Goal: Information Seeking & Learning: Learn about a topic

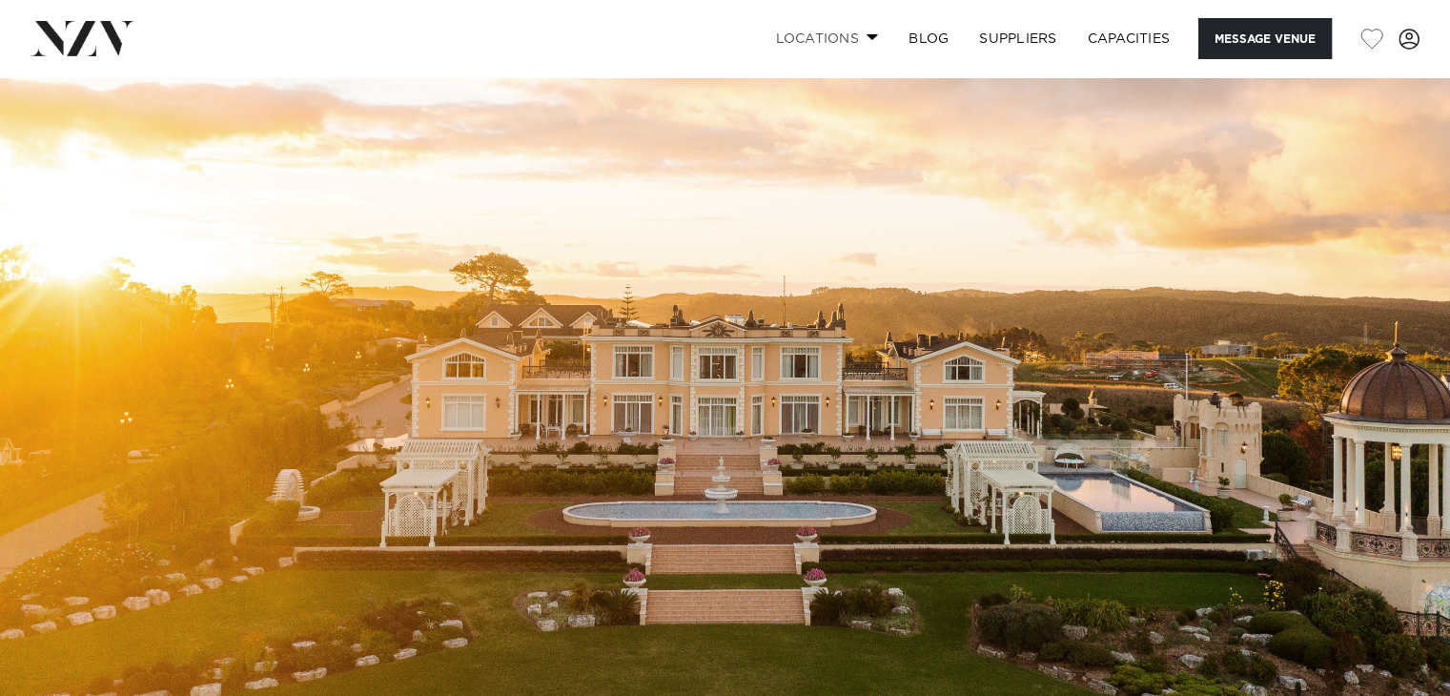
click at [862, 36] on link "Locations" at bounding box center [827, 38] width 134 height 41
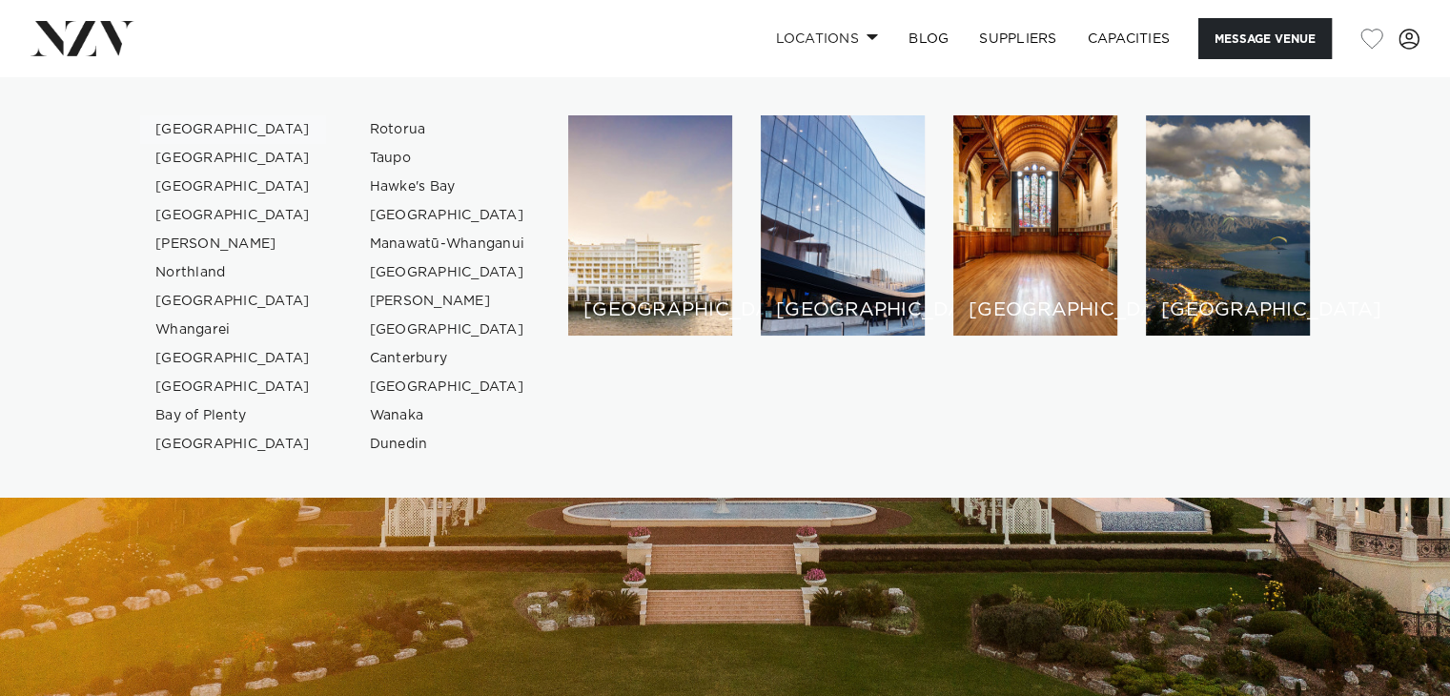
click at [198, 127] on link "[GEOGRAPHIC_DATA]" at bounding box center [233, 129] width 186 height 29
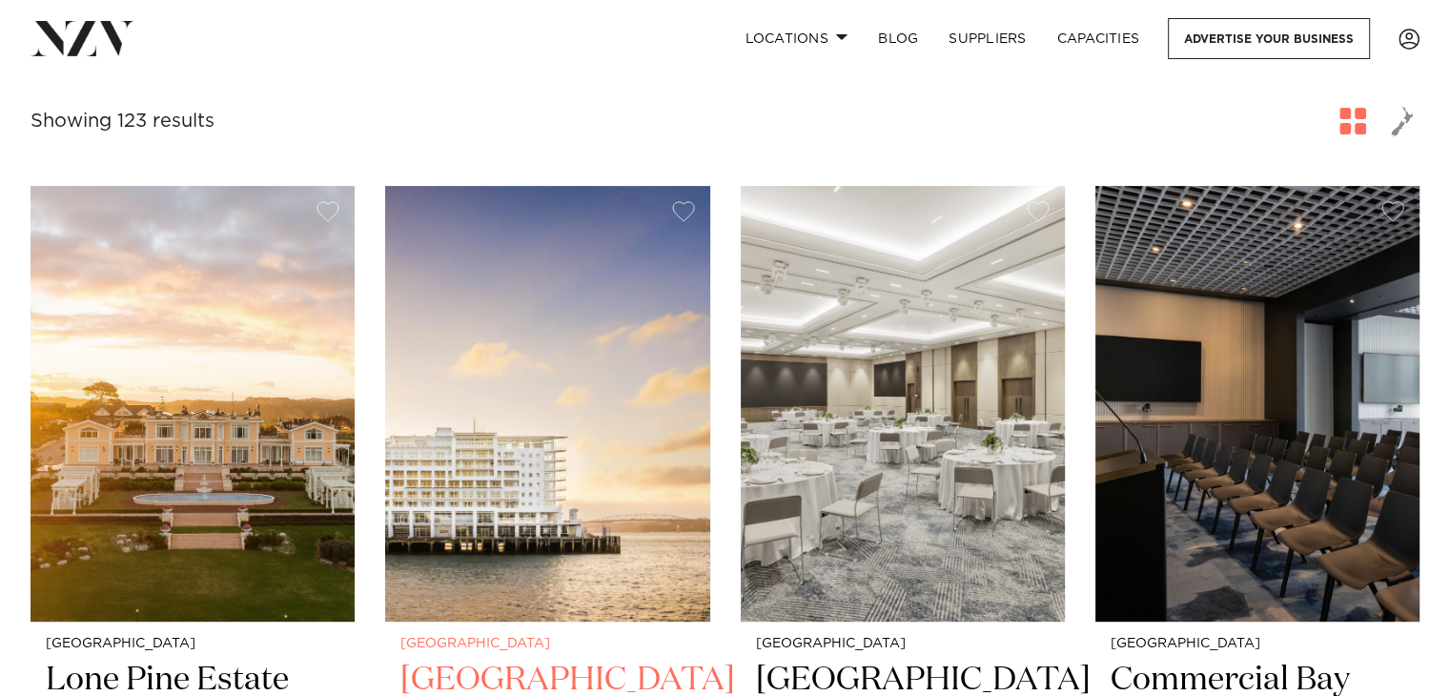
scroll to position [763, 0]
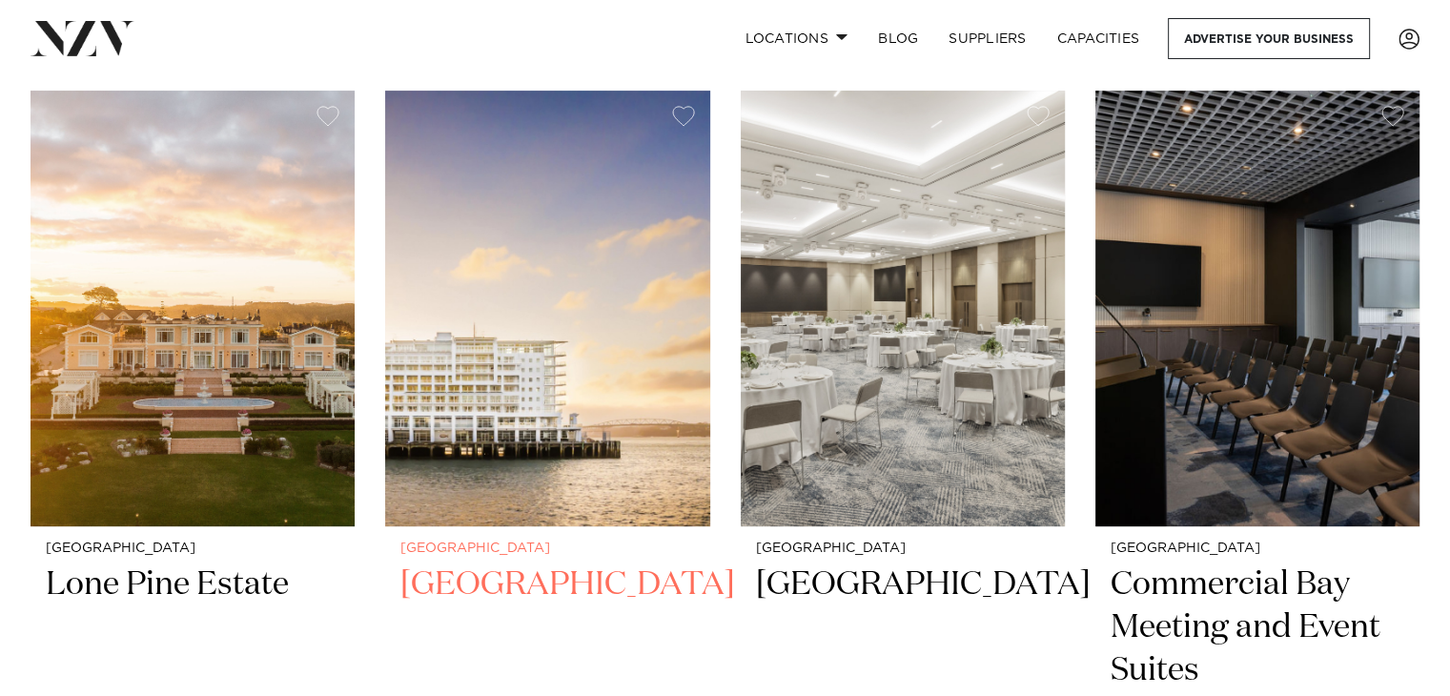
drag, startPoint x: 767, startPoint y: 424, endPoint x: 675, endPoint y: 466, distance: 100.7
drag, startPoint x: 675, startPoint y: 466, endPoint x: 679, endPoint y: 605, distance: 138.3
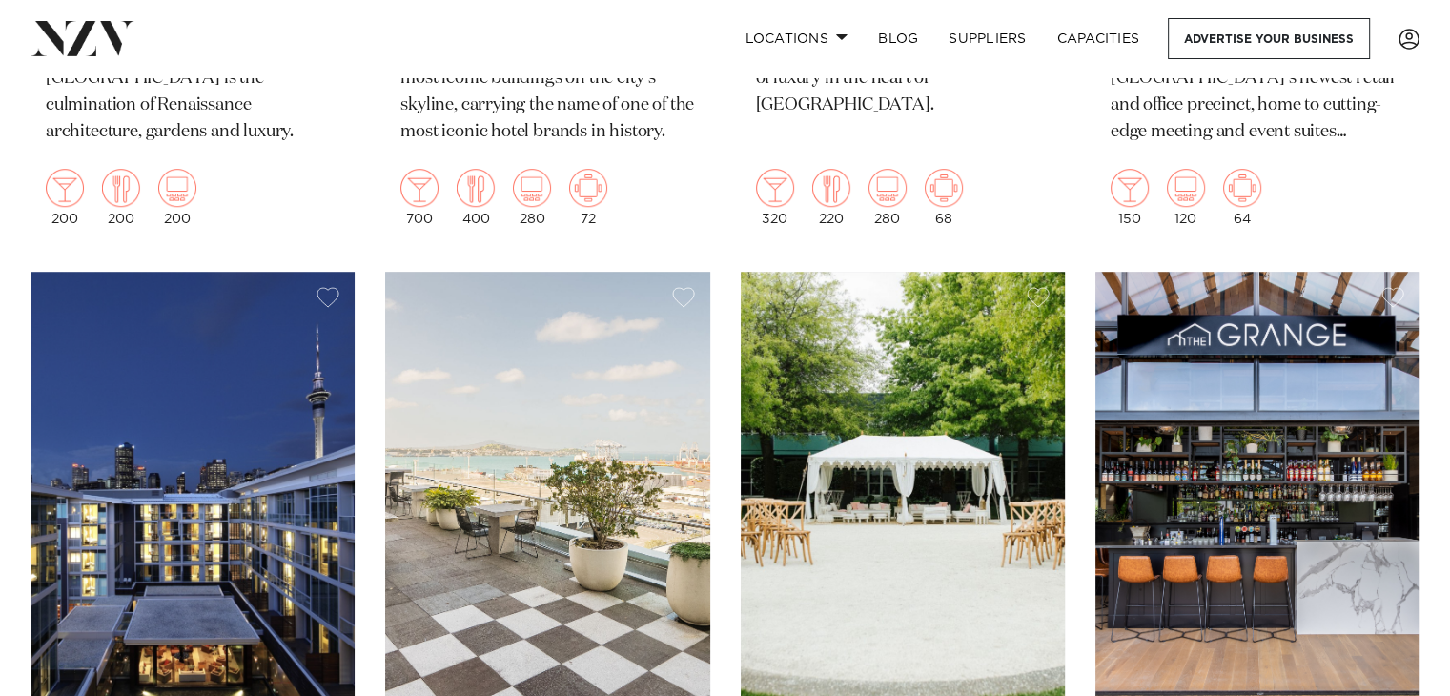
scroll to position [1526, 0]
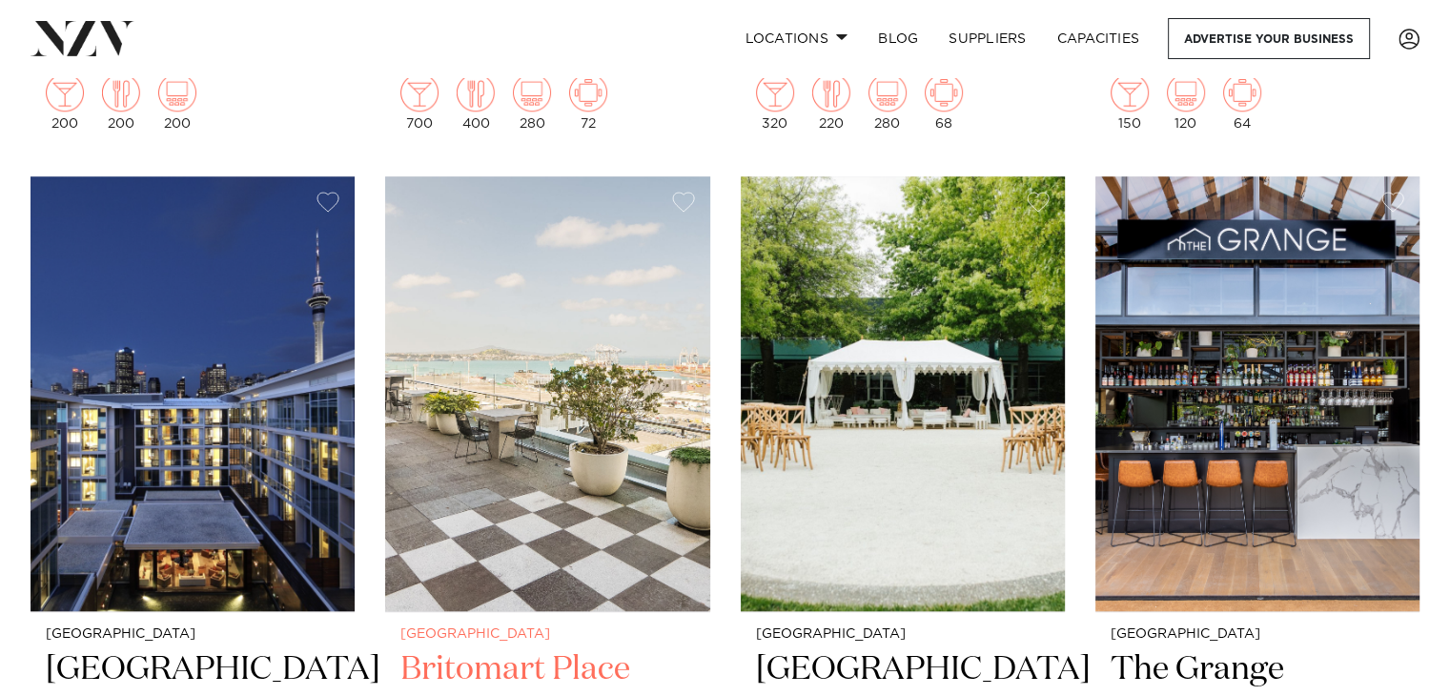
click at [526, 437] on img at bounding box center [547, 393] width 324 height 435
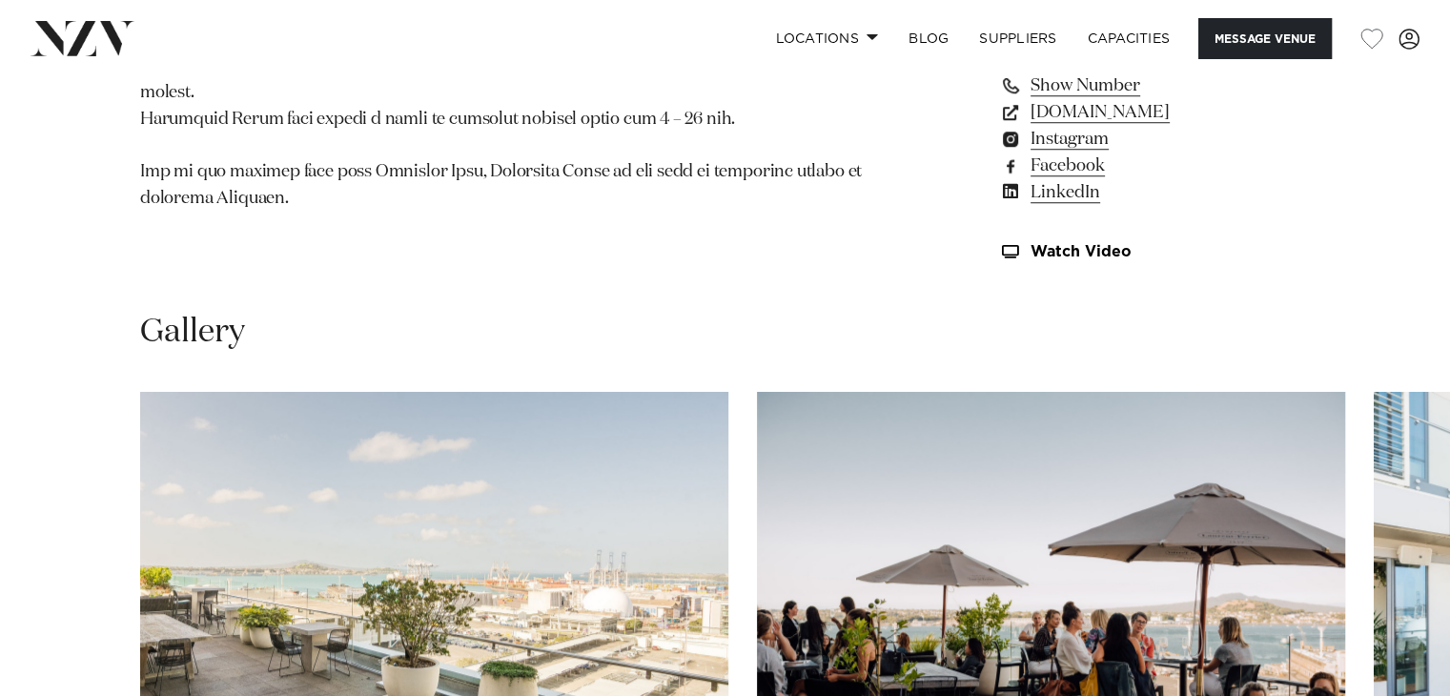
scroll to position [1716, 0]
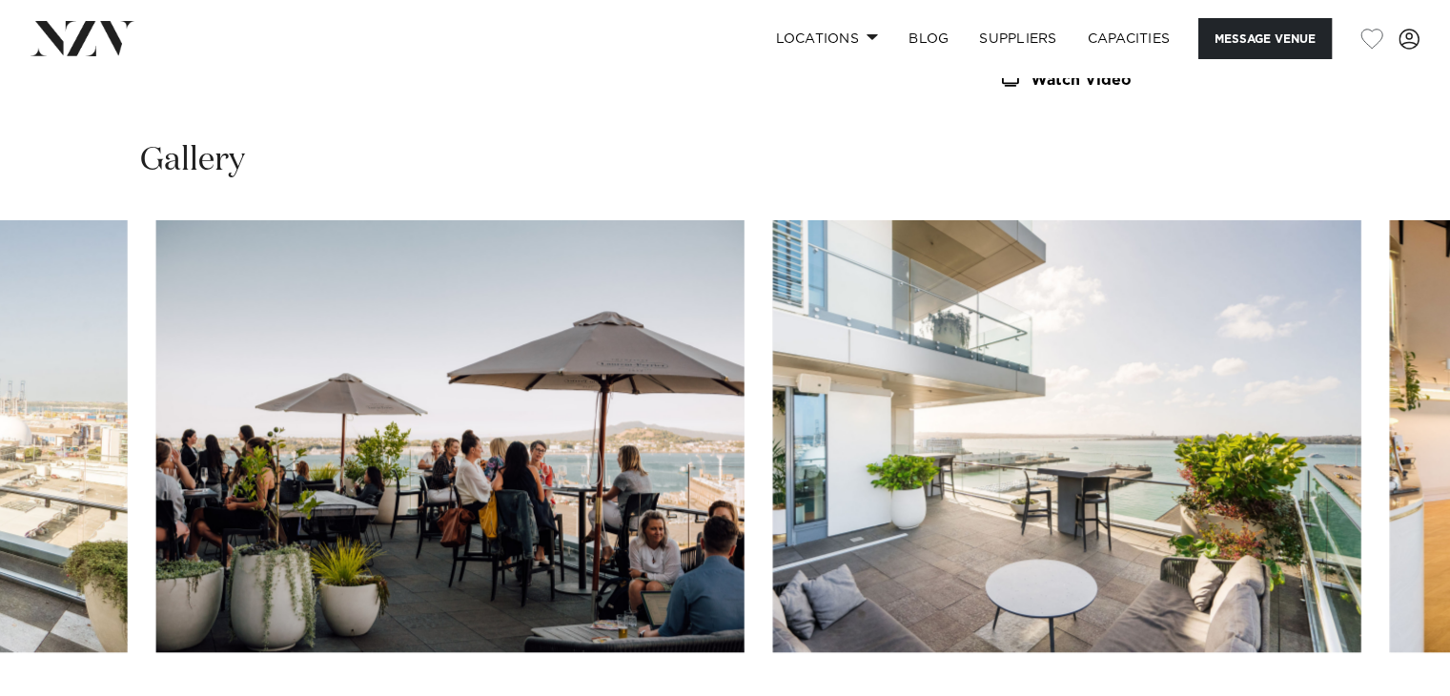
click at [622, 485] on img "2 / 28" at bounding box center [450, 436] width 588 height 432
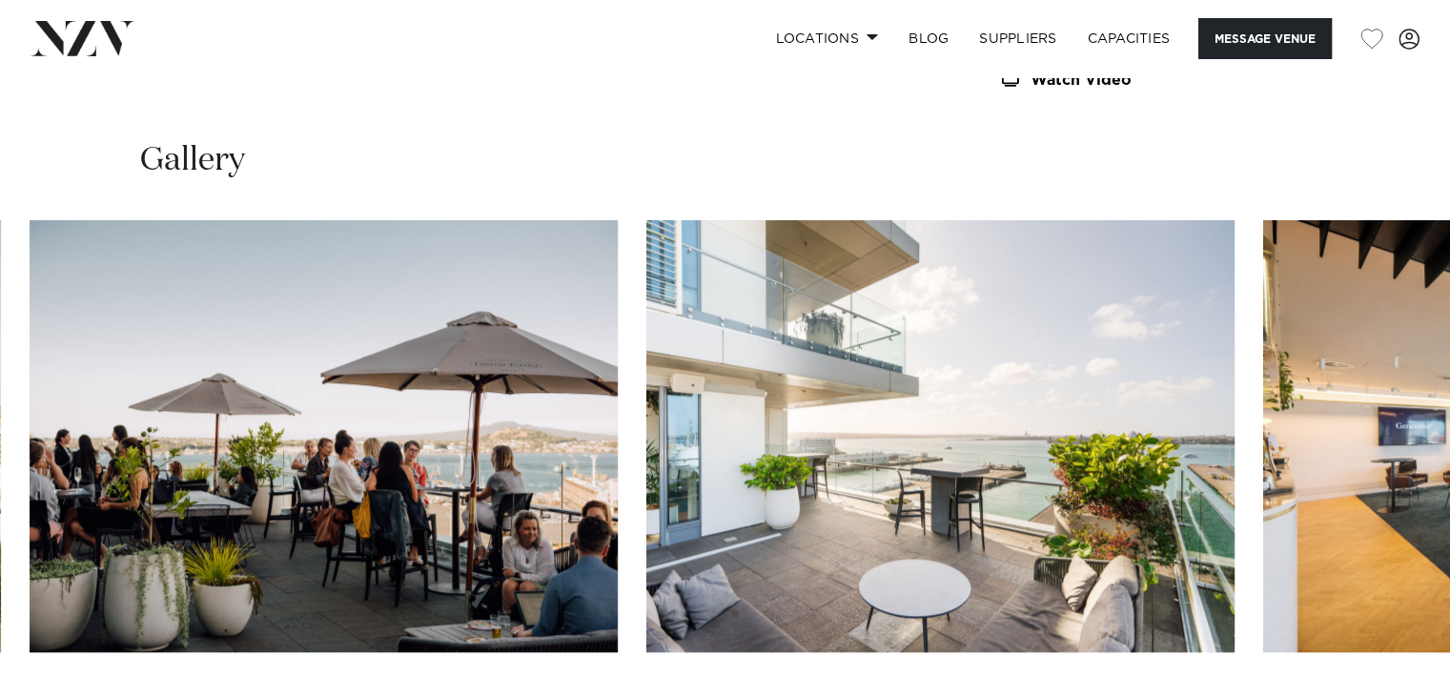
click at [647, 490] on img "3 / 28" at bounding box center [941, 436] width 588 height 432
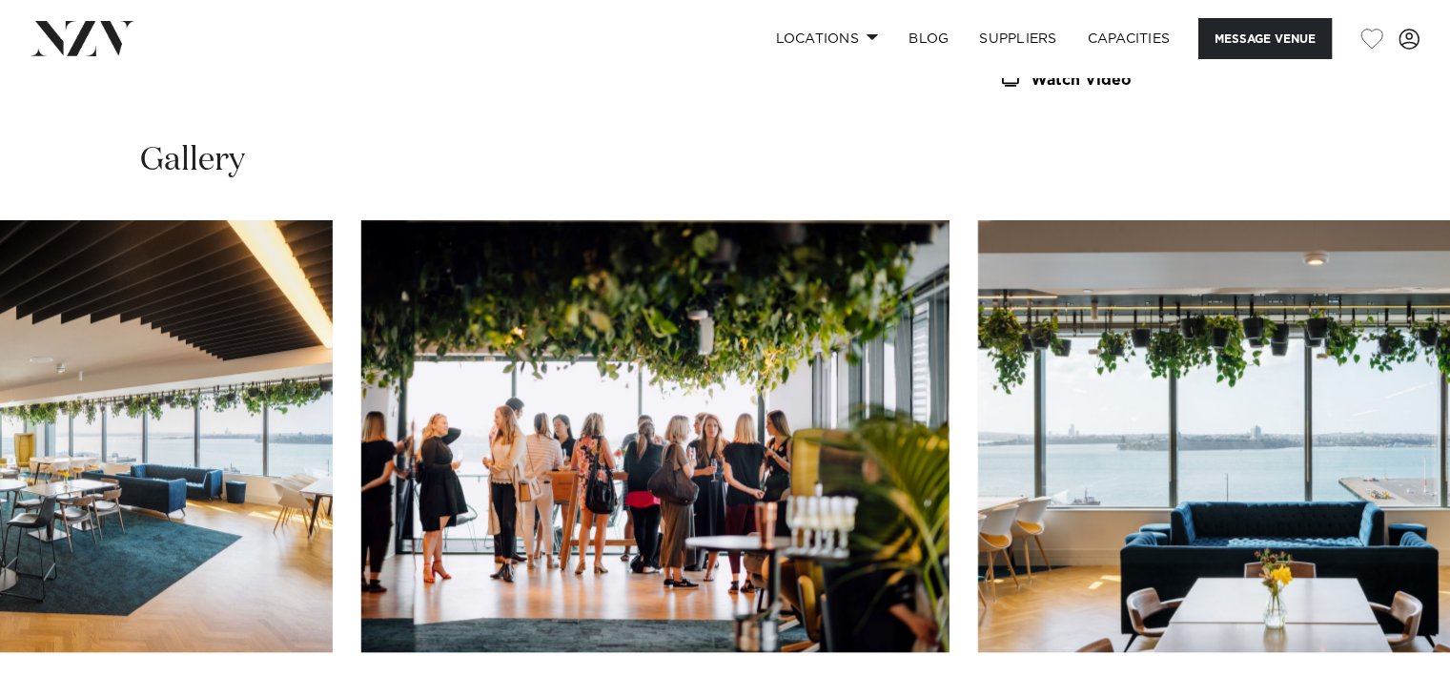
click at [496, 475] on img "5 / 28" at bounding box center [655, 436] width 588 height 432
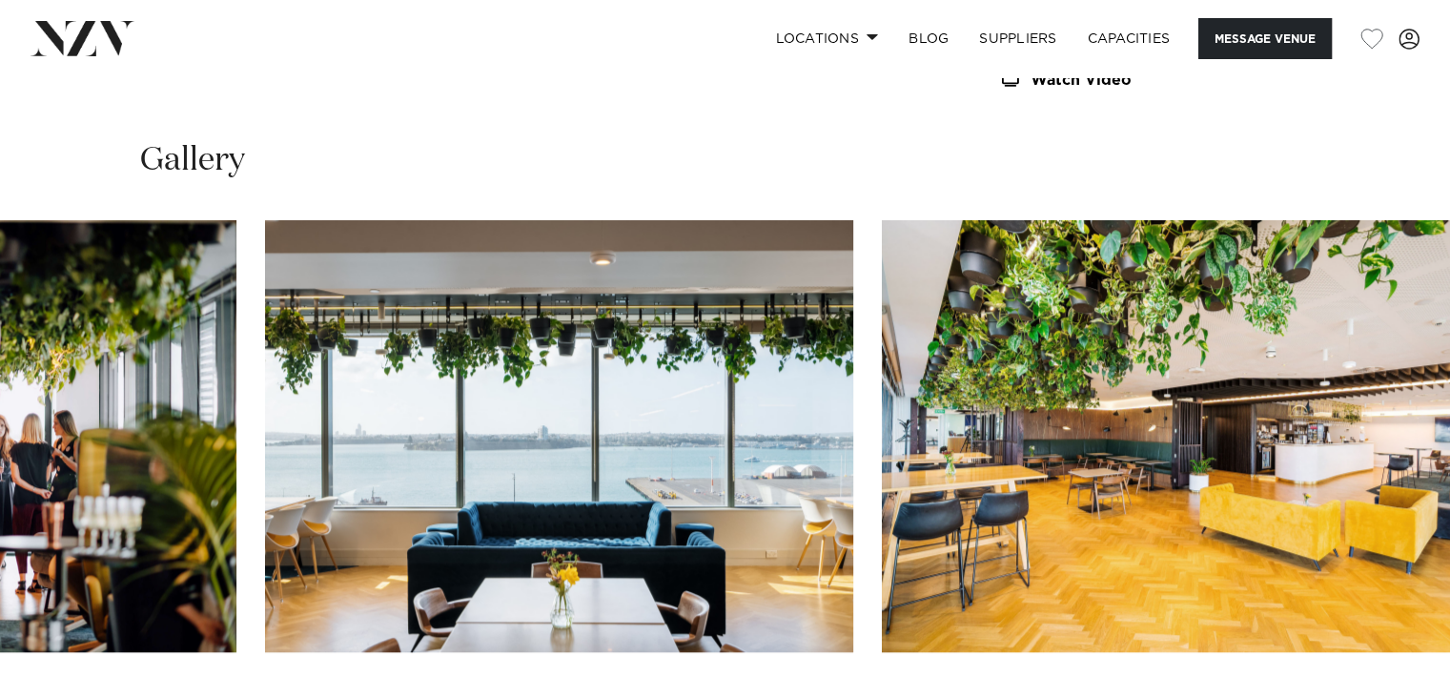
click at [317, 483] on img "6 / 28" at bounding box center [559, 436] width 588 height 432
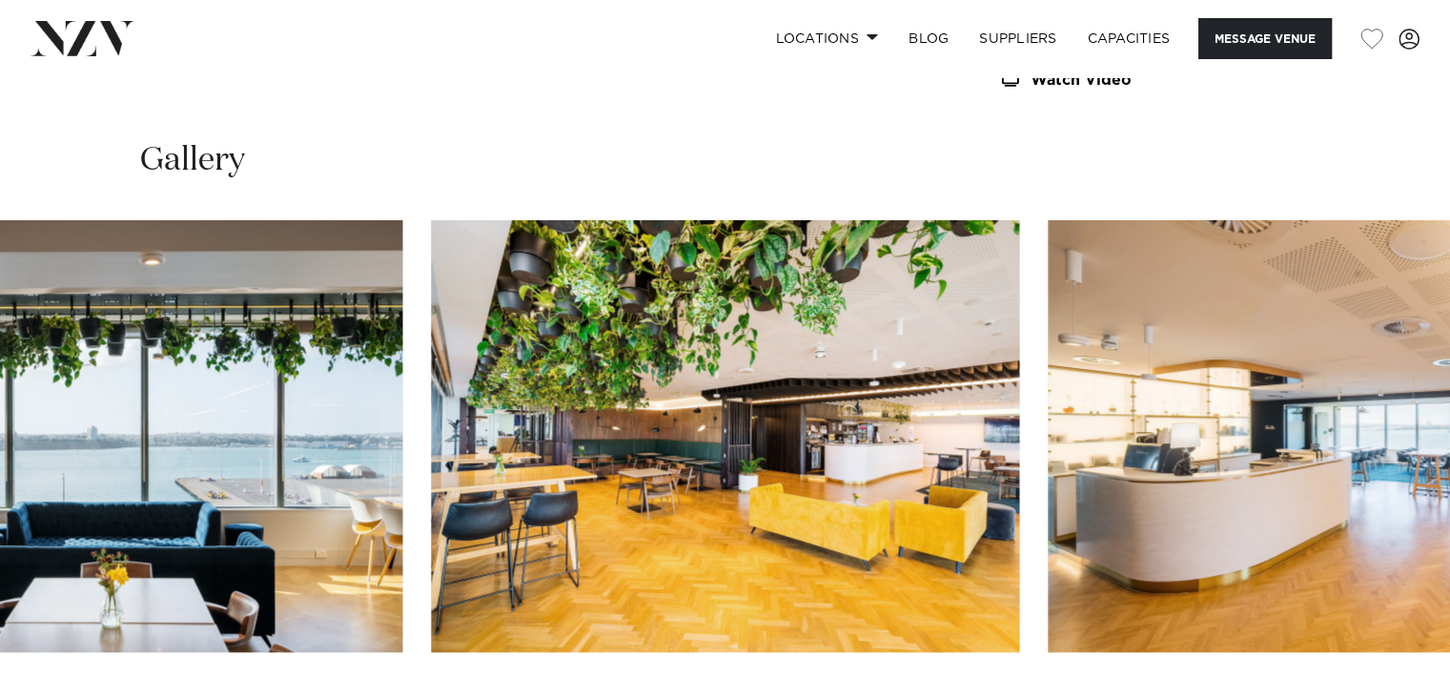
click at [503, 456] on img "7 / 28" at bounding box center [725, 436] width 588 height 432
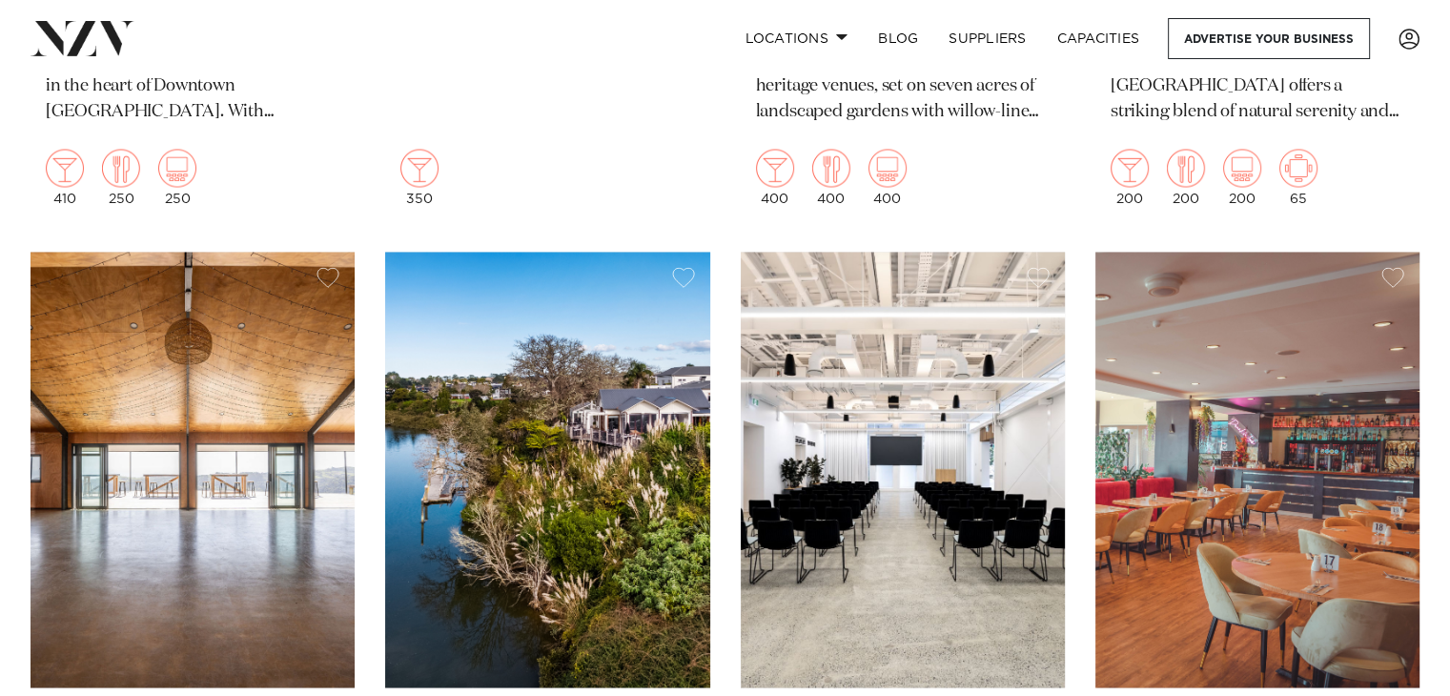
scroll to position [3242, 0]
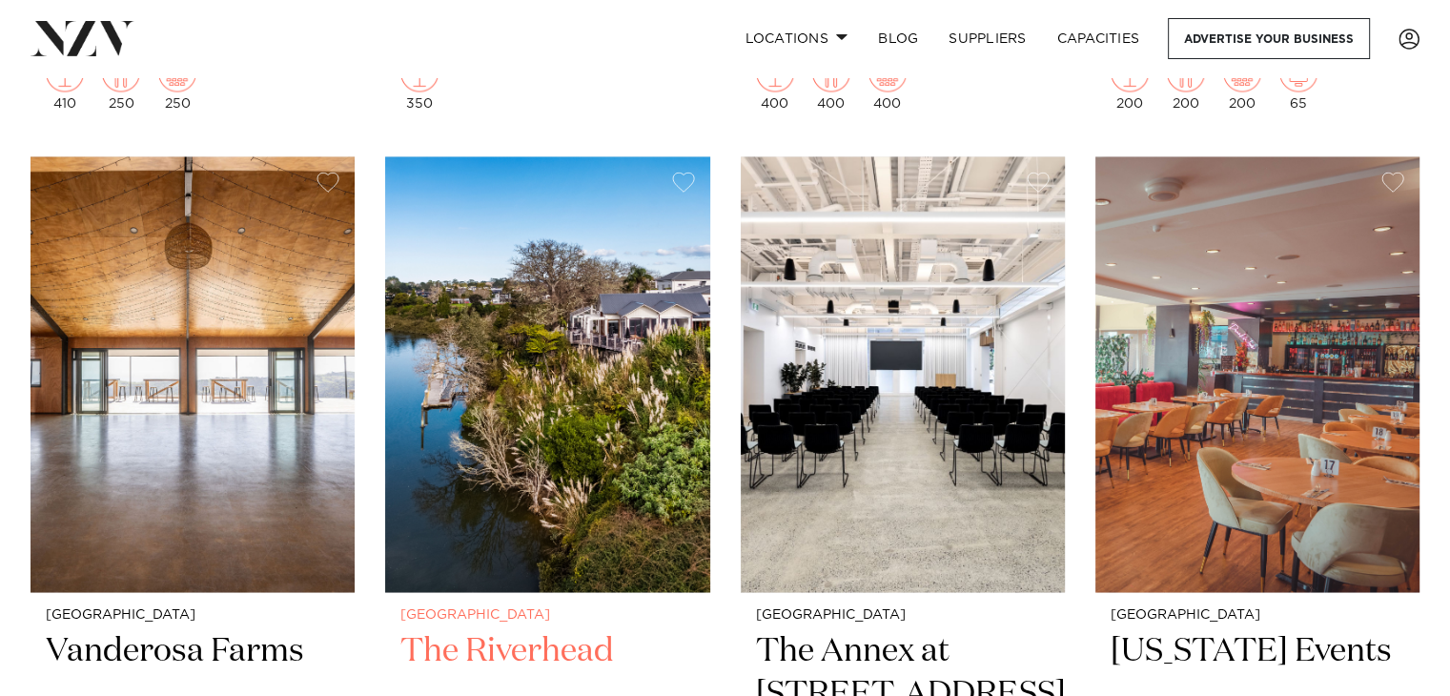
click at [524, 396] on img at bounding box center [547, 373] width 324 height 435
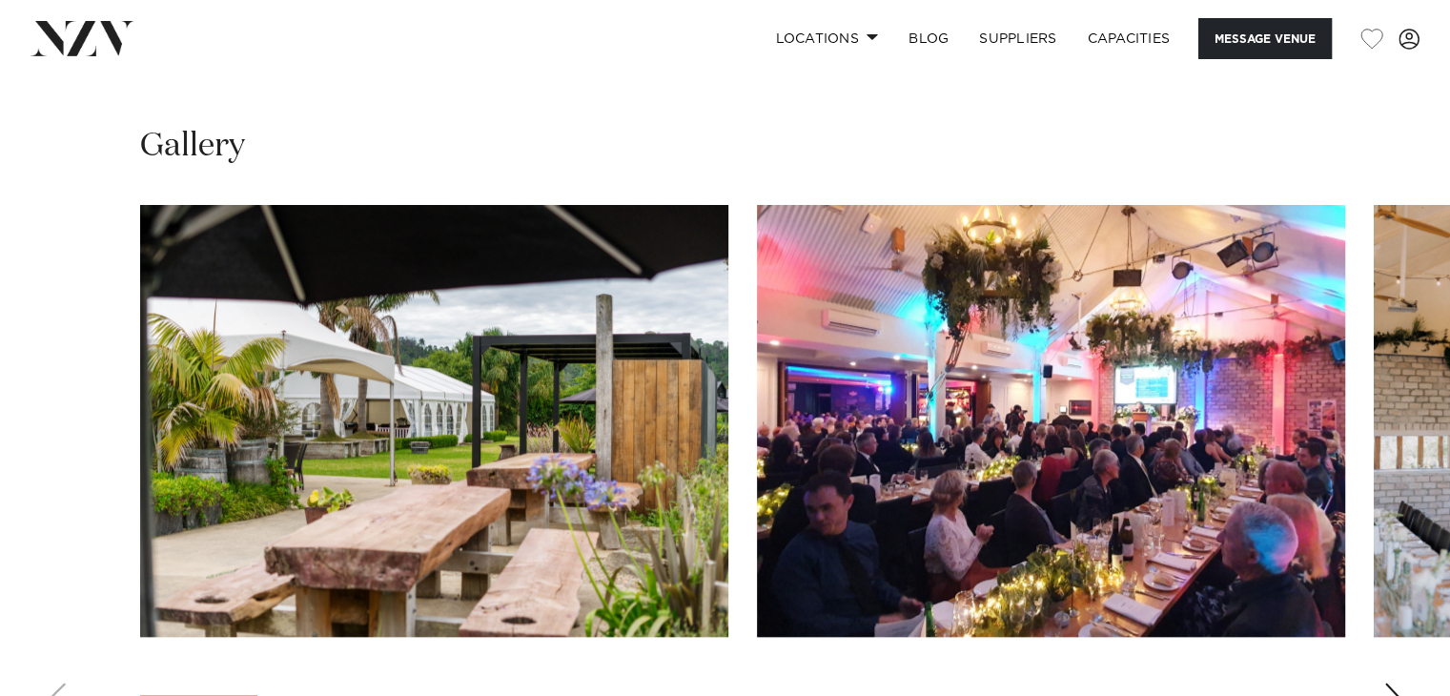
scroll to position [1812, 0]
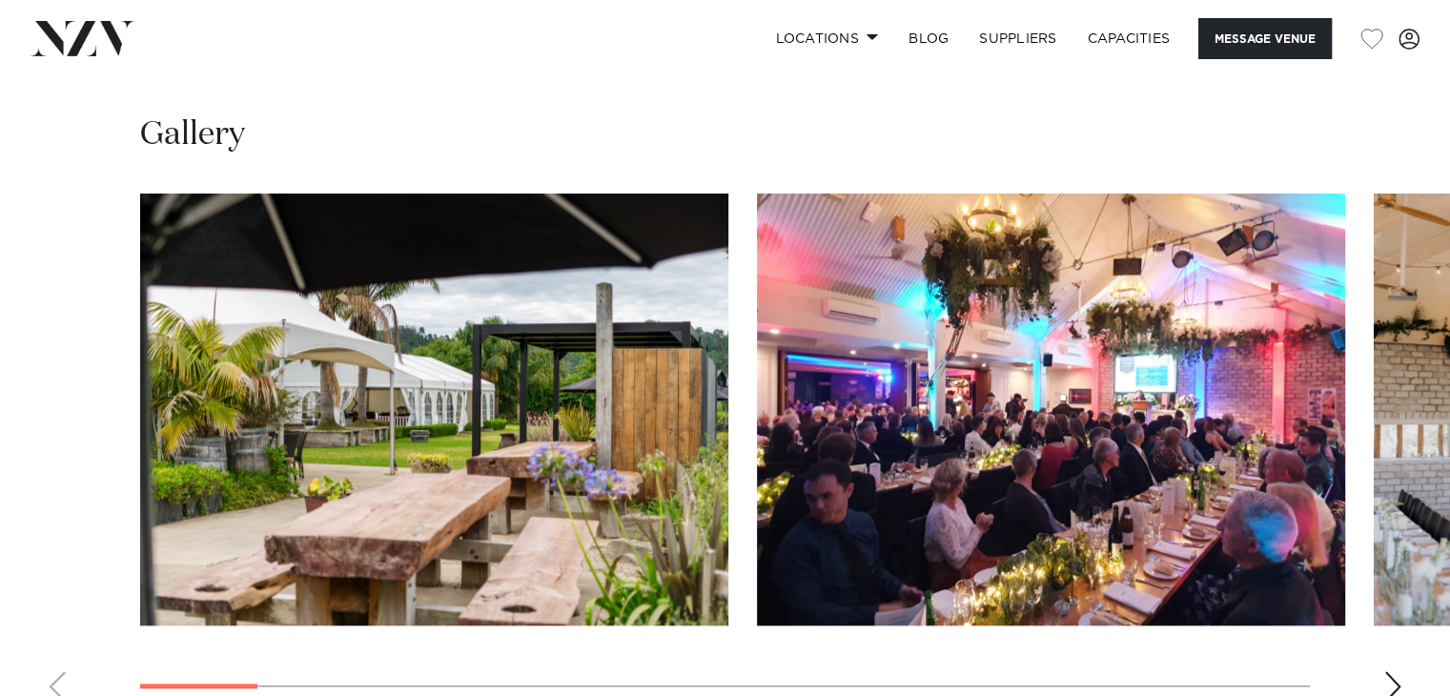
click at [641, 456] on img "1 / 19" at bounding box center [434, 410] width 588 height 432
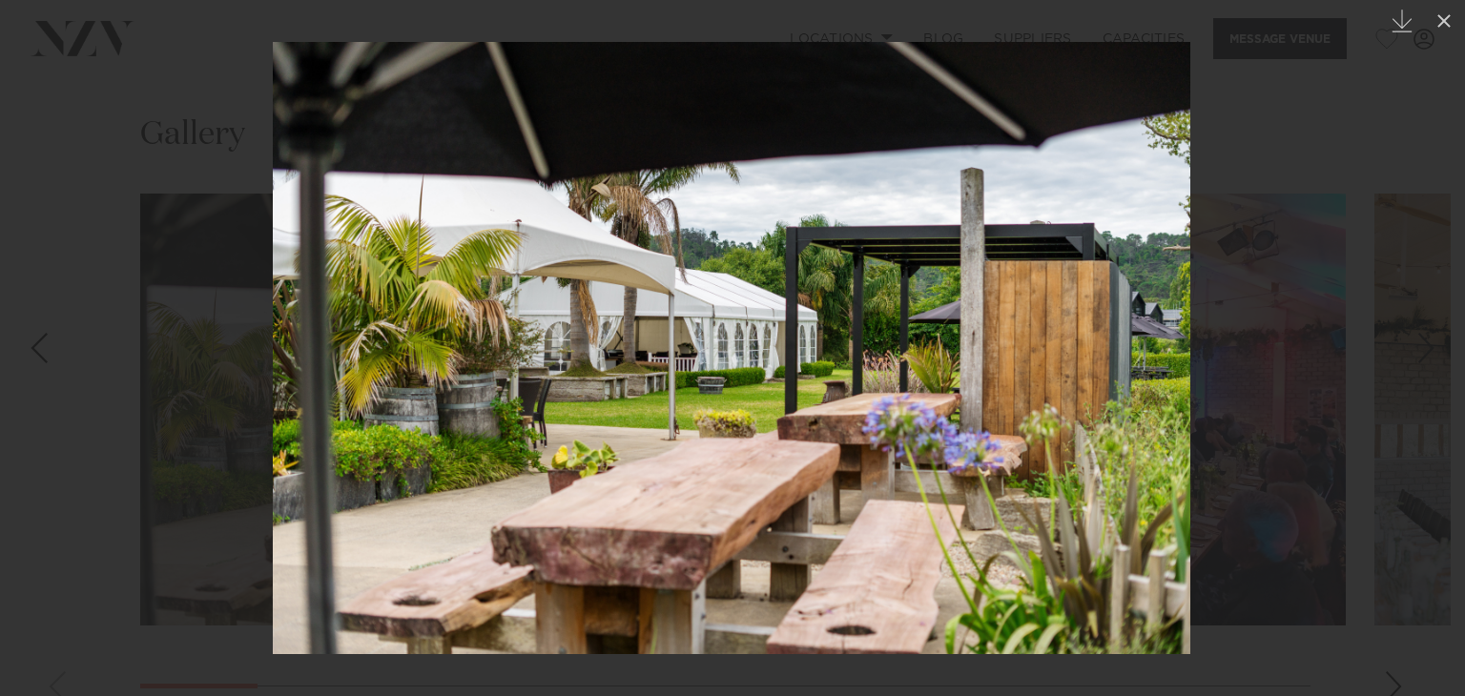
click at [1195, 401] on div at bounding box center [732, 348] width 1465 height 696
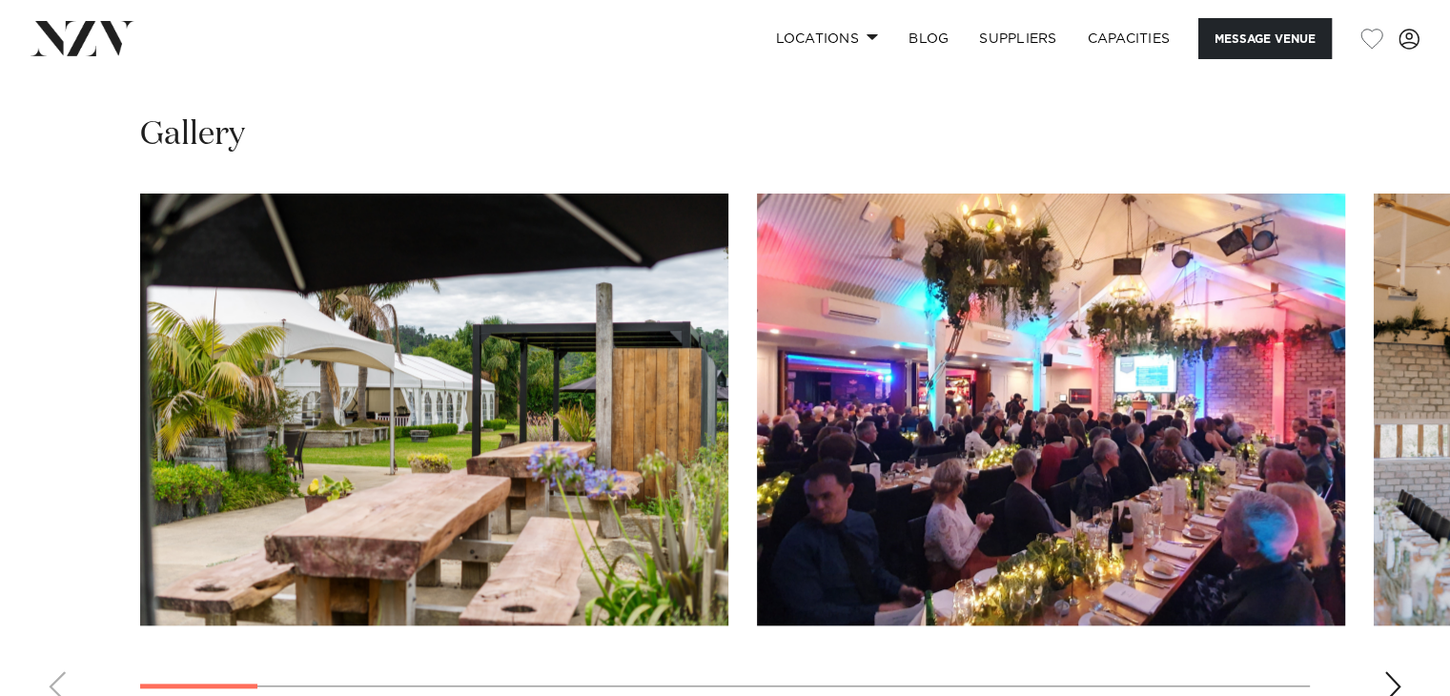
click at [1392, 671] on div "Next slide" at bounding box center [1393, 686] width 19 height 31
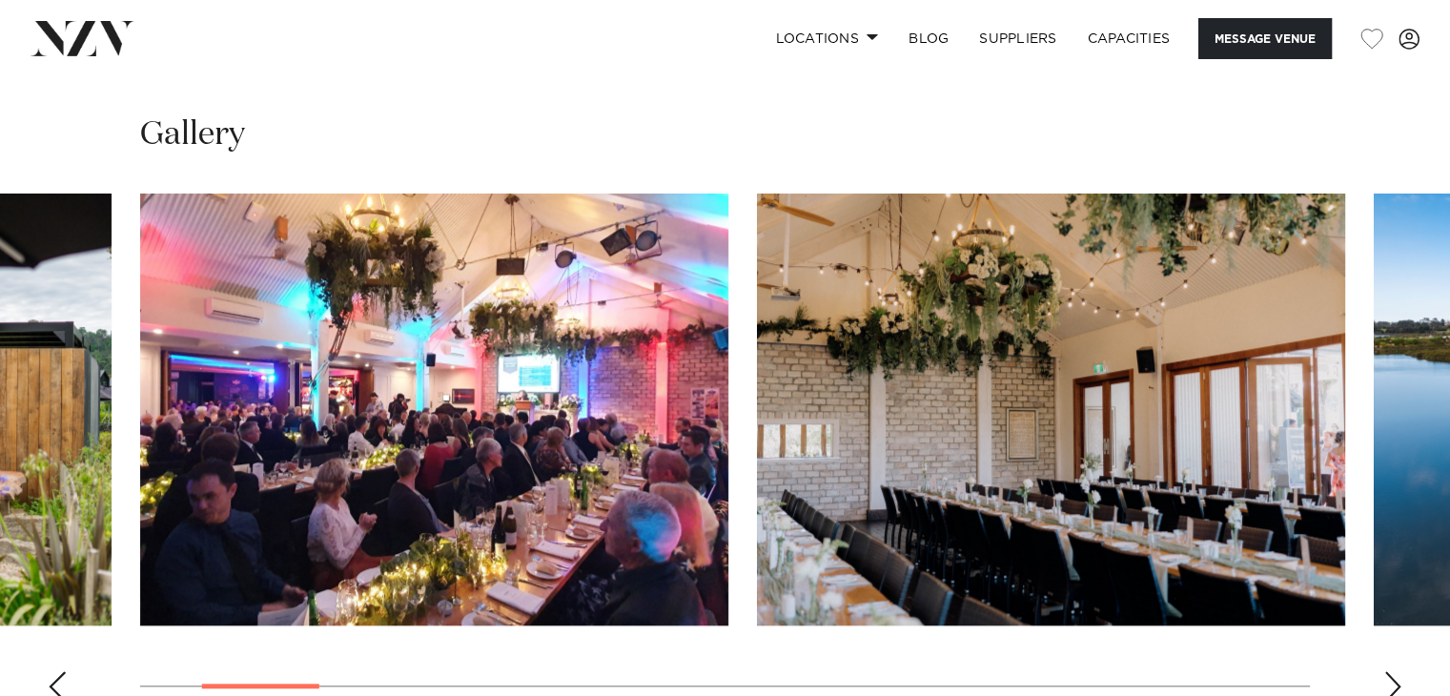
click at [1392, 671] on div "Next slide" at bounding box center [1393, 686] width 19 height 31
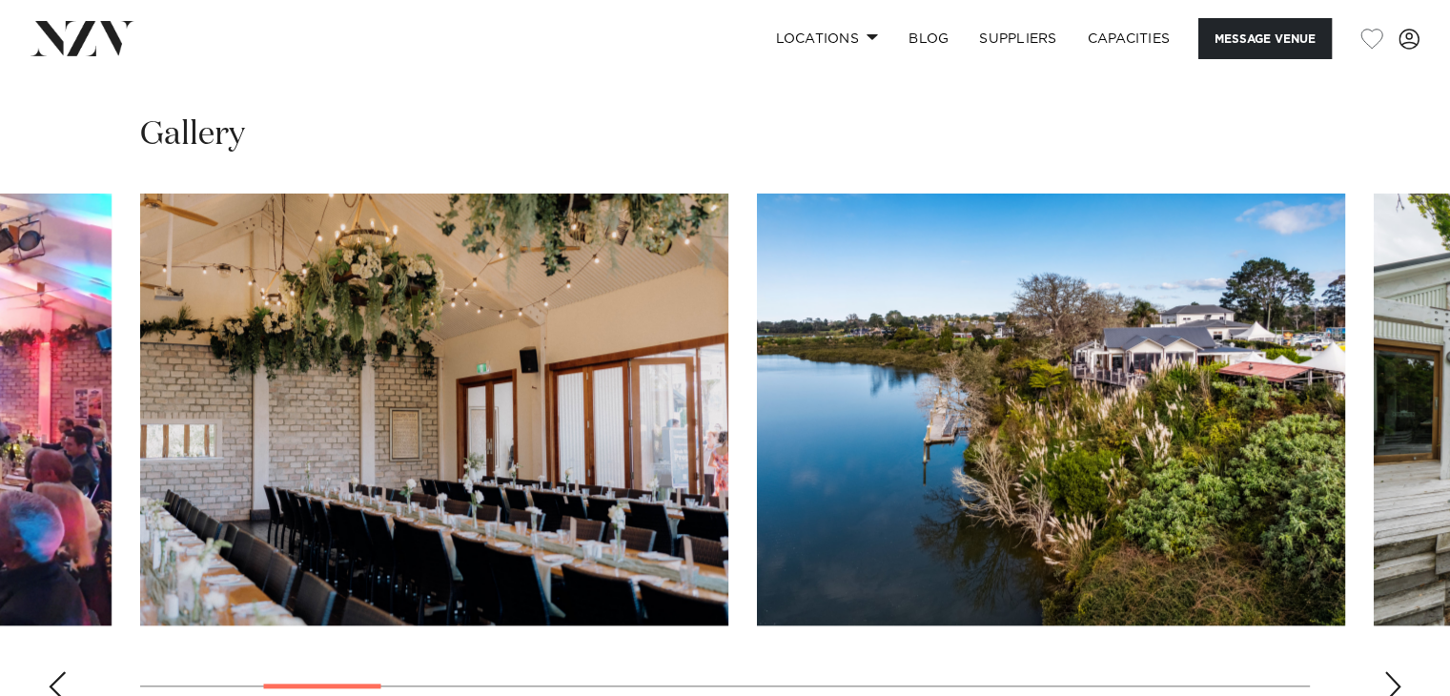
click at [1394, 671] on div "Next slide" at bounding box center [1393, 686] width 19 height 31
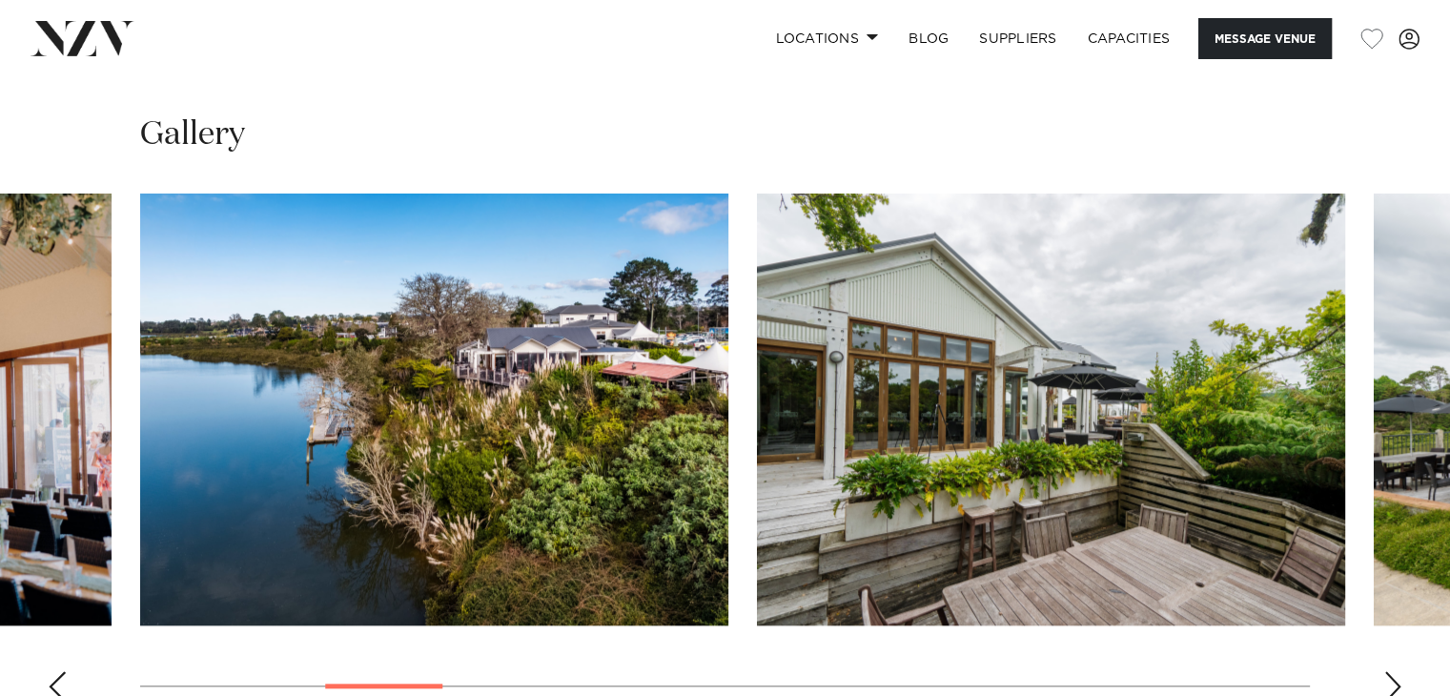
click at [1399, 671] on div "Next slide" at bounding box center [1393, 686] width 19 height 31
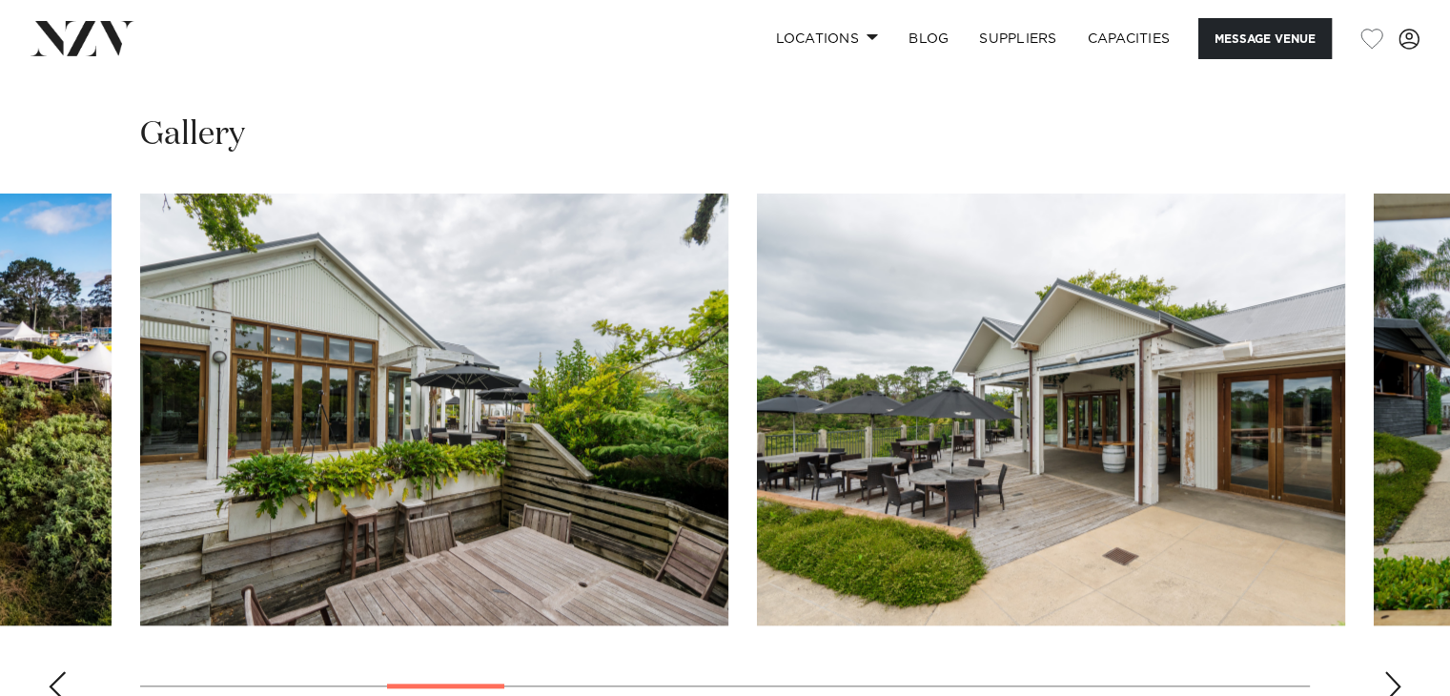
click at [1400, 671] on div "Next slide" at bounding box center [1393, 686] width 19 height 31
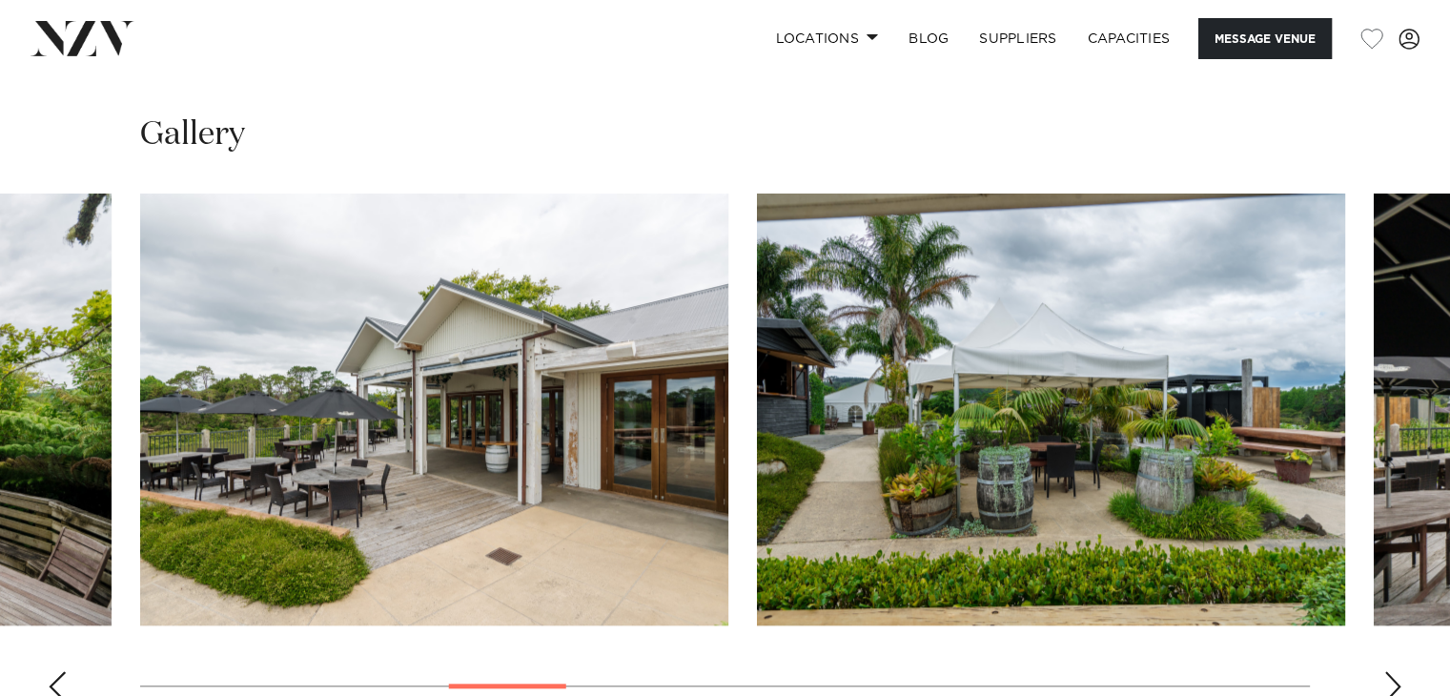
click at [1400, 671] on div "Next slide" at bounding box center [1393, 686] width 19 height 31
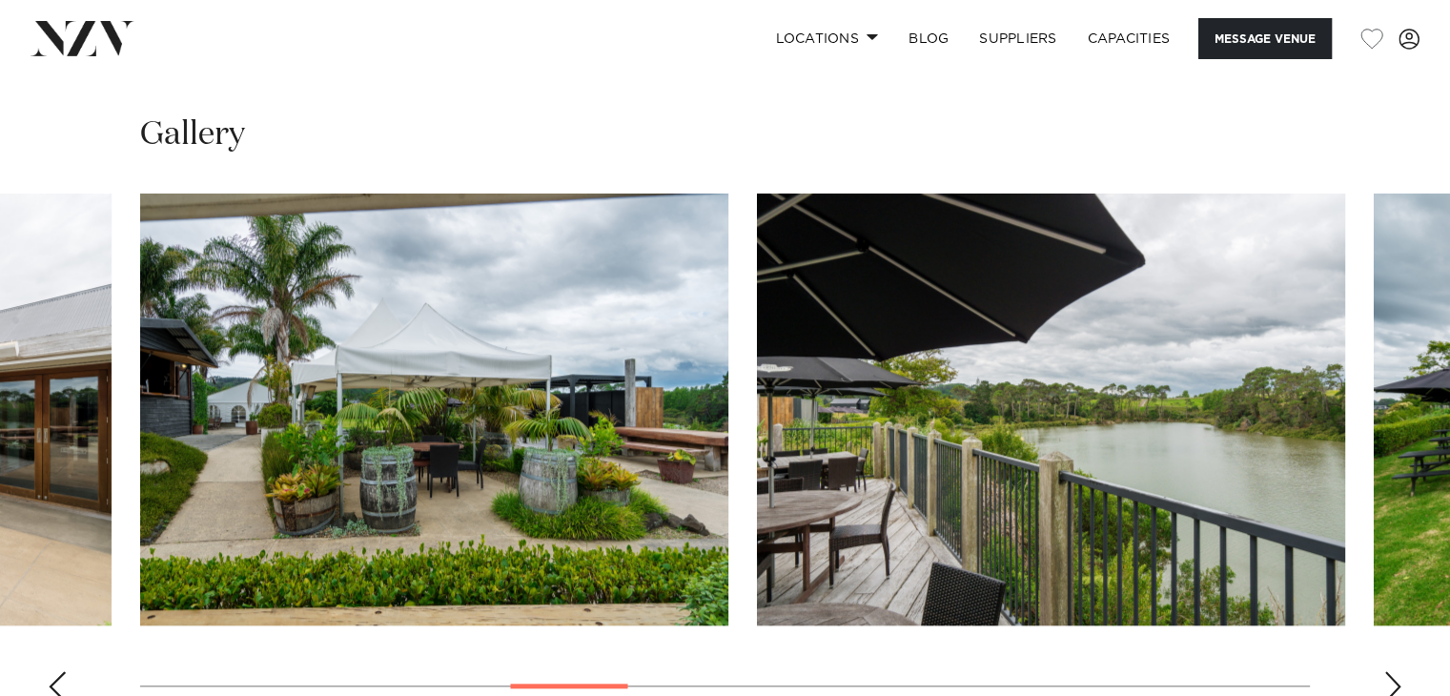
click at [1400, 671] on div "Next slide" at bounding box center [1393, 686] width 19 height 31
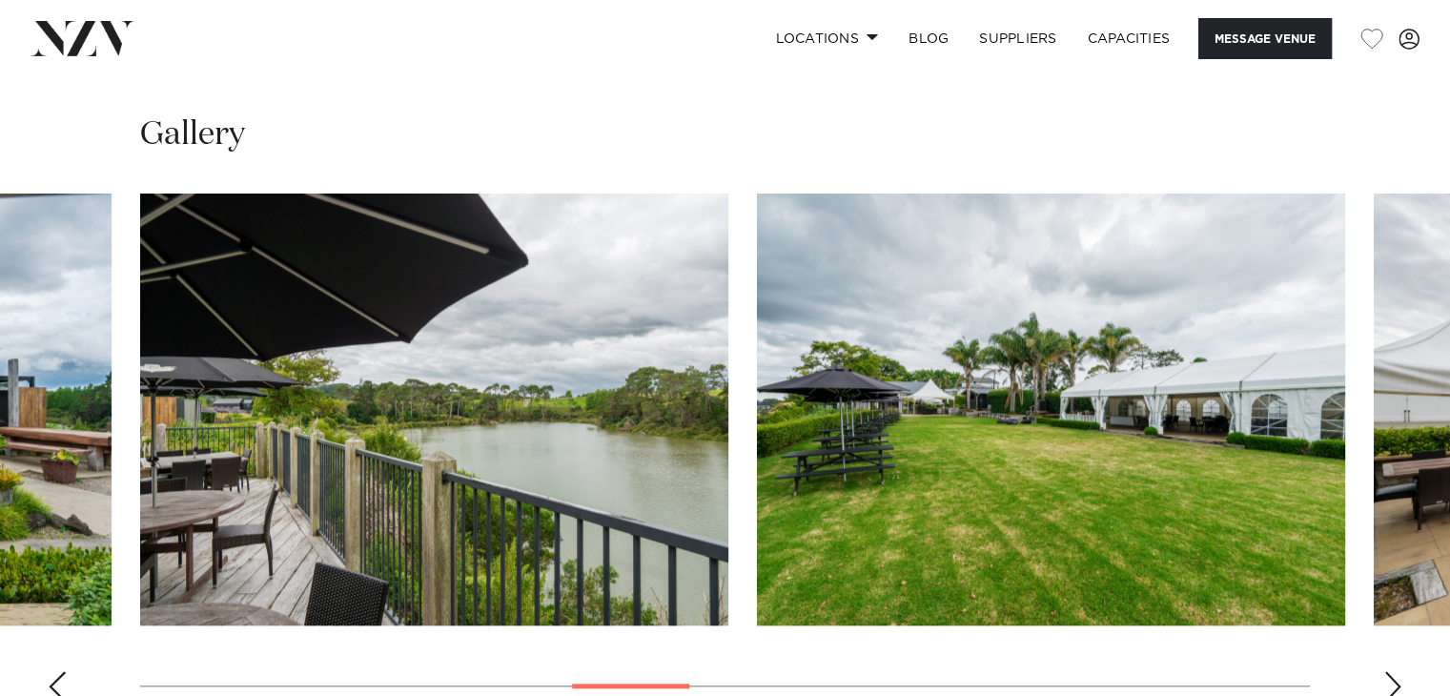
click at [1401, 649] on swiper-container at bounding box center [725, 456] width 1450 height 524
click at [1397, 671] on div "Next slide" at bounding box center [1393, 686] width 19 height 31
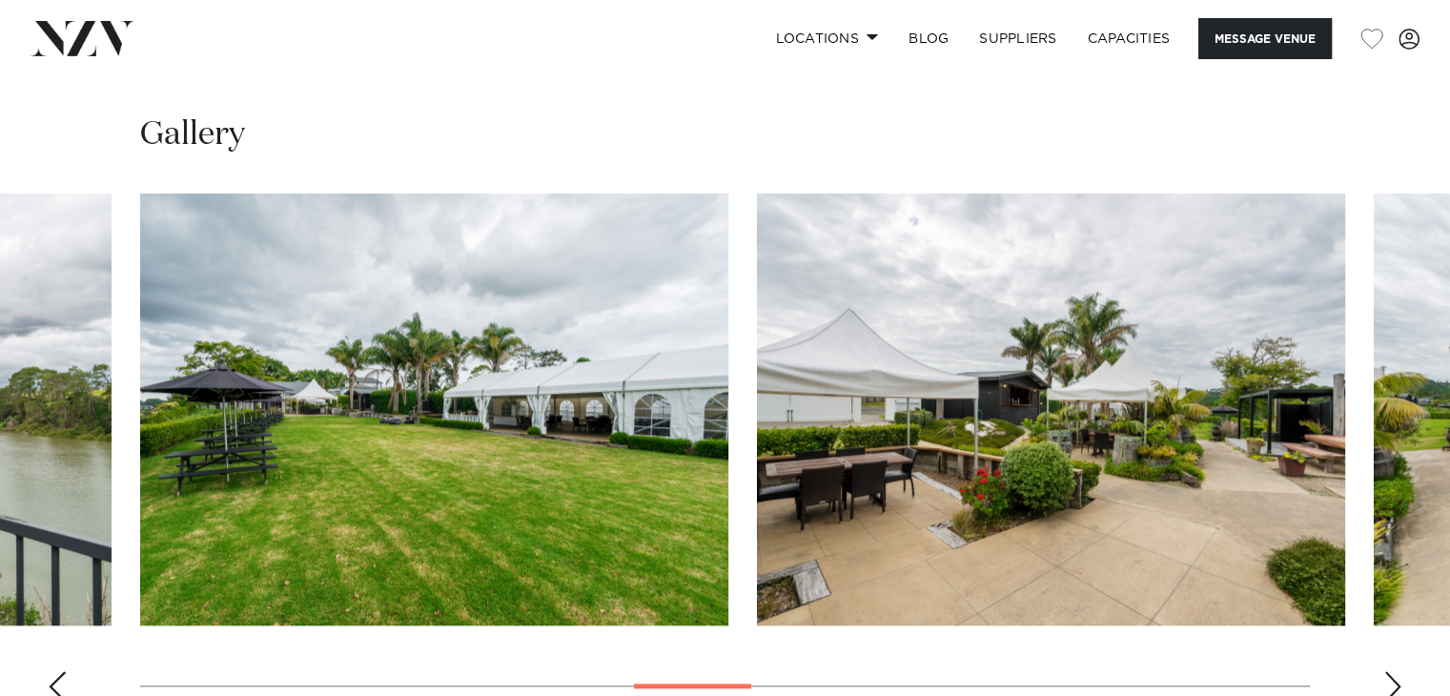
click at [1396, 671] on div "Next slide" at bounding box center [1393, 686] width 19 height 31
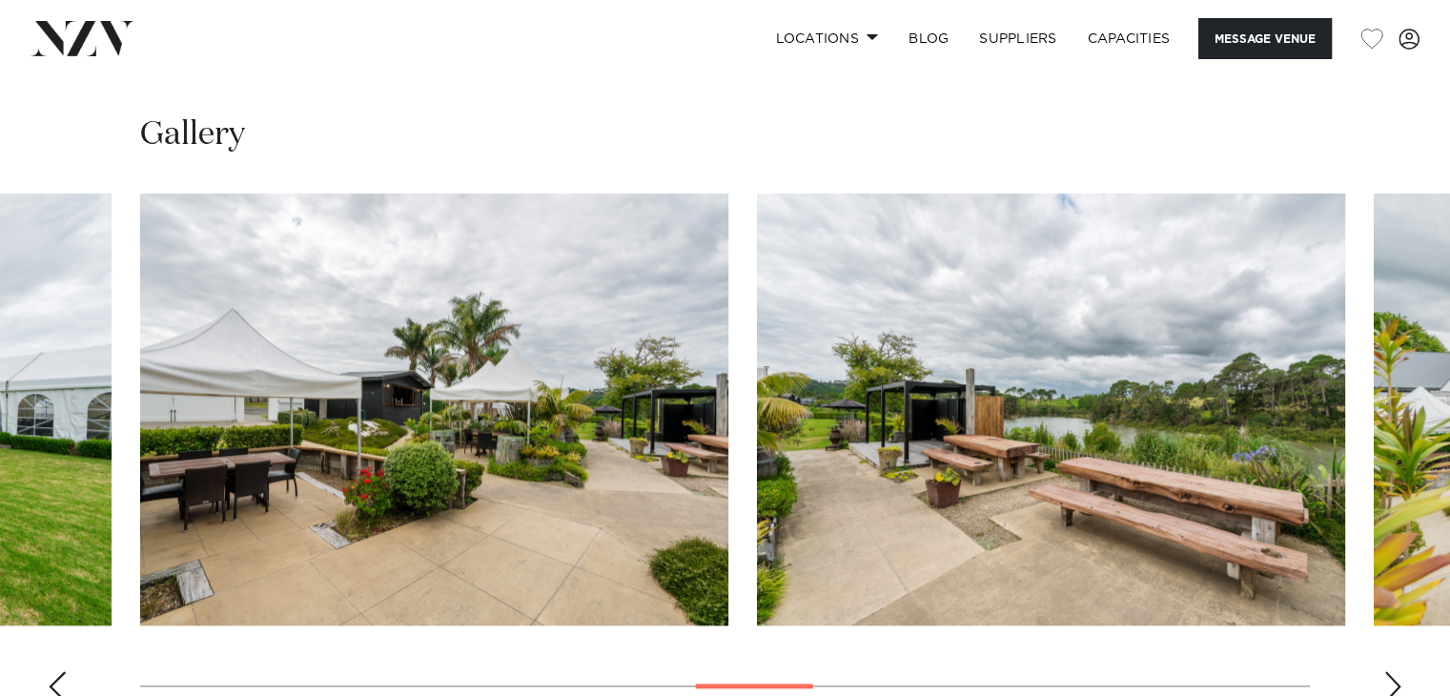
drag, startPoint x: 1125, startPoint y: 588, endPoint x: 1024, endPoint y: 550, distance: 108.0
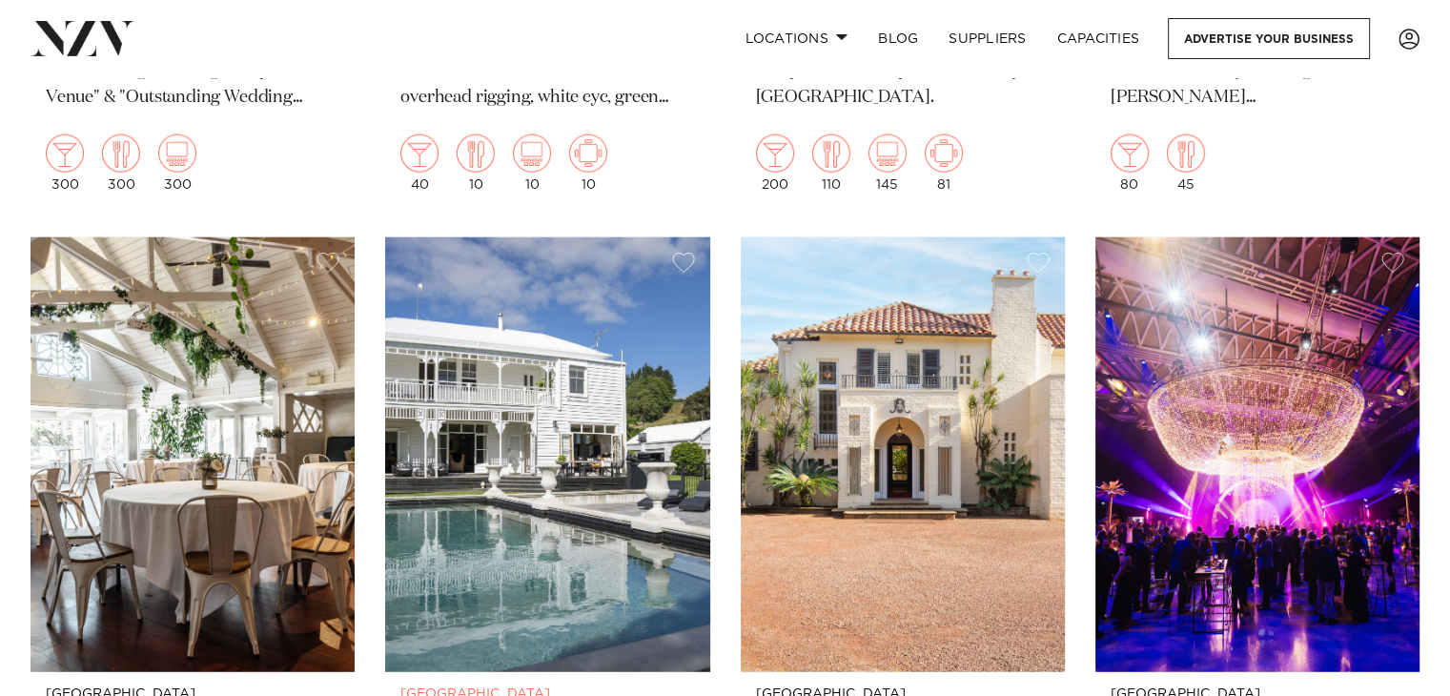
scroll to position [19358, 0]
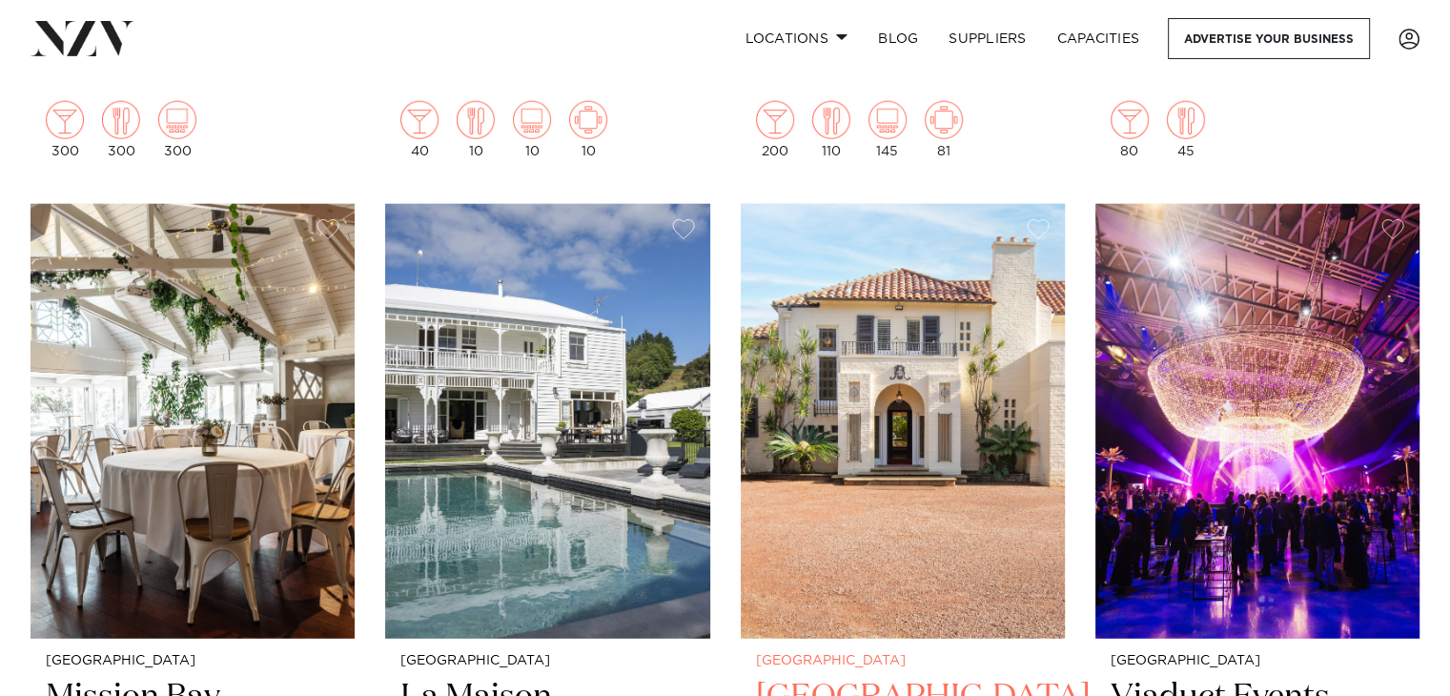
click at [959, 479] on img at bounding box center [903, 421] width 324 height 435
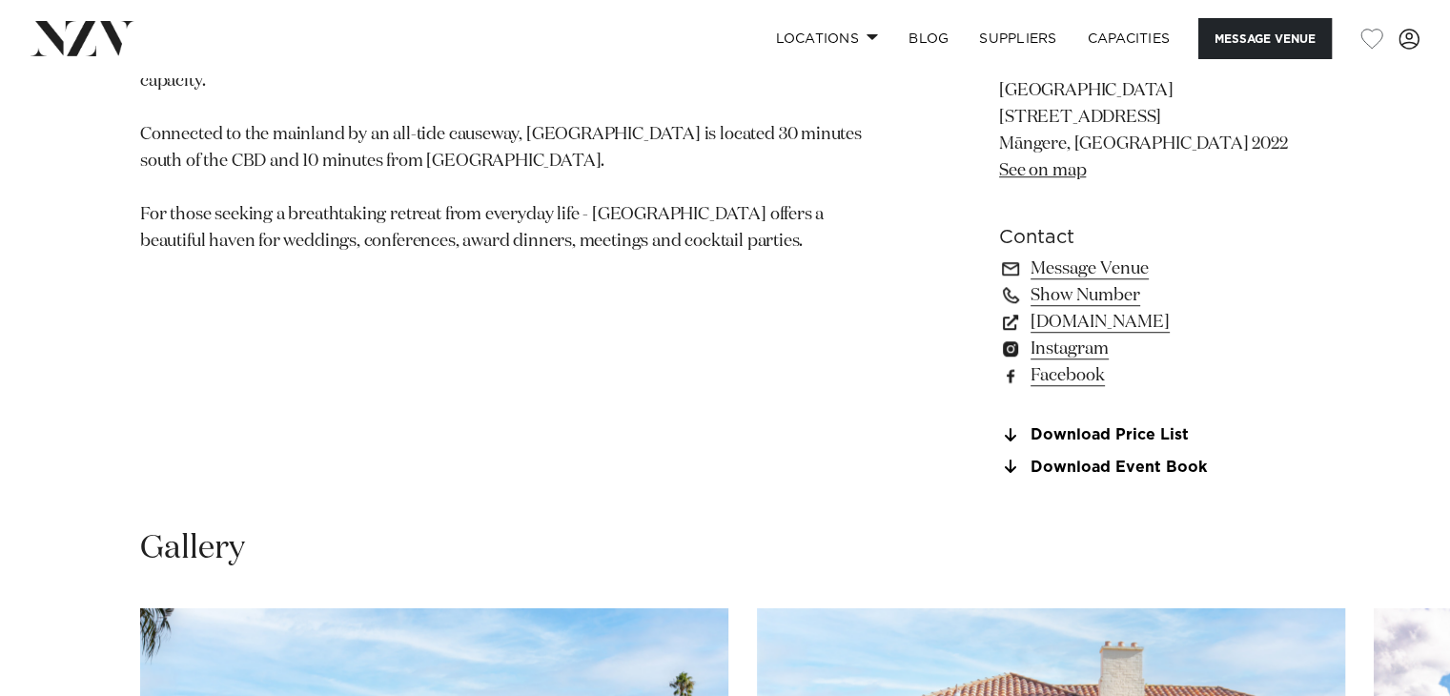
scroll to position [1716, 0]
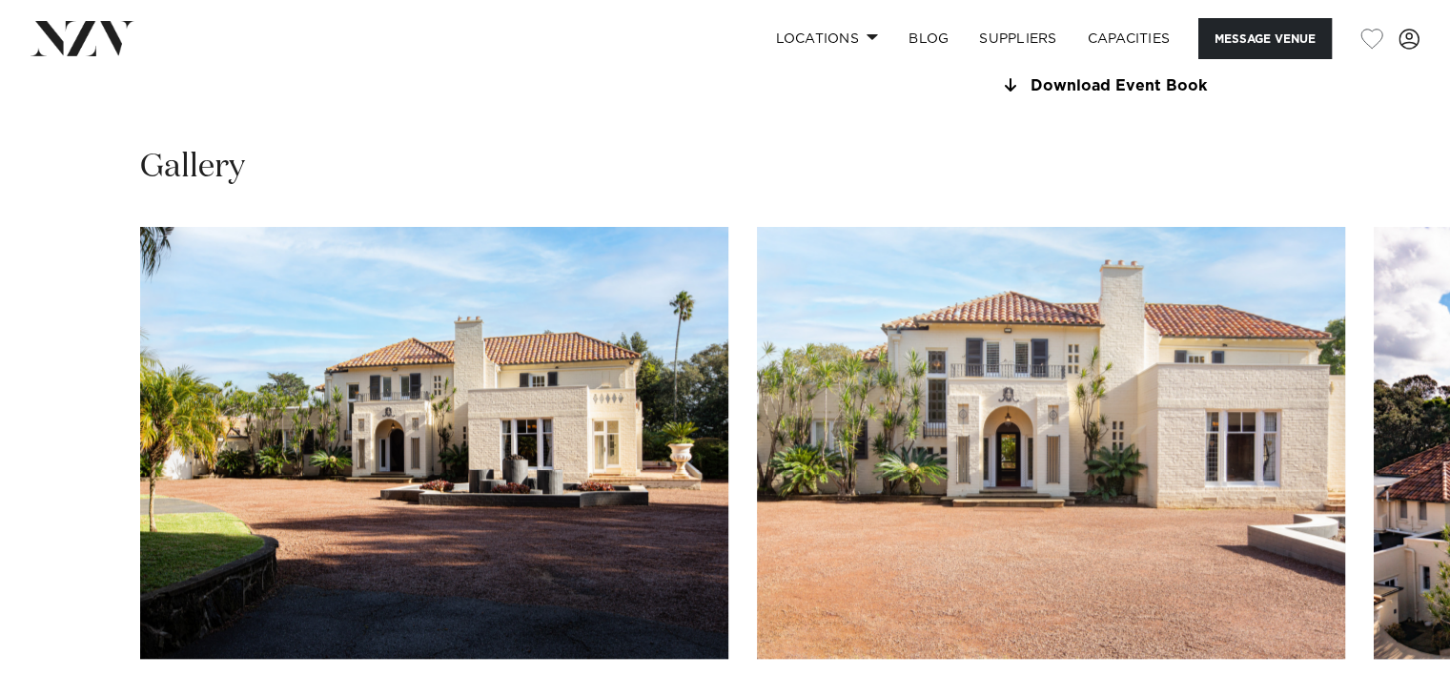
click at [682, 455] on img "1 / 25" at bounding box center [434, 443] width 588 height 432
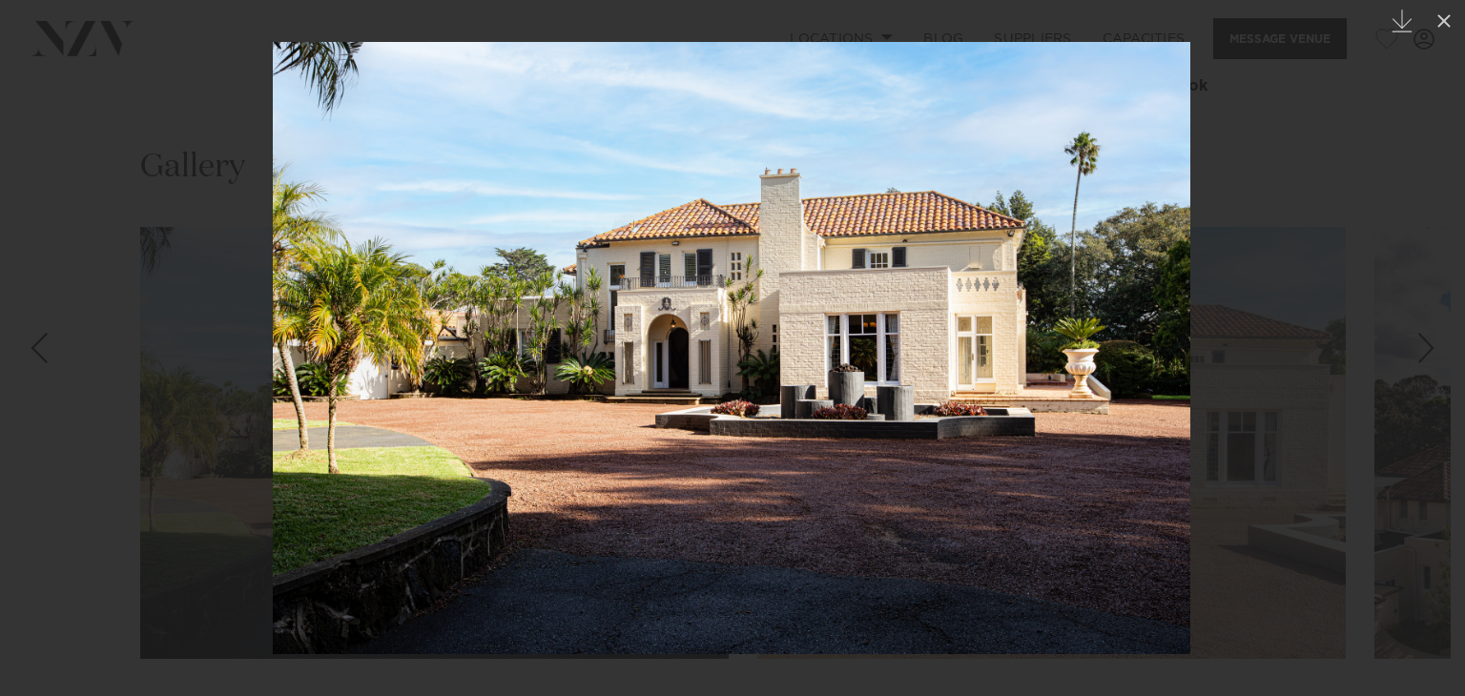
click at [1366, 432] on div at bounding box center [732, 348] width 1465 height 696
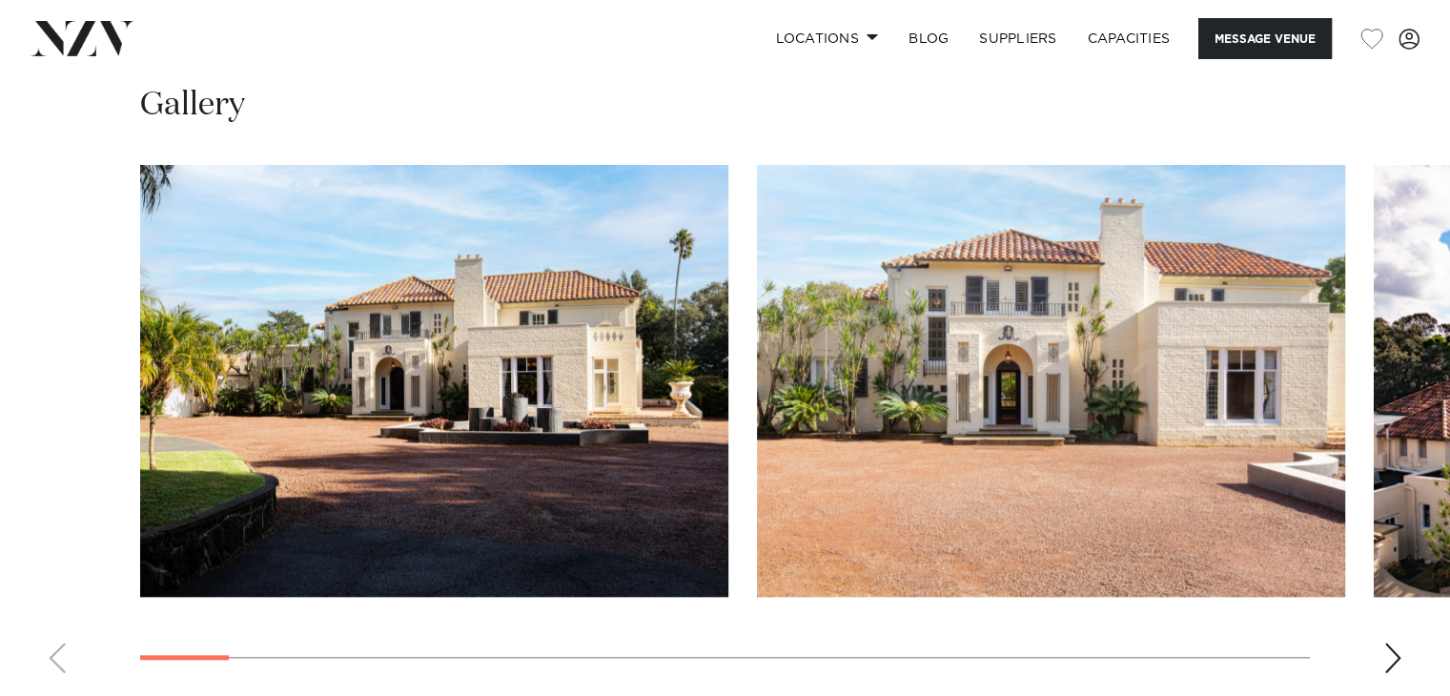
scroll to position [1812, 0]
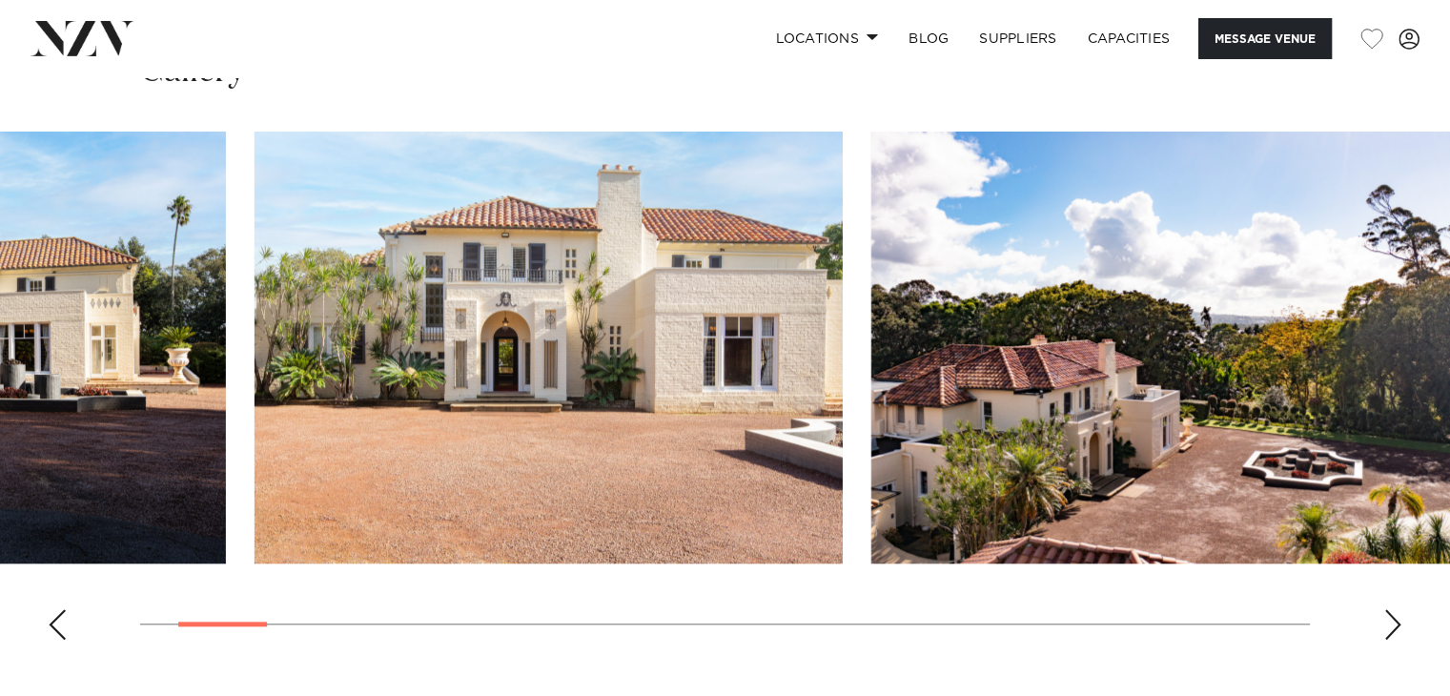
click at [543, 463] on img "2 / 25" at bounding box center [549, 348] width 588 height 432
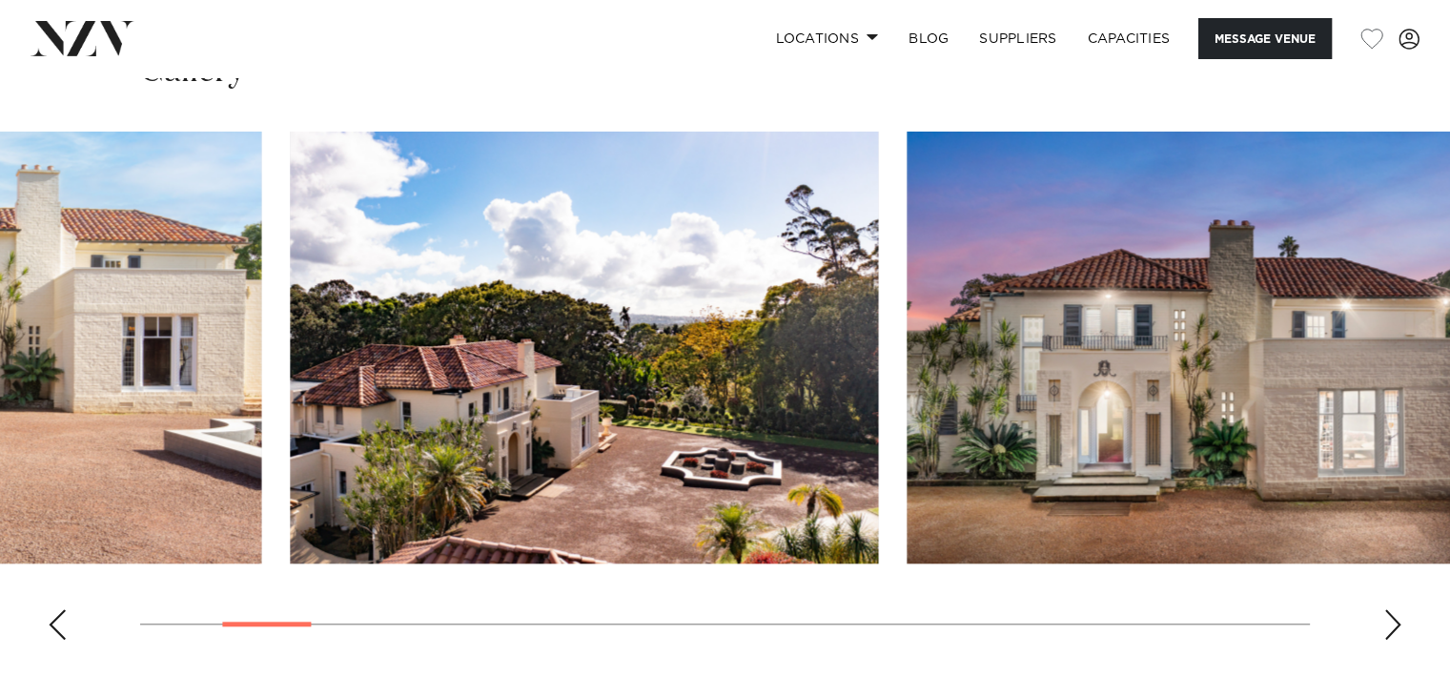
click at [524, 439] on img "3 / 25" at bounding box center [584, 348] width 588 height 432
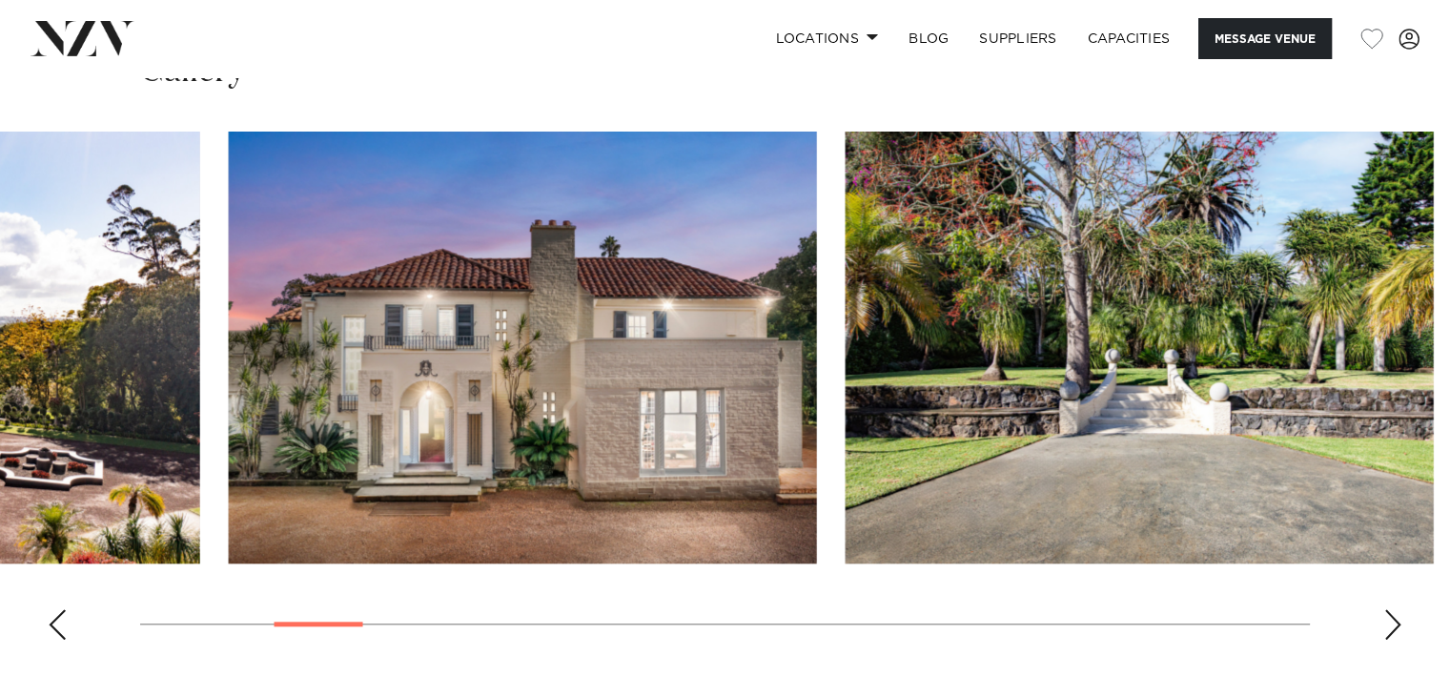
click at [485, 474] on img "4 / 25" at bounding box center [523, 348] width 588 height 432
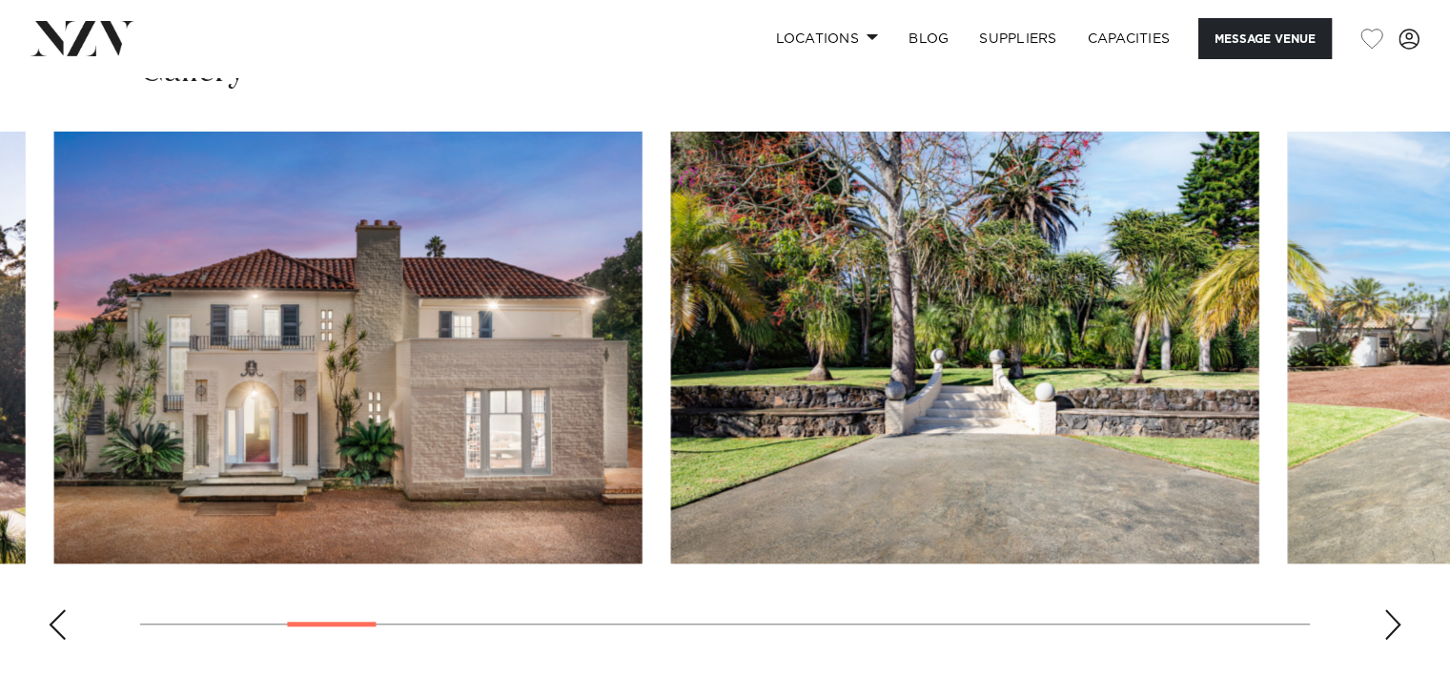
click at [671, 490] on img "5 / 25" at bounding box center [965, 348] width 588 height 432
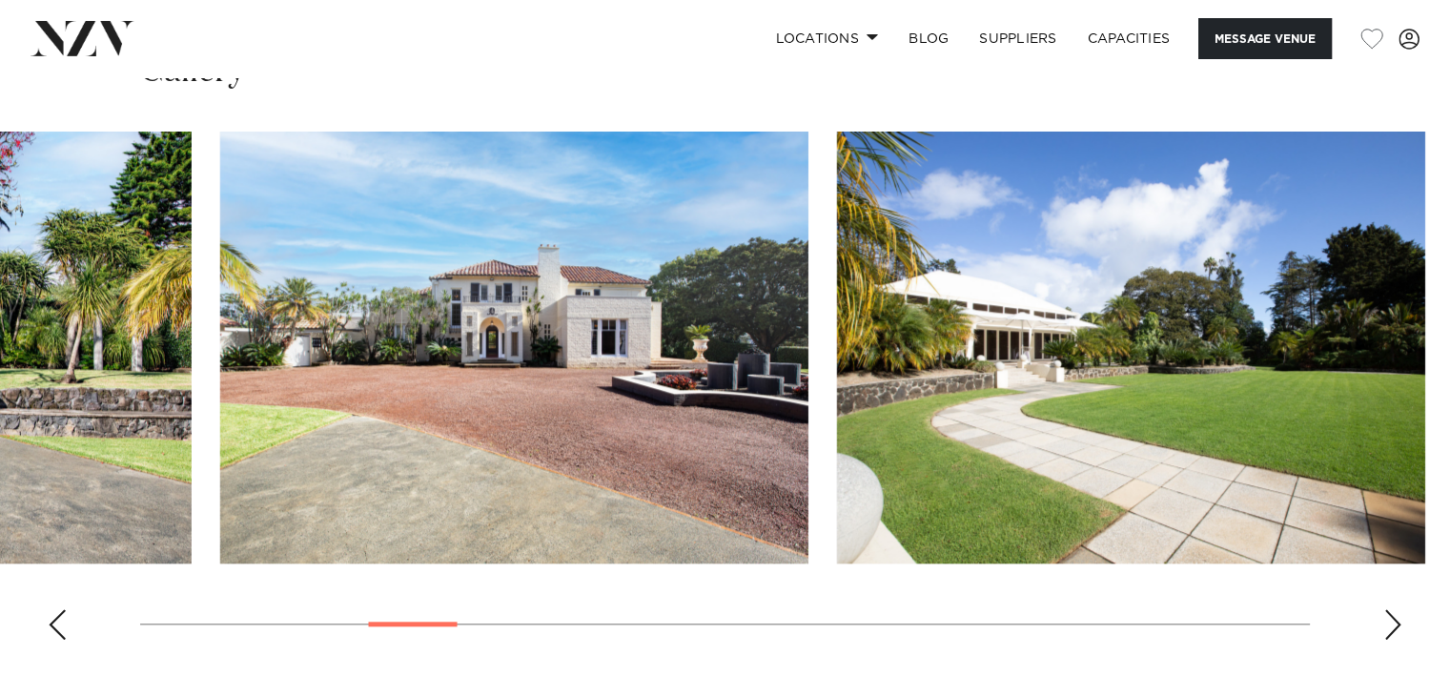
click at [505, 446] on img "6 / 25" at bounding box center [514, 348] width 588 height 432
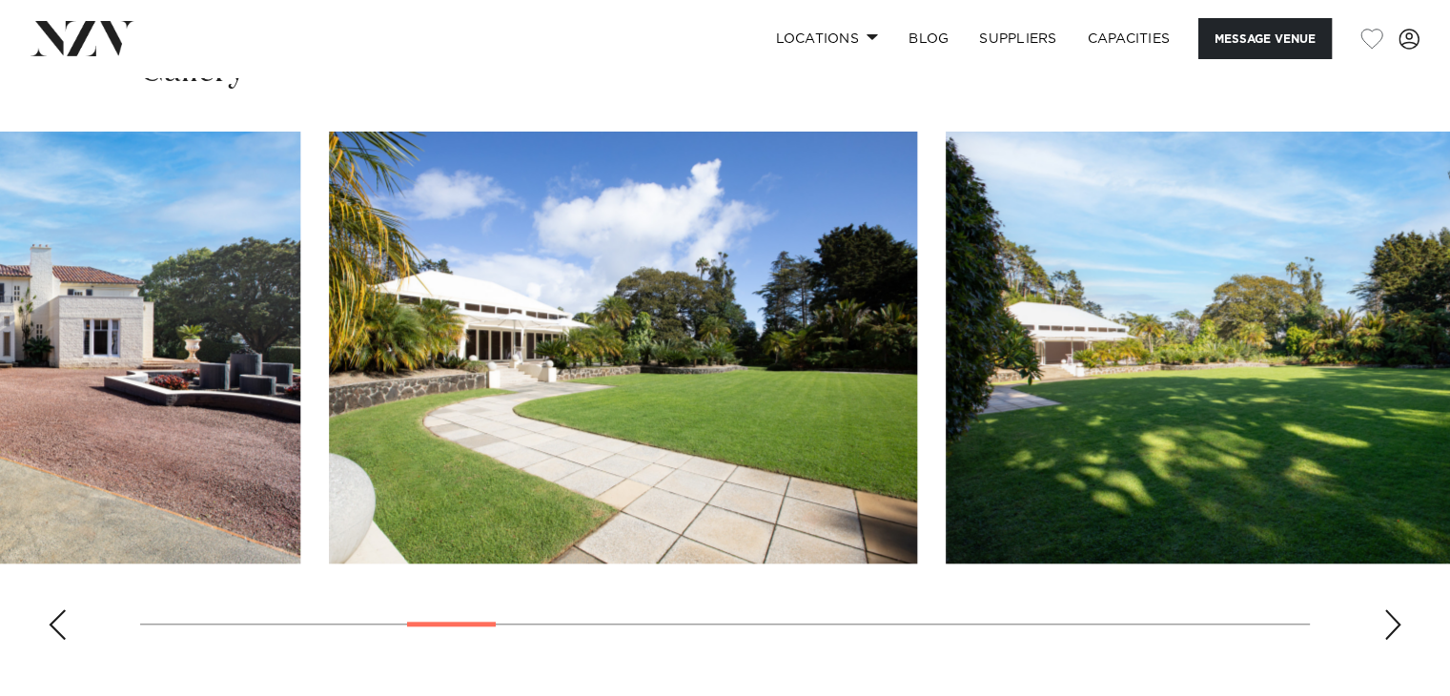
click at [329, 467] on img "7 / 25" at bounding box center [623, 348] width 588 height 432
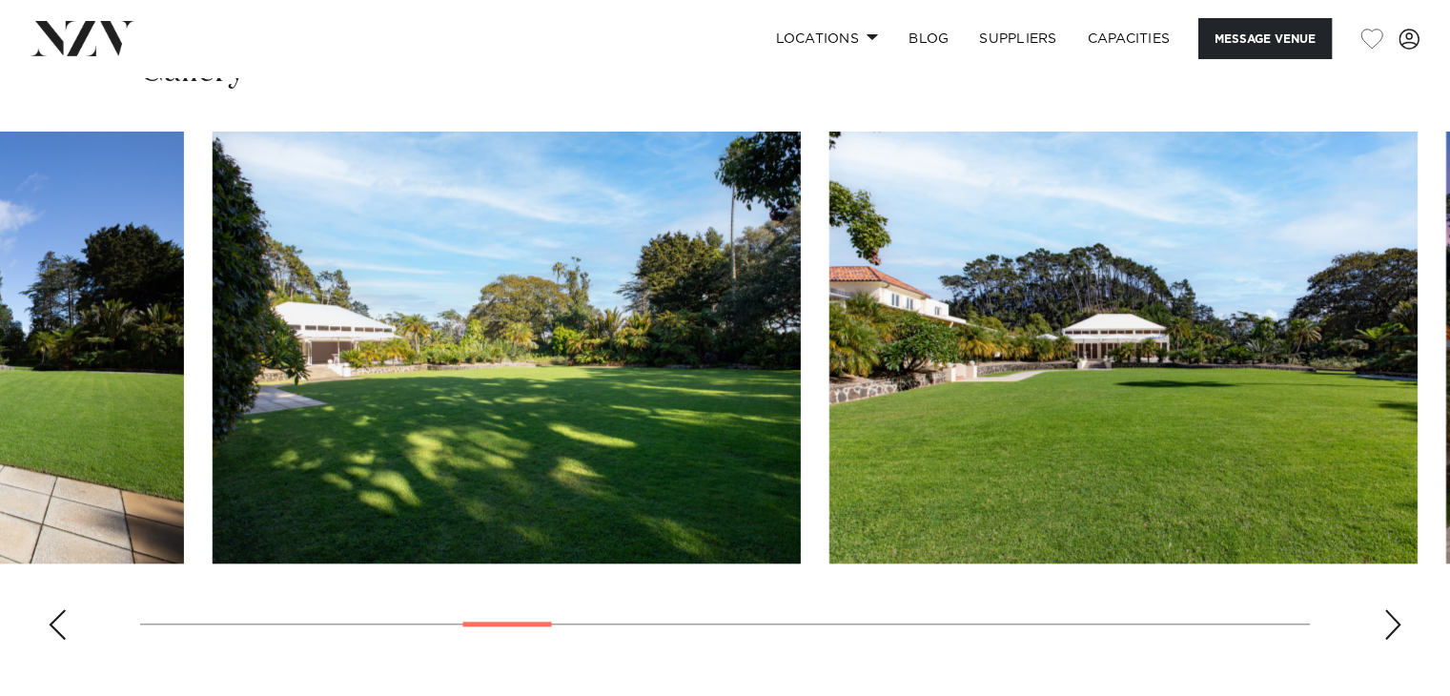
click at [281, 483] on img "8 / 25" at bounding box center [507, 348] width 588 height 432
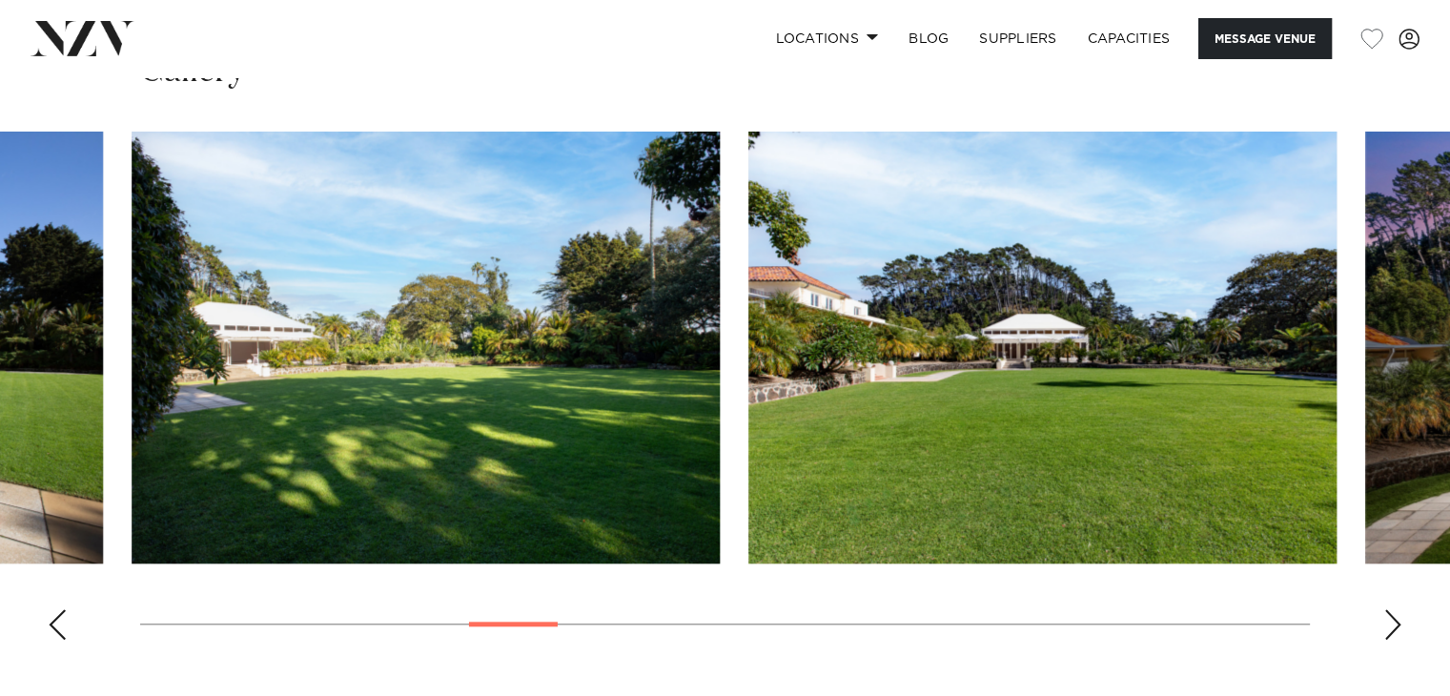
click at [749, 474] on img "9 / 25" at bounding box center [1043, 348] width 588 height 432
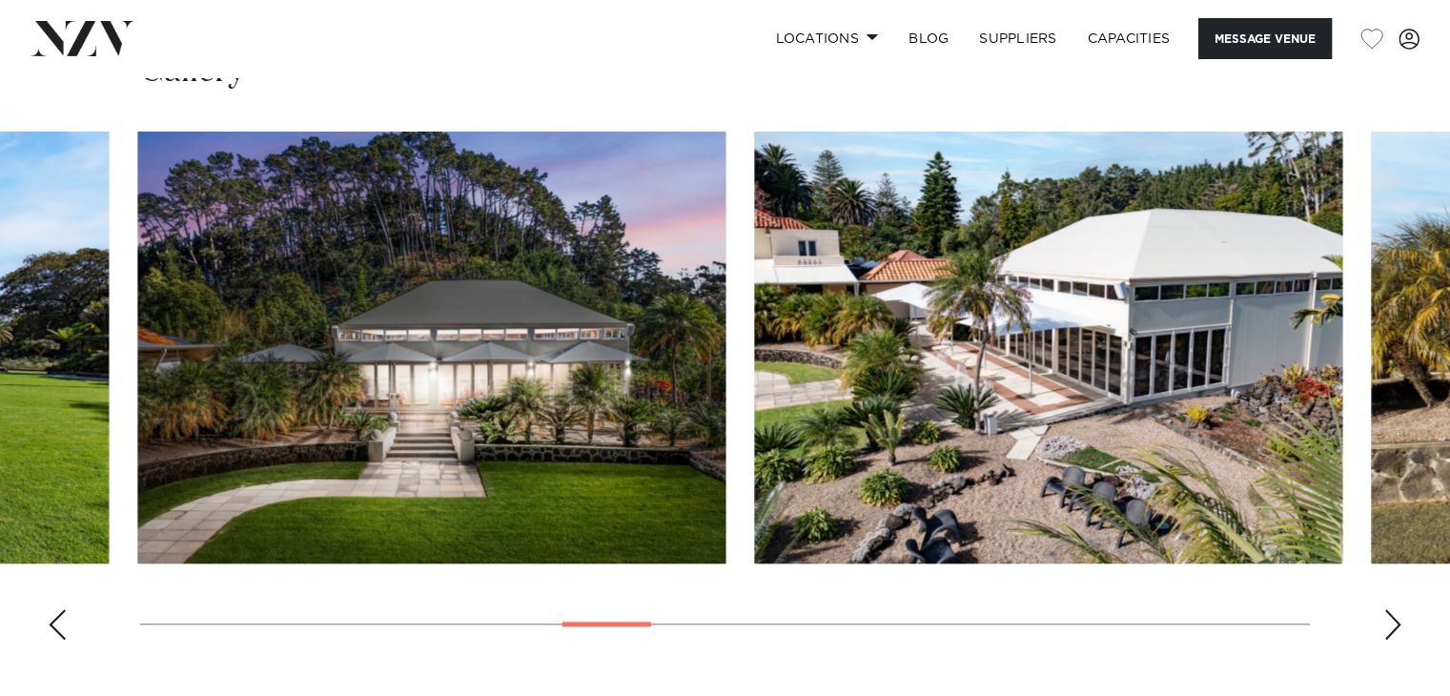
click at [420, 523] on img "10 / 25" at bounding box center [431, 348] width 588 height 432
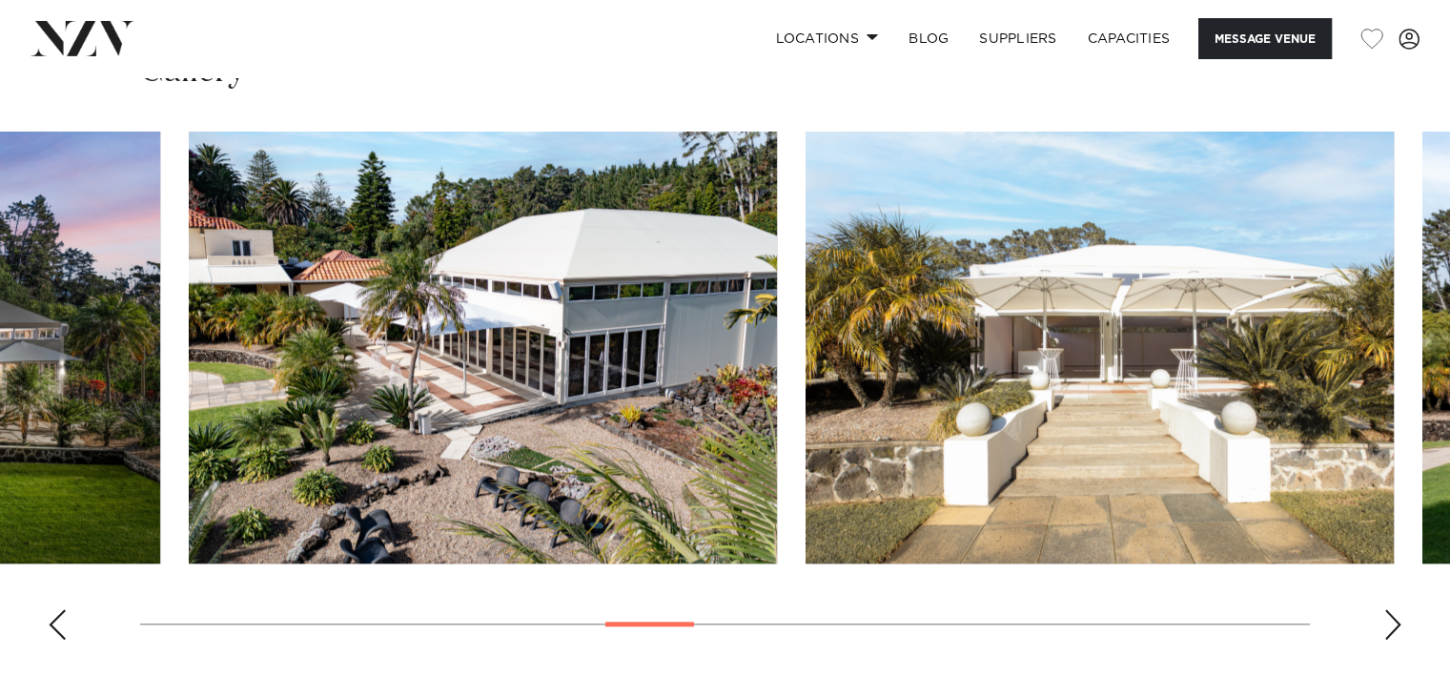
click at [332, 481] on img "11 / 25" at bounding box center [483, 348] width 588 height 432
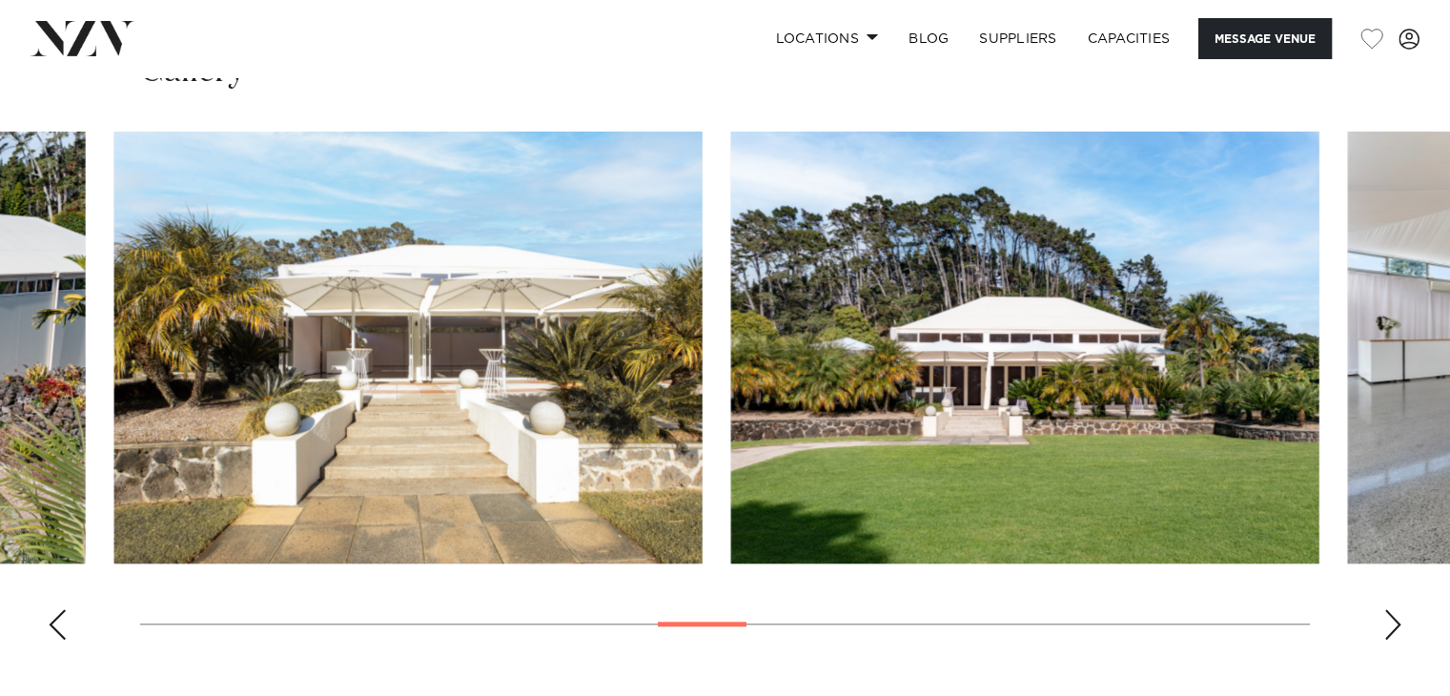
click at [296, 454] on img "12 / 25" at bounding box center [408, 348] width 588 height 432
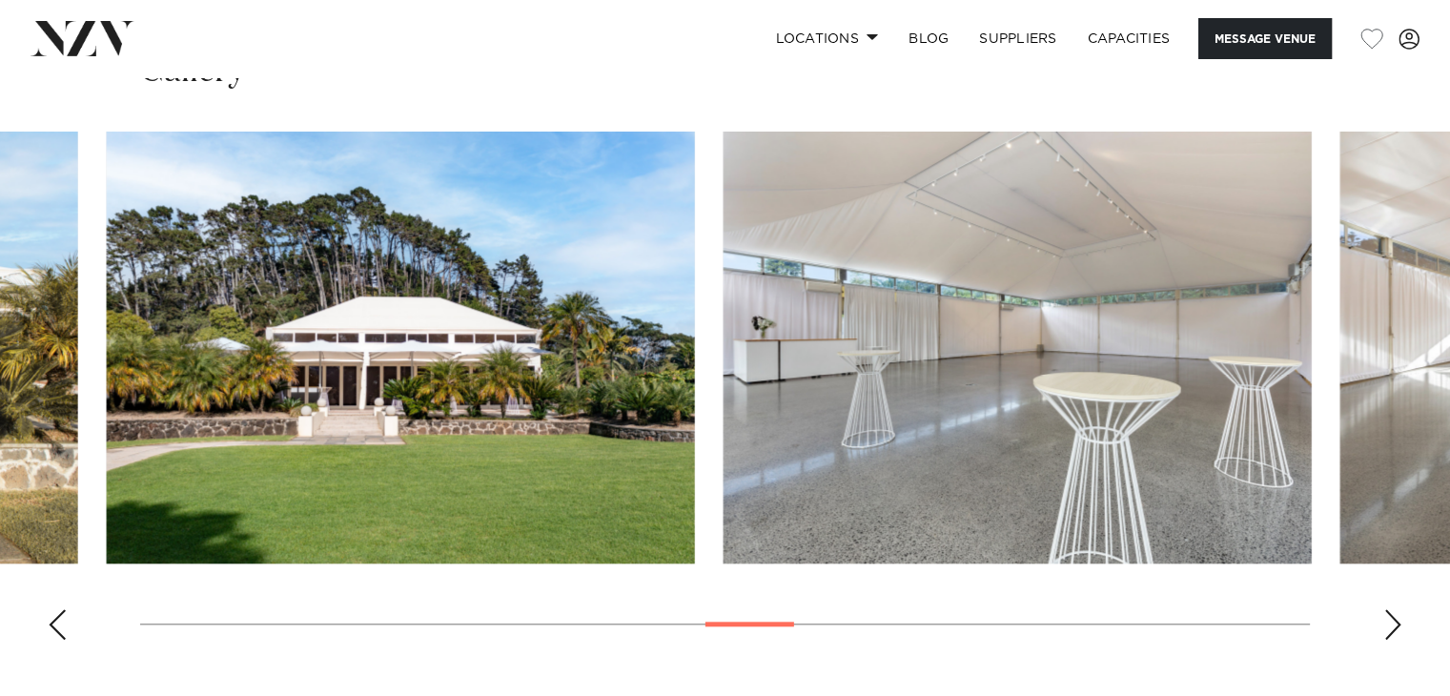
click at [393, 457] on img "13 / 25" at bounding box center [401, 348] width 588 height 432
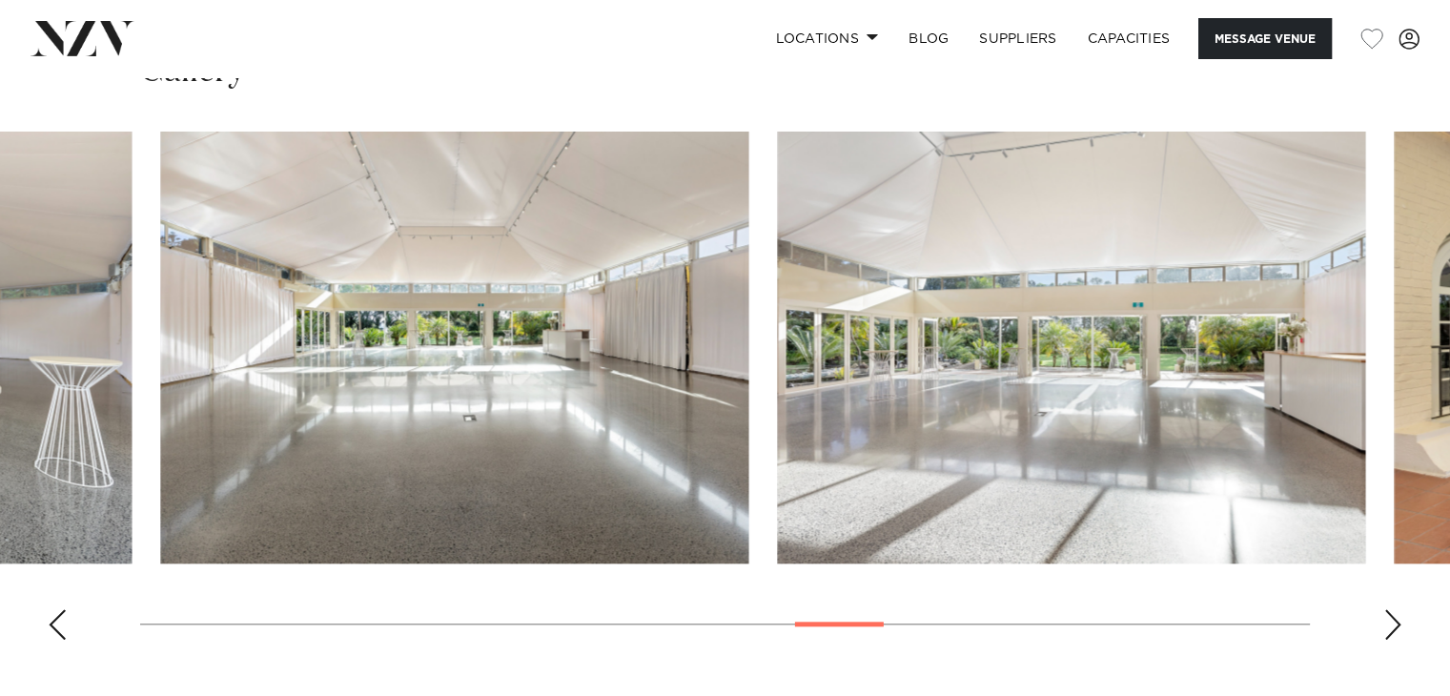
click at [304, 453] on img "15 / 25" at bounding box center [454, 348] width 588 height 432
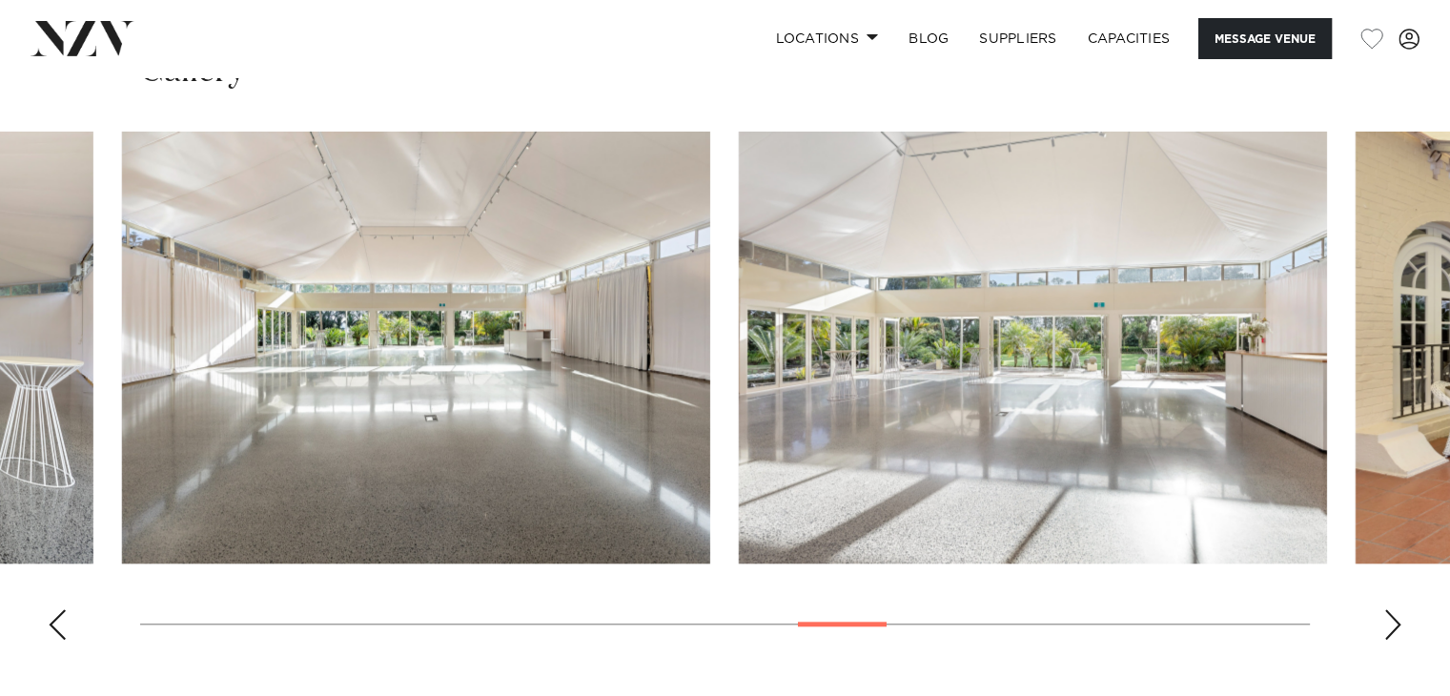
click at [739, 444] on img "16 / 25" at bounding box center [1033, 348] width 588 height 432
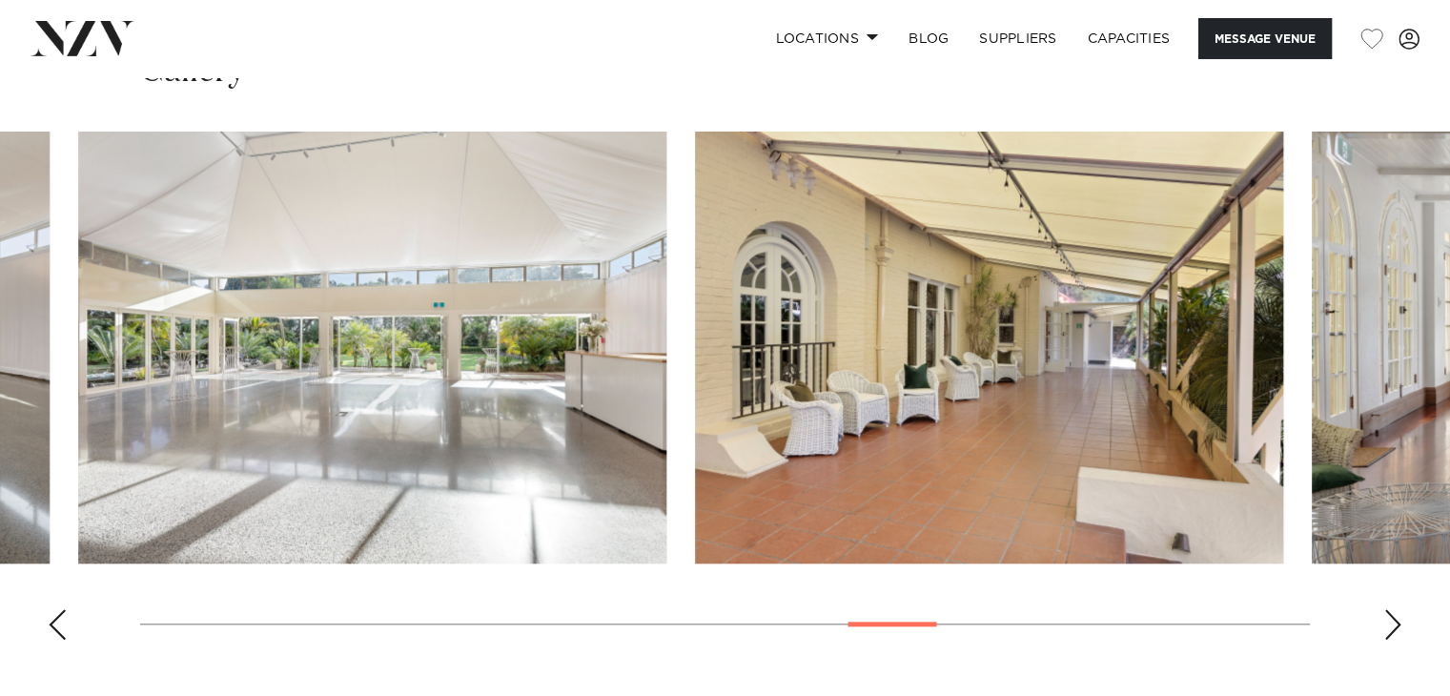
click at [695, 417] on img "17 / 25" at bounding box center [989, 348] width 588 height 432
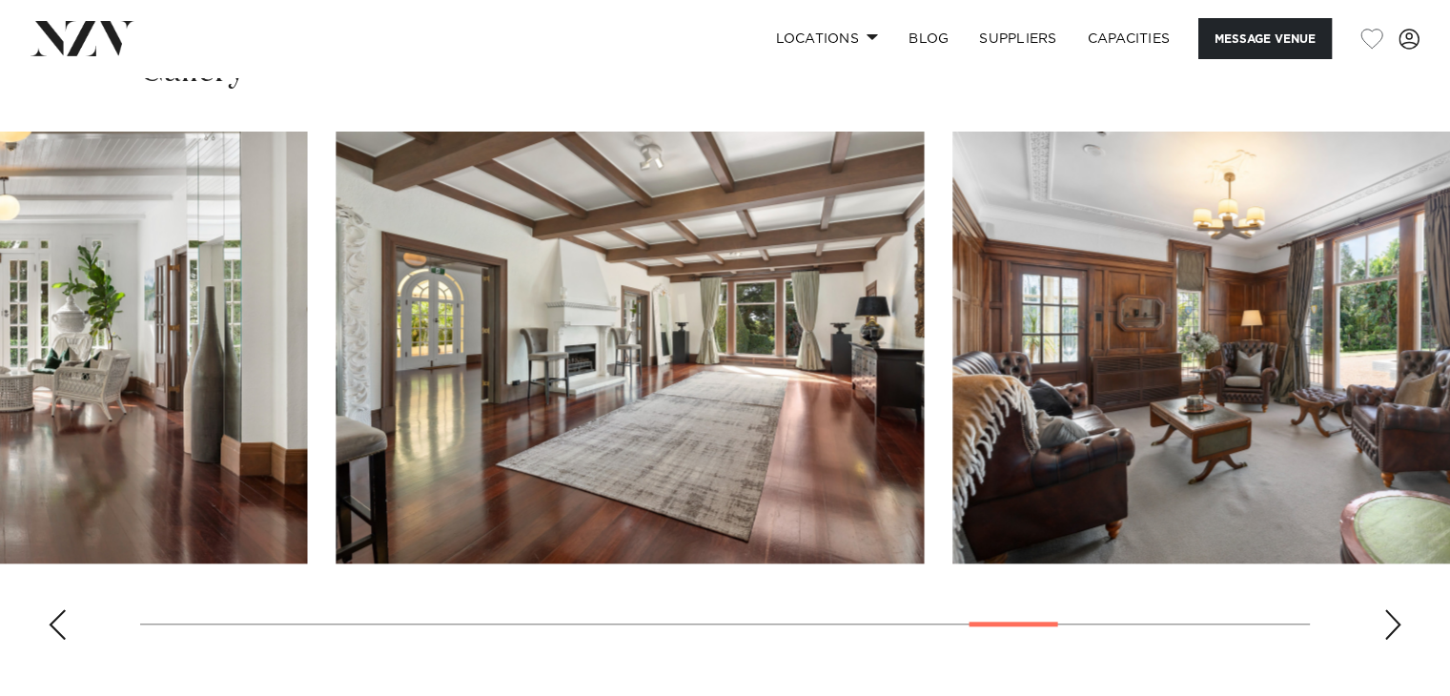
click at [373, 447] on img "19 / 25" at bounding box center [630, 348] width 588 height 432
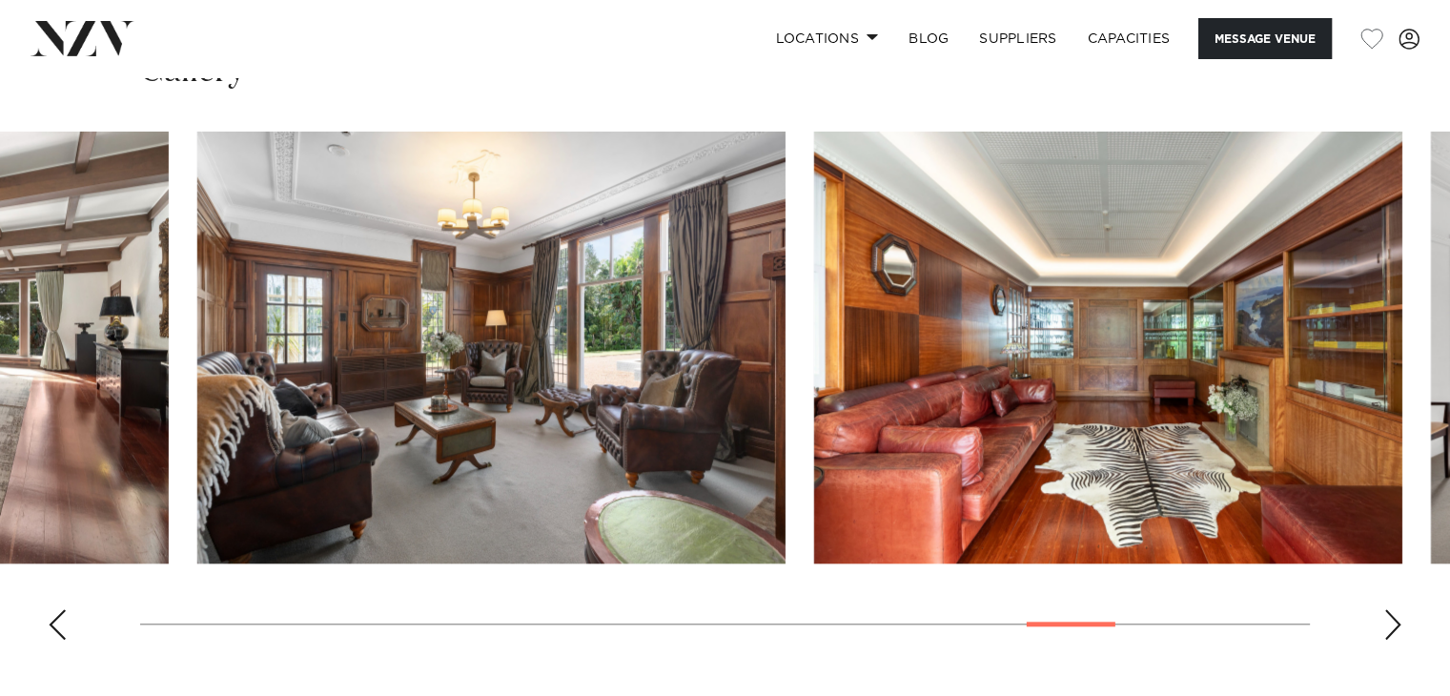
click at [236, 472] on img "20 / 25" at bounding box center [491, 348] width 588 height 432
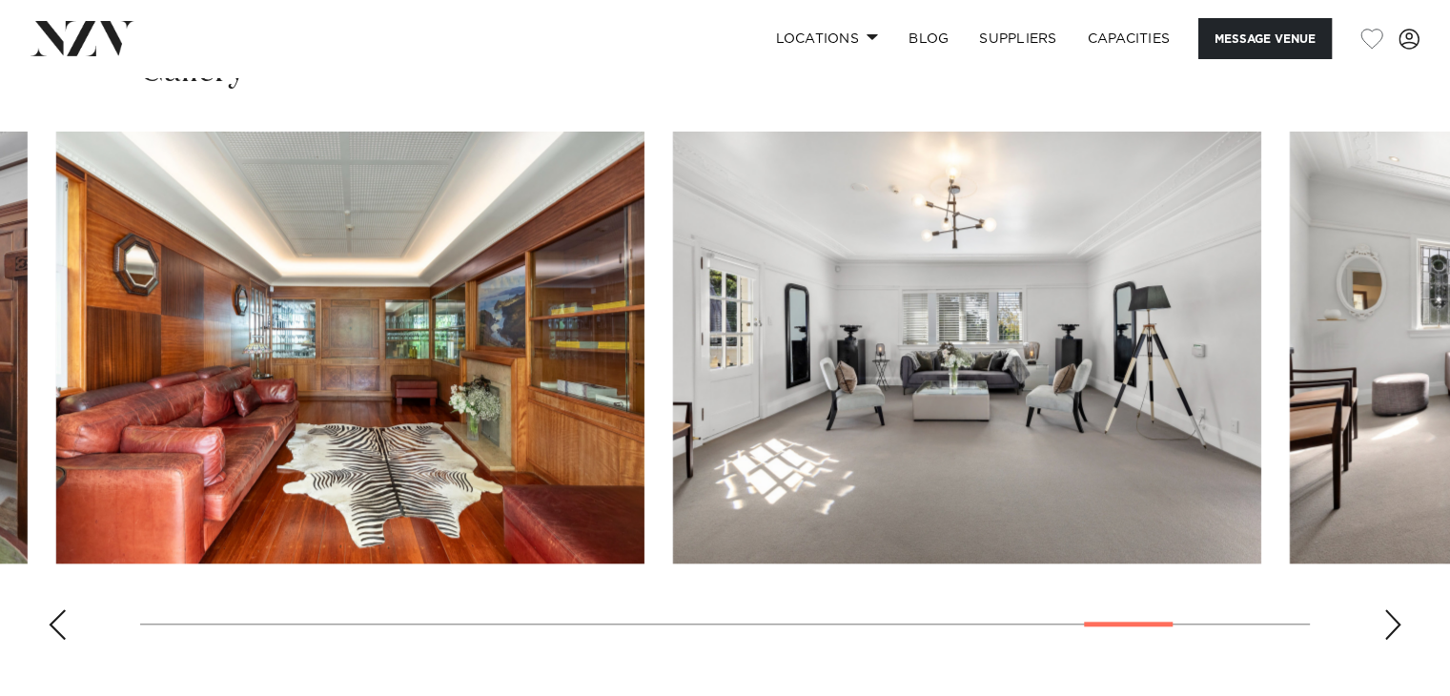
click at [278, 481] on img "21 / 25" at bounding box center [350, 348] width 588 height 432
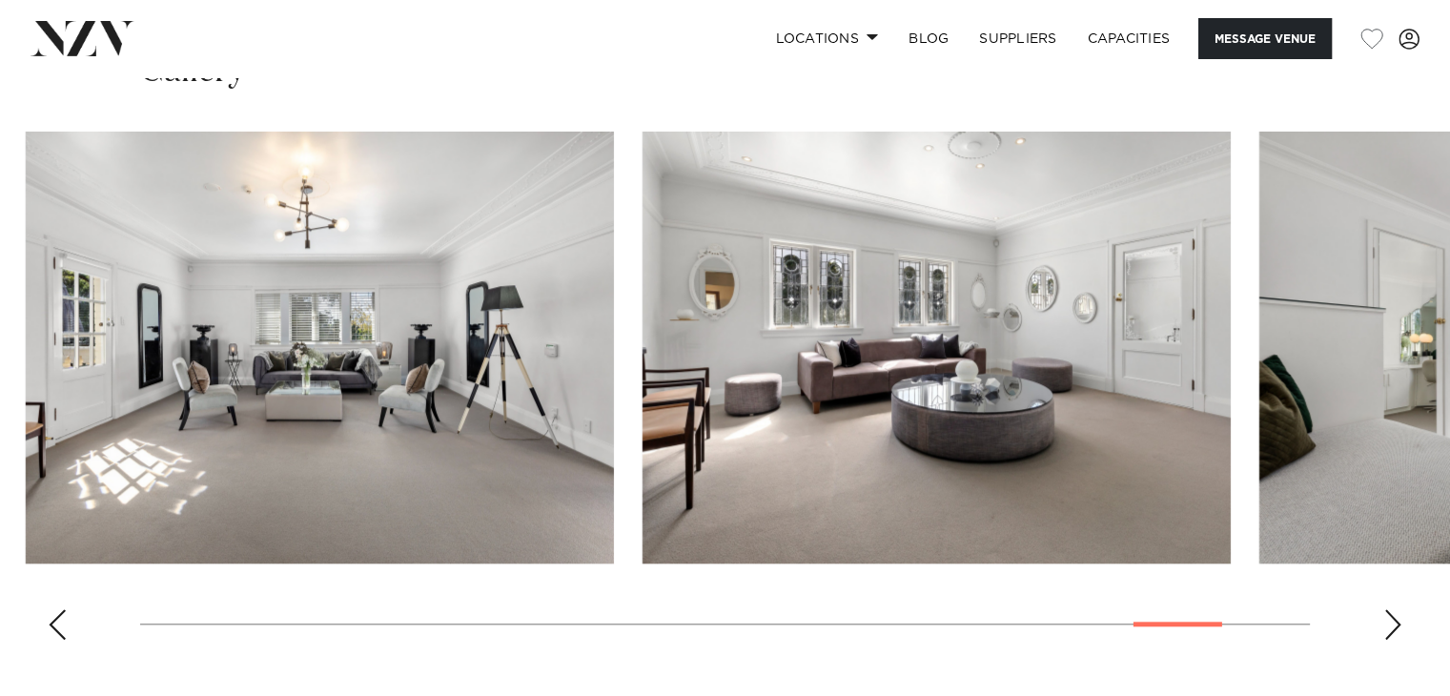
click at [271, 484] on img "22 / 25" at bounding box center [320, 348] width 588 height 432
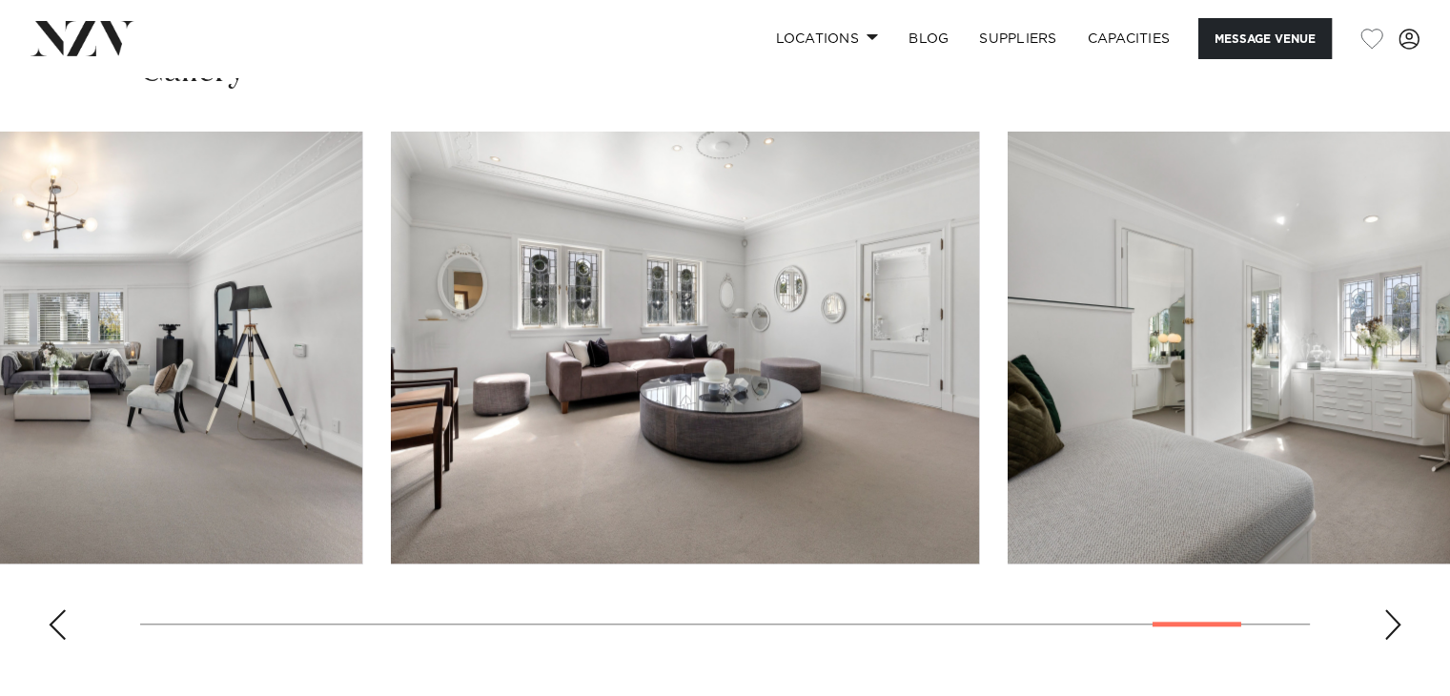
click at [391, 493] on img "23 / 25" at bounding box center [685, 348] width 588 height 432
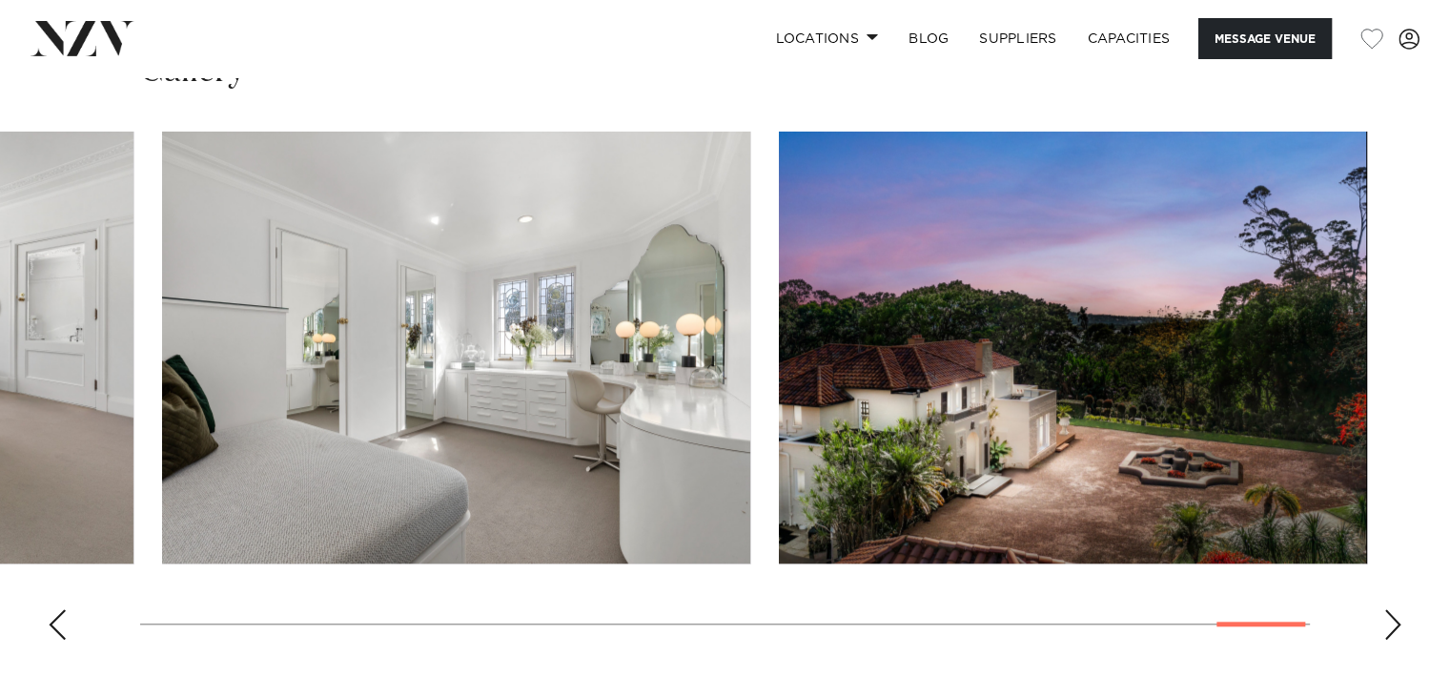
click at [424, 451] on img "24 / 25" at bounding box center [456, 348] width 588 height 432
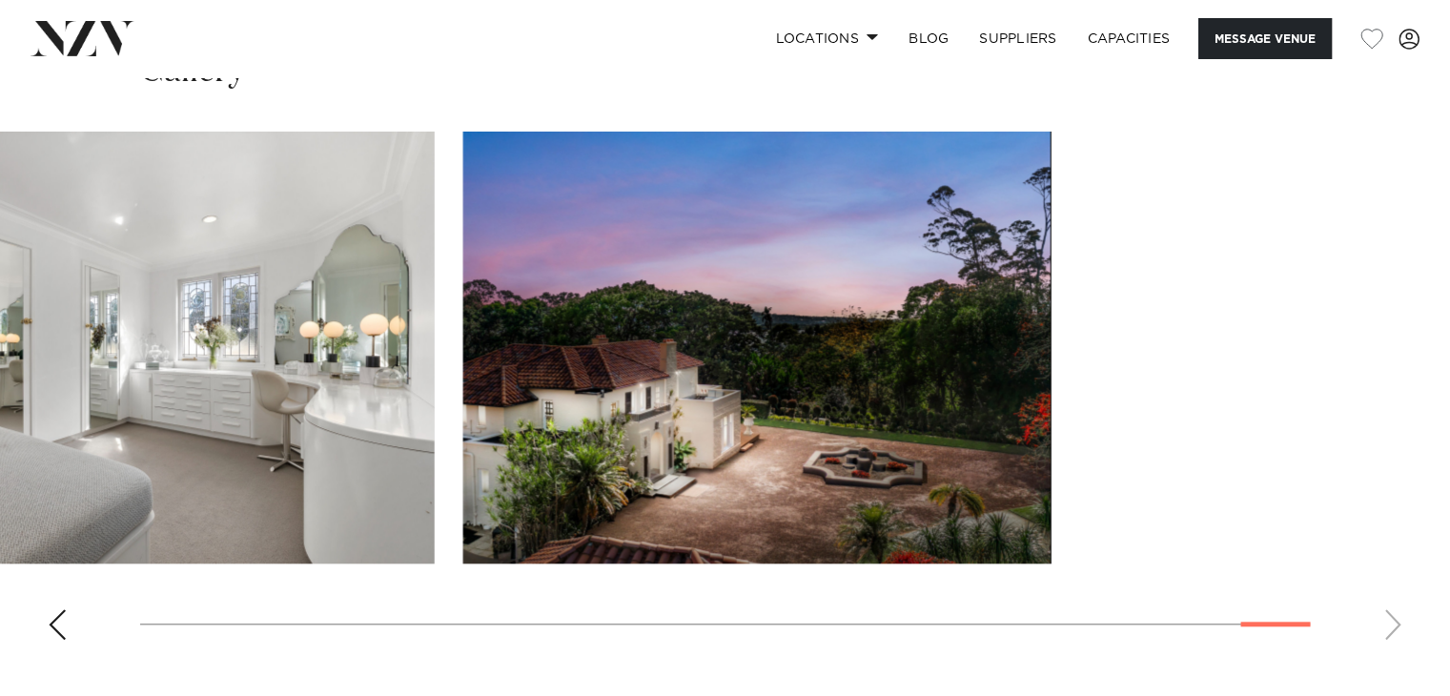
click at [0, 0] on slot at bounding box center [0, 0] width 0 height 0
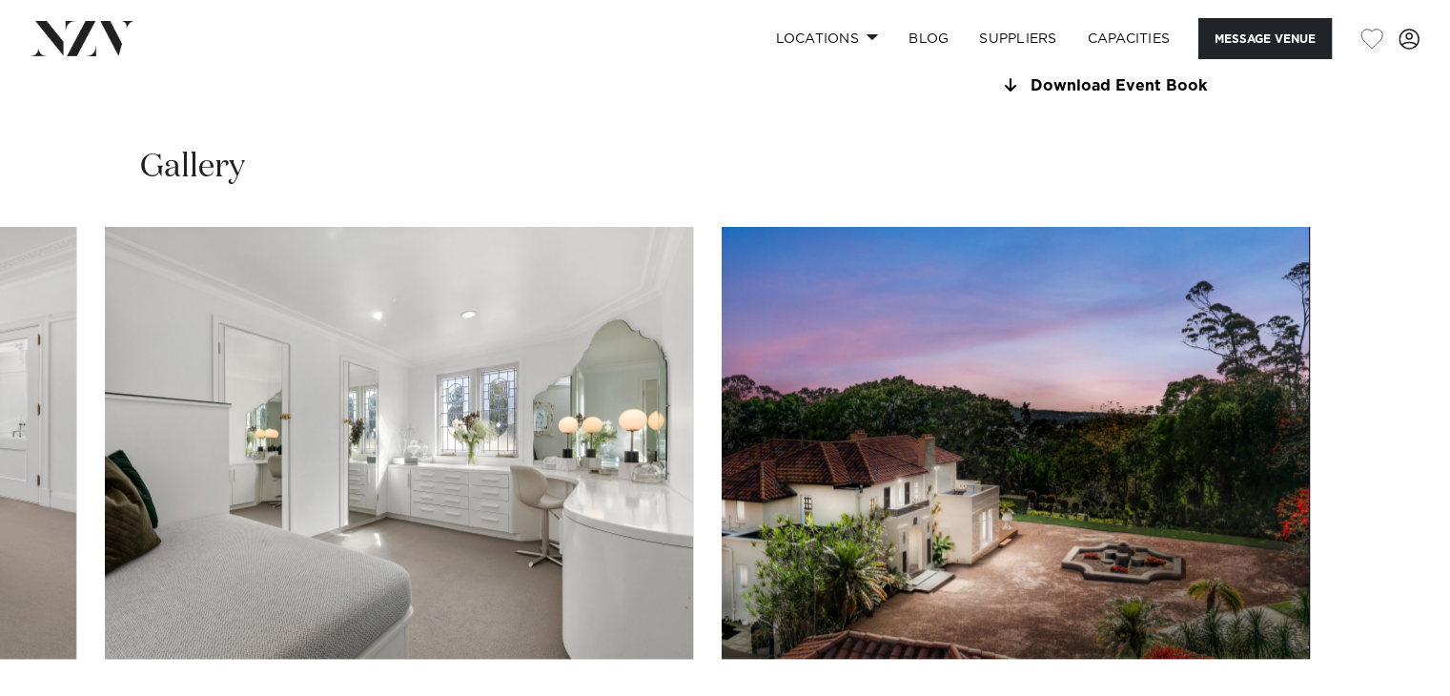
scroll to position [1716, 0]
click at [722, 518] on img "25 / 25" at bounding box center [1016, 443] width 588 height 432
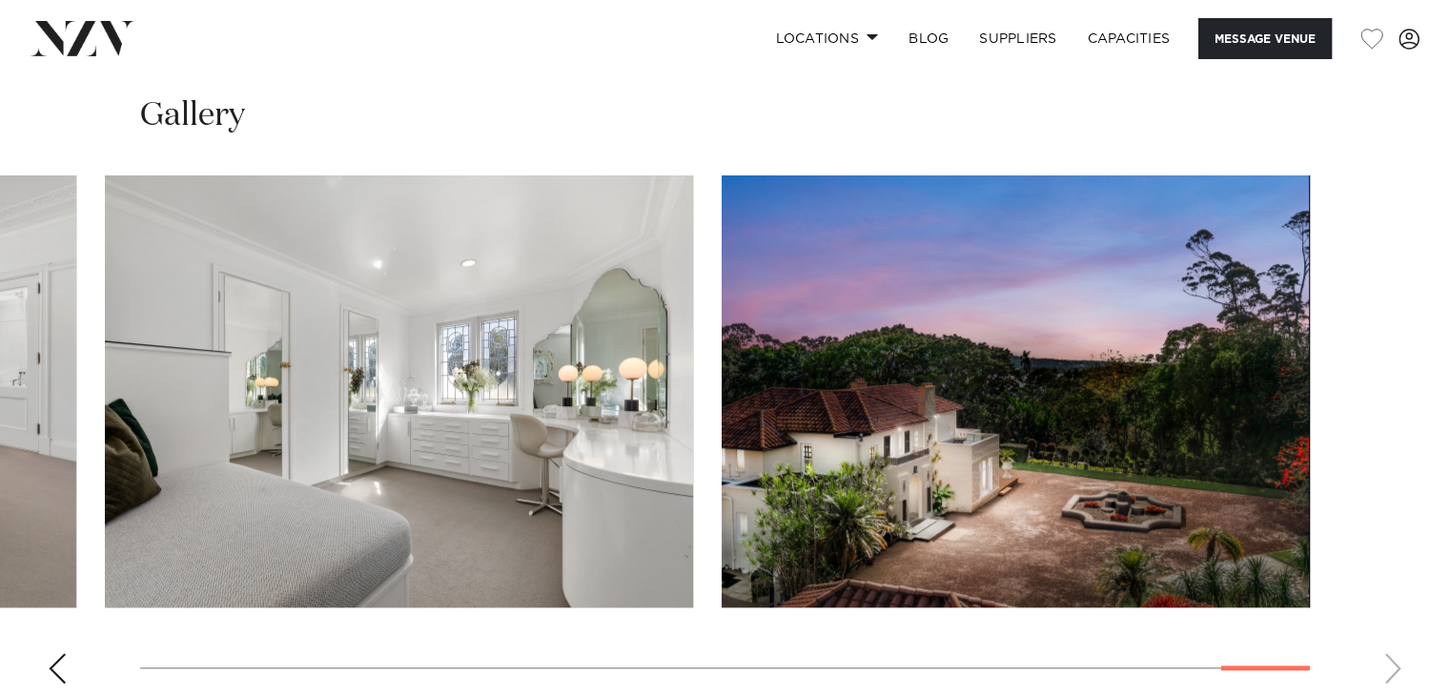
scroll to position [1812, 0]
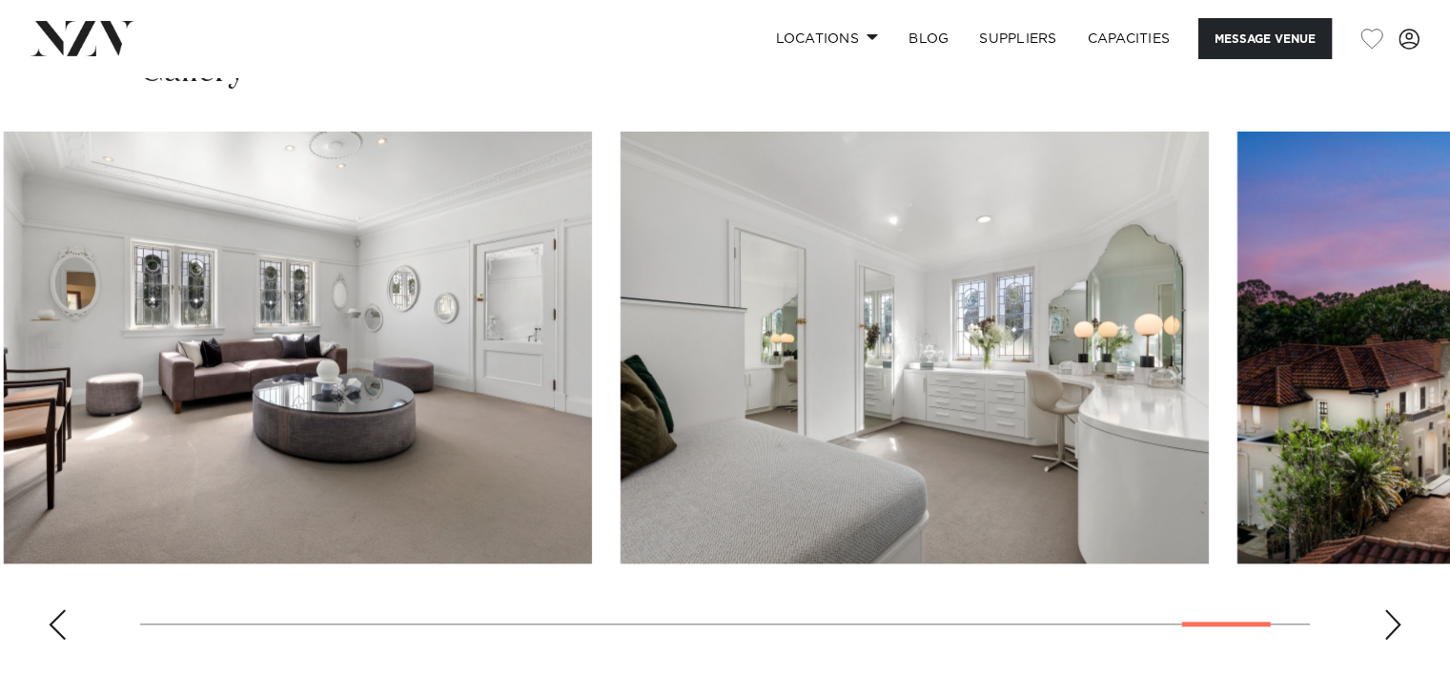
click at [1057, 479] on img "24 / 25" at bounding box center [915, 348] width 588 height 432
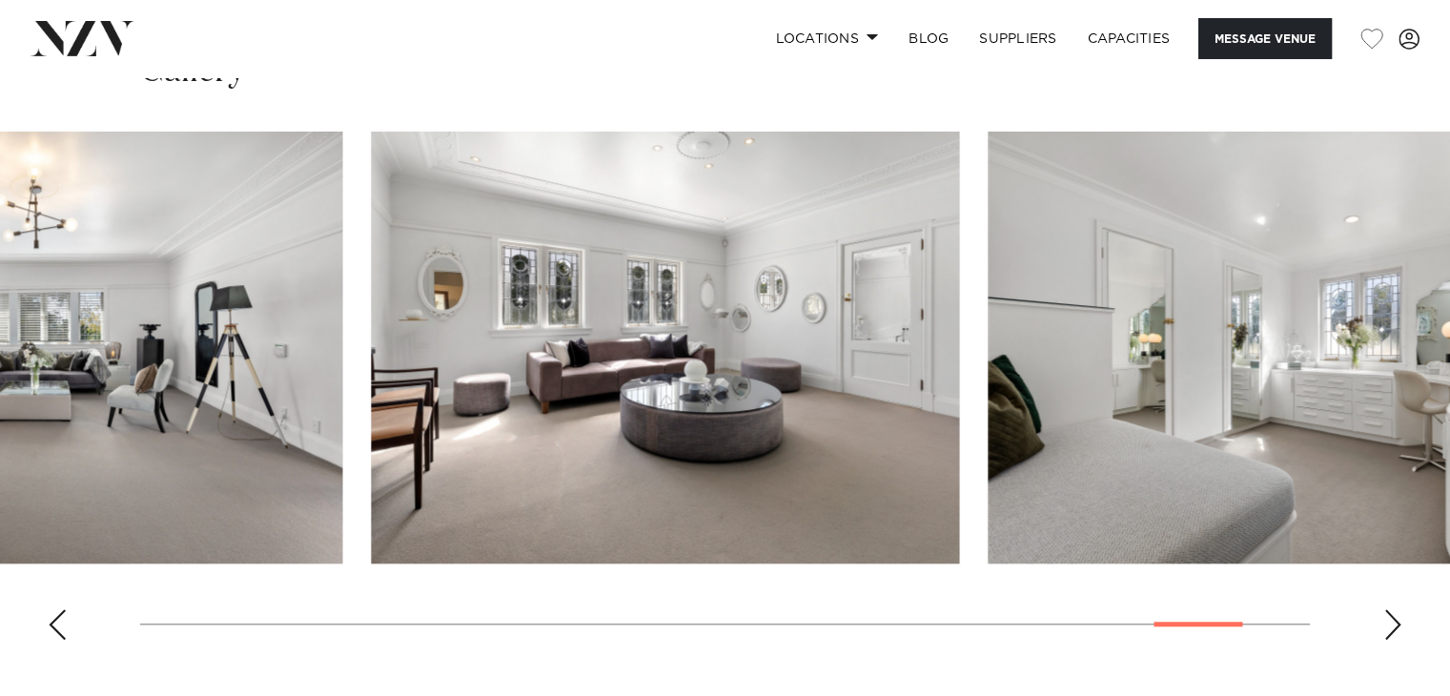
click at [959, 445] on img "23 / 25" at bounding box center [665, 348] width 588 height 432
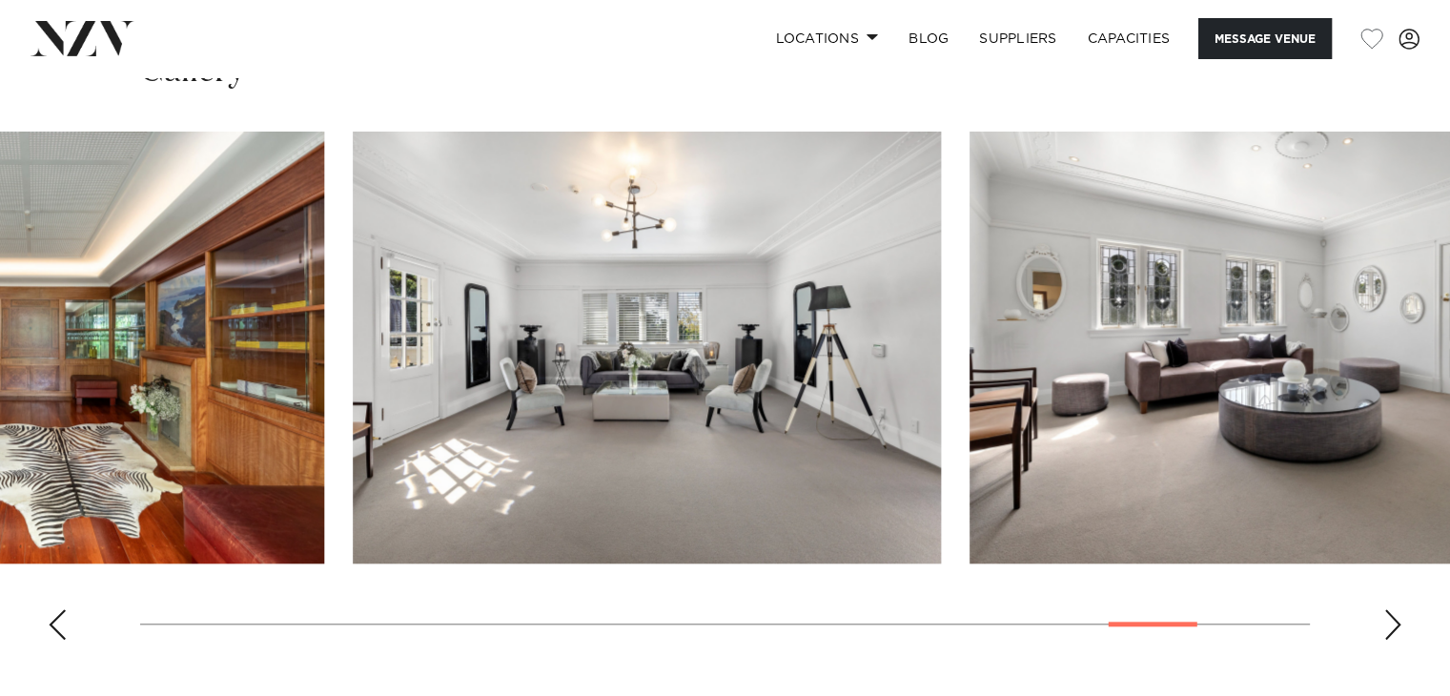
click at [941, 436] on img "22 / 25" at bounding box center [647, 348] width 588 height 432
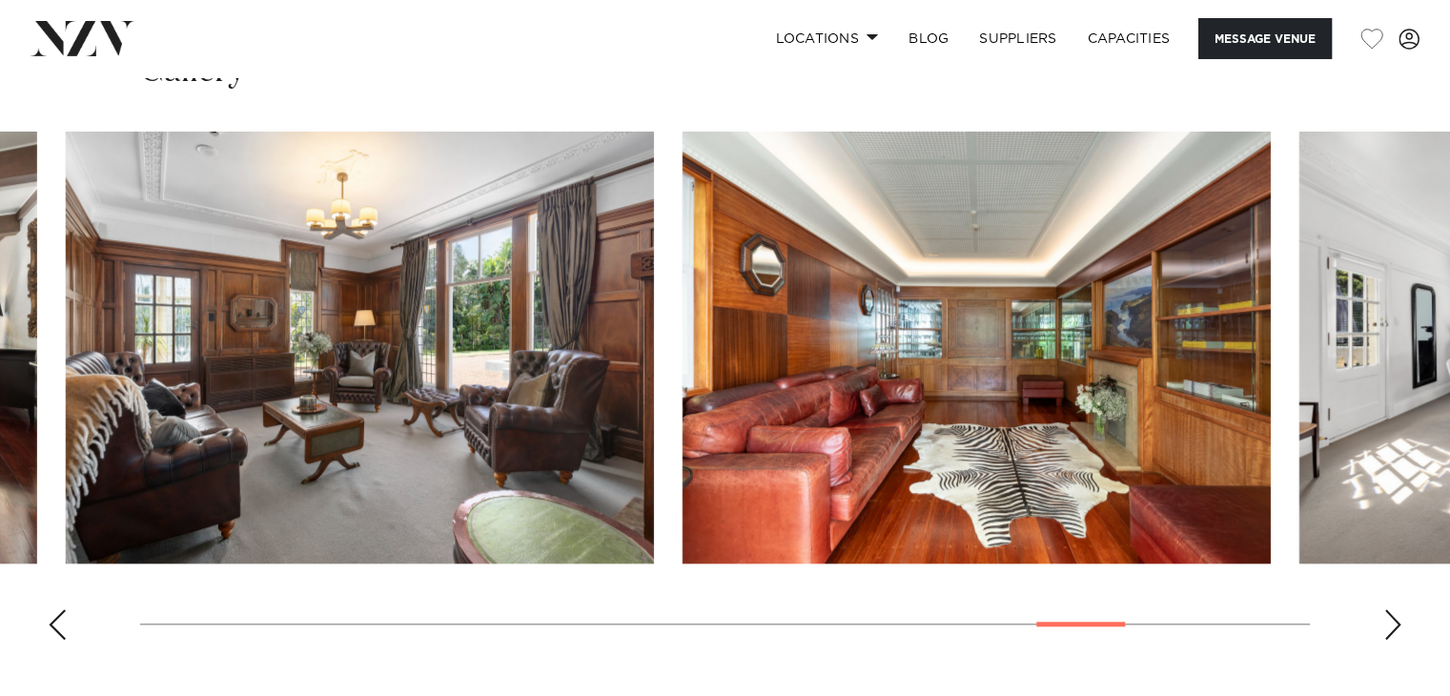
click at [1076, 447] on img "21 / 25" at bounding box center [977, 348] width 588 height 432
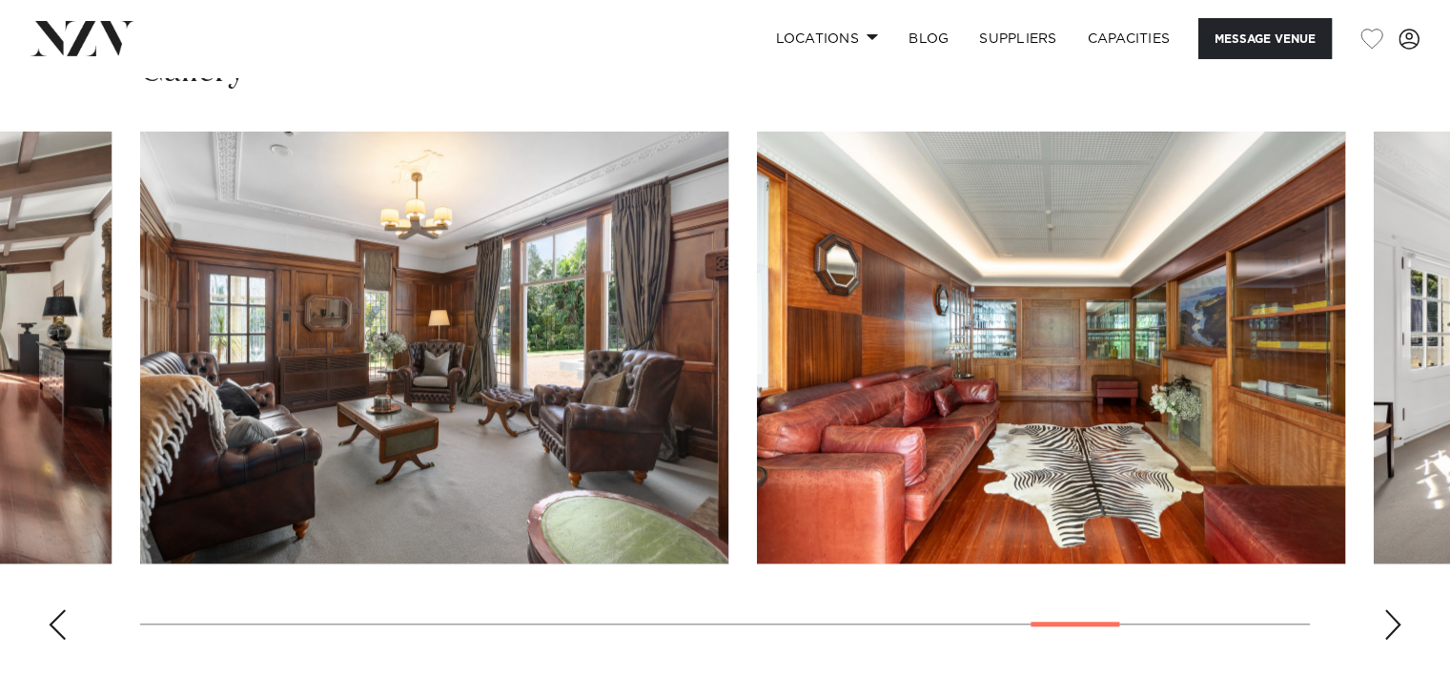
click at [729, 469] on img "20 / 25" at bounding box center [434, 348] width 588 height 432
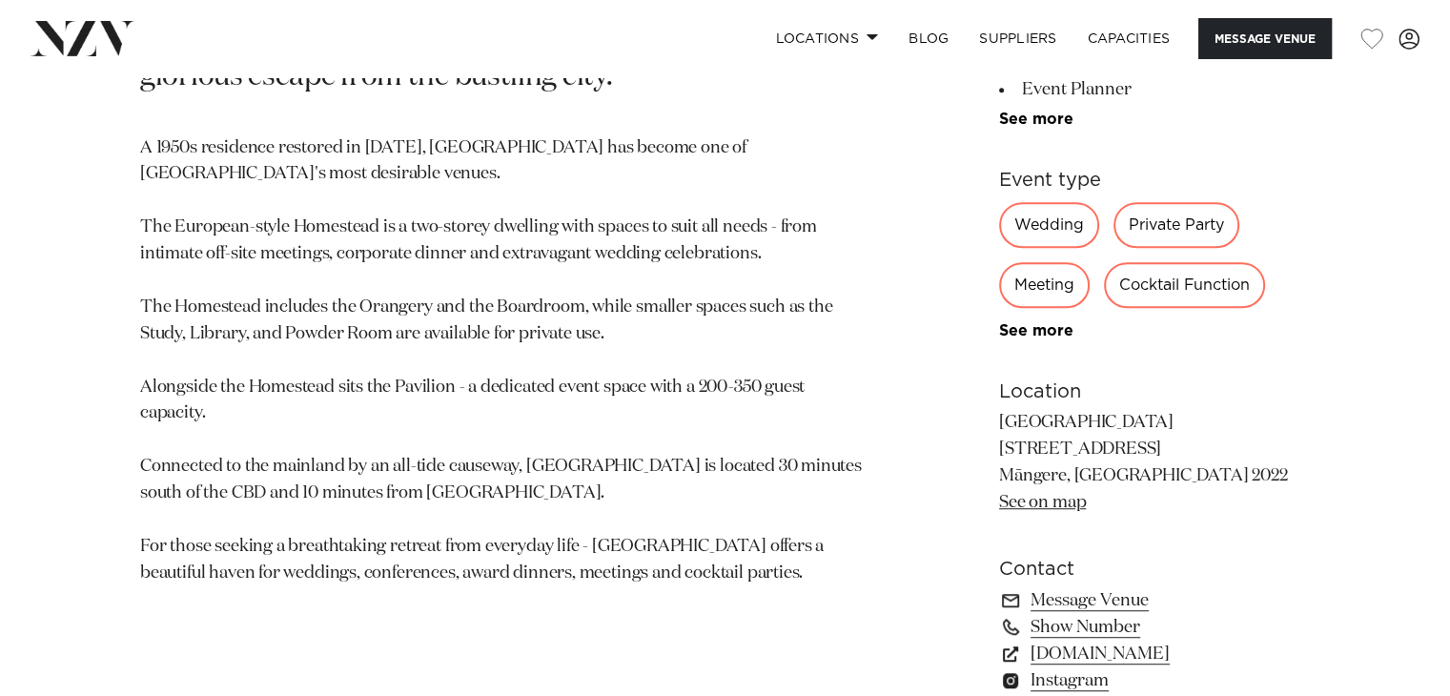
scroll to position [763, 0]
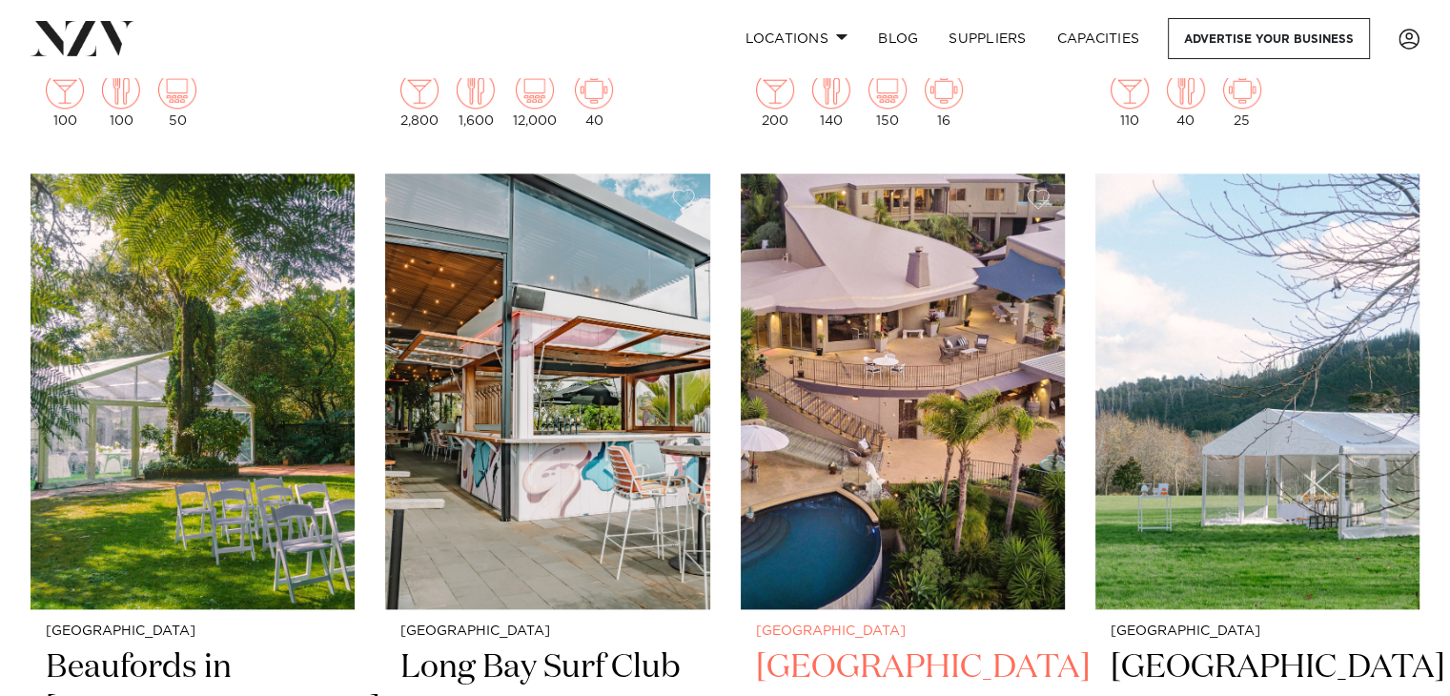
scroll to position [23664, 0]
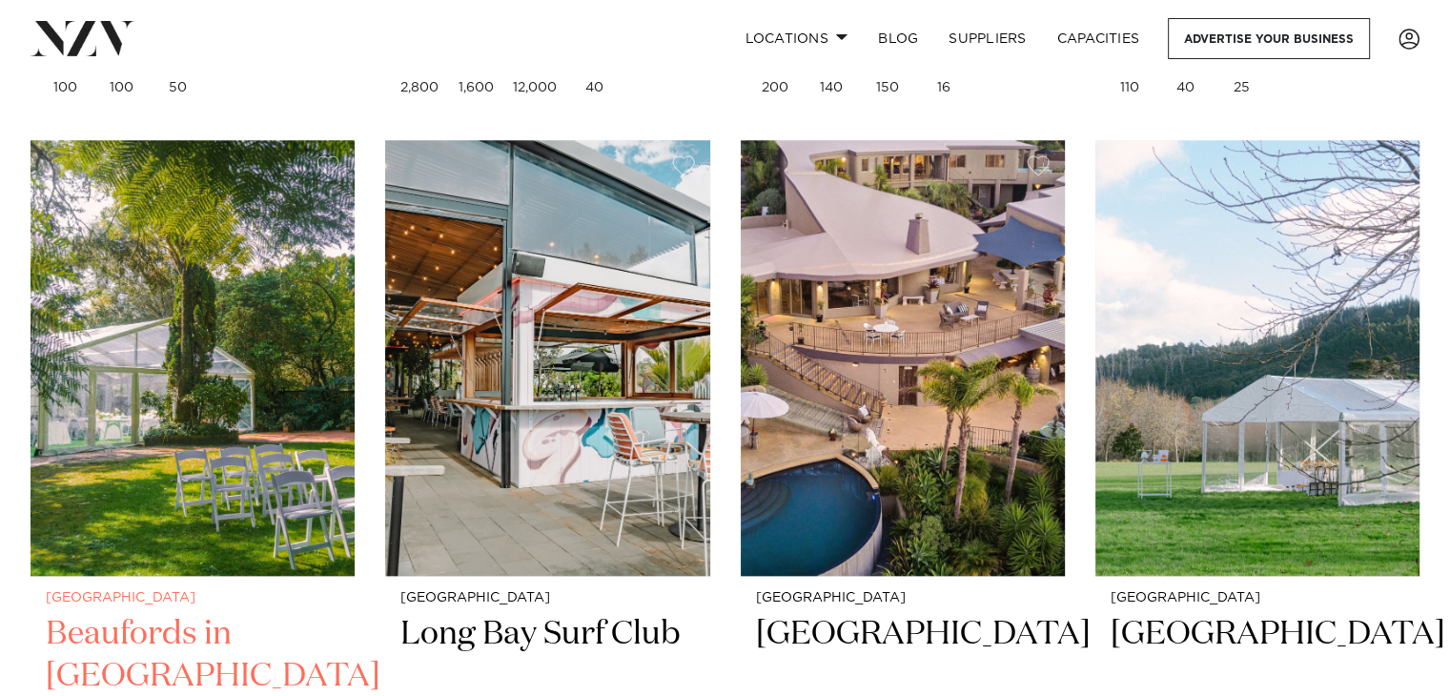
click at [216, 361] on img at bounding box center [193, 357] width 324 height 435
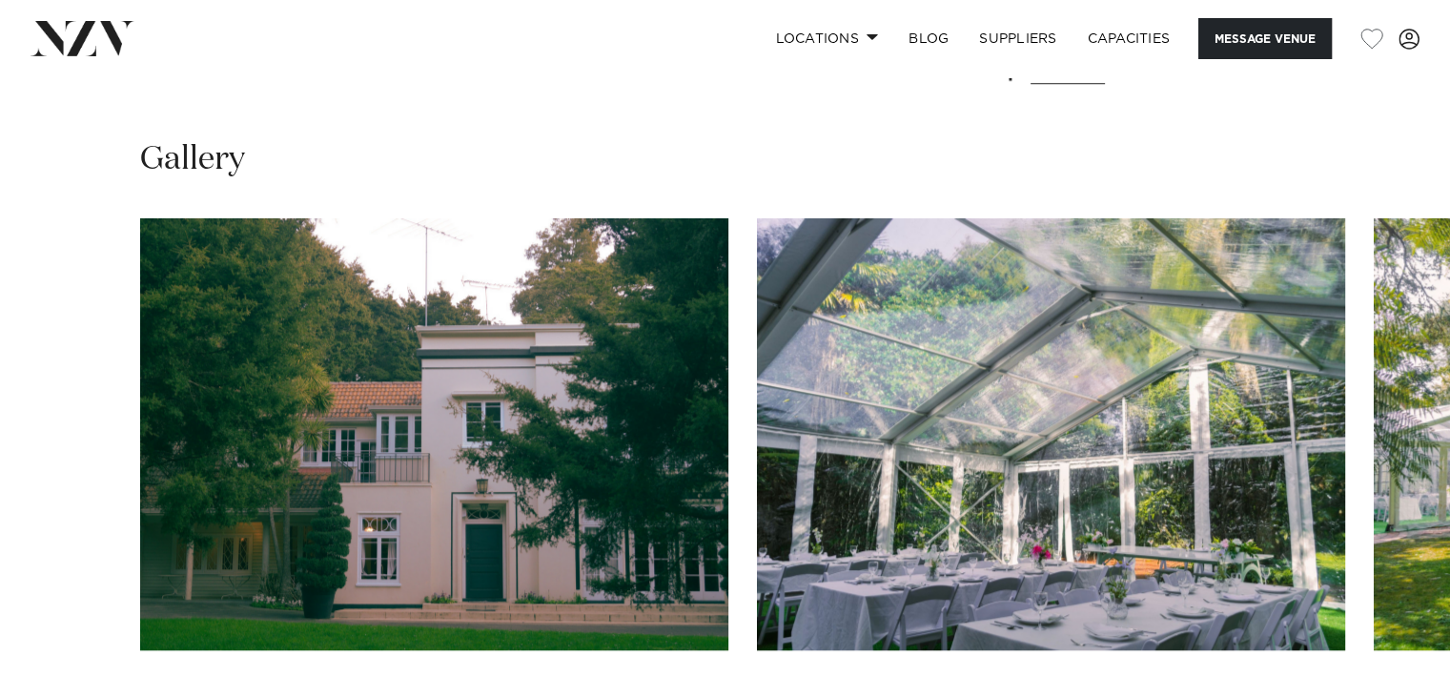
scroll to position [1716, 0]
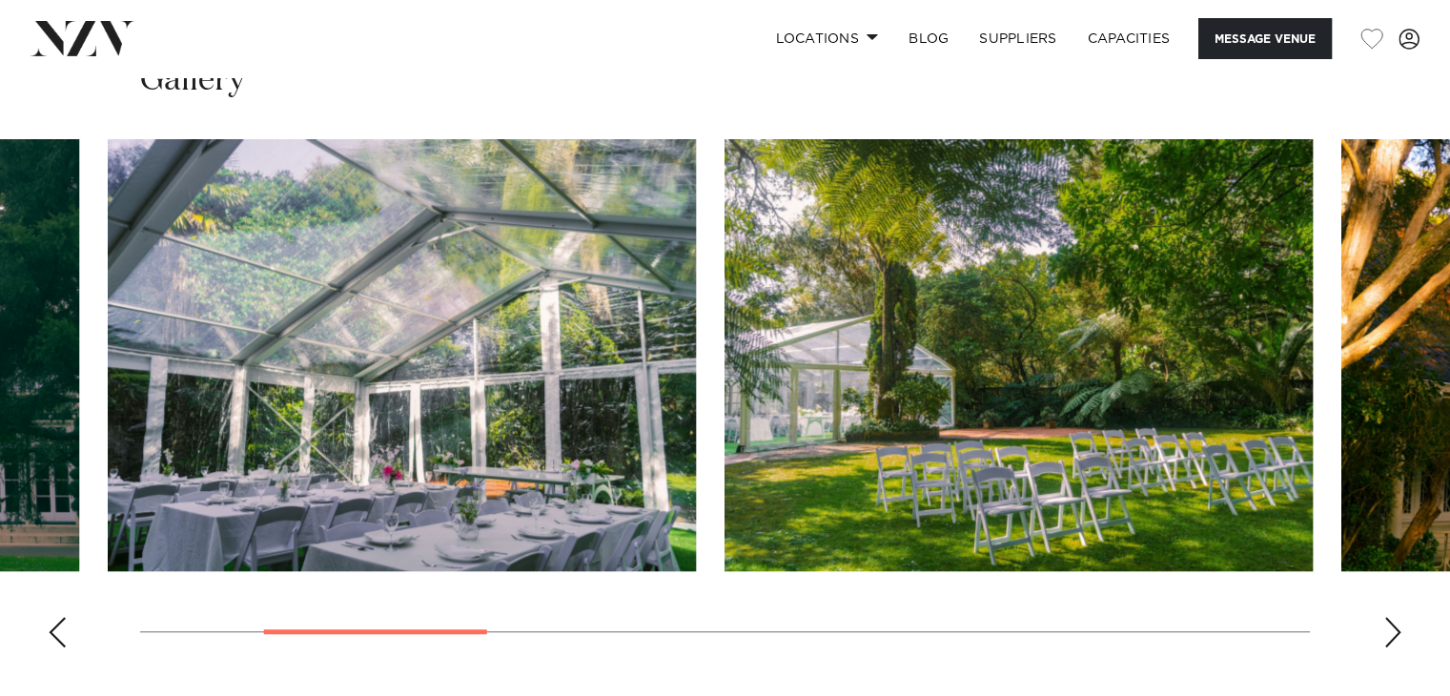
click at [545, 405] on img "2 / 10" at bounding box center [402, 355] width 588 height 432
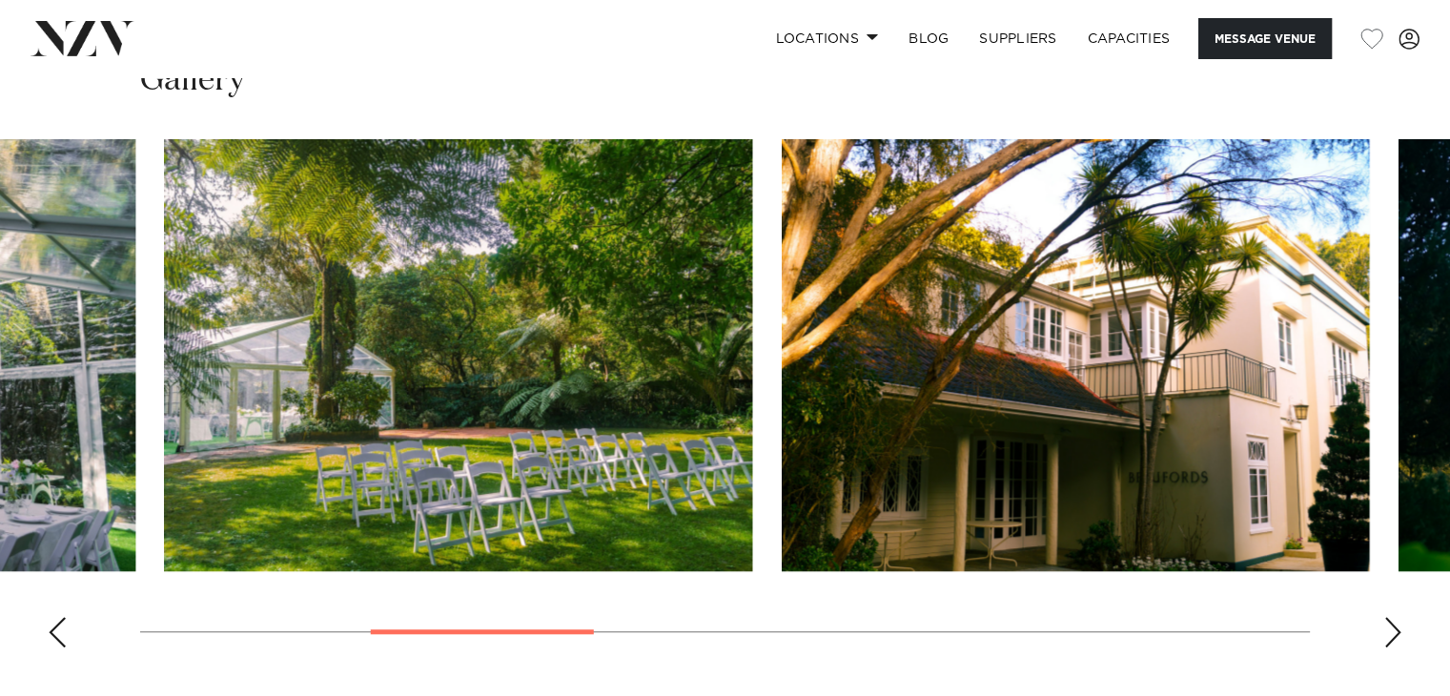
click at [216, 419] on img "3 / 10" at bounding box center [458, 355] width 588 height 432
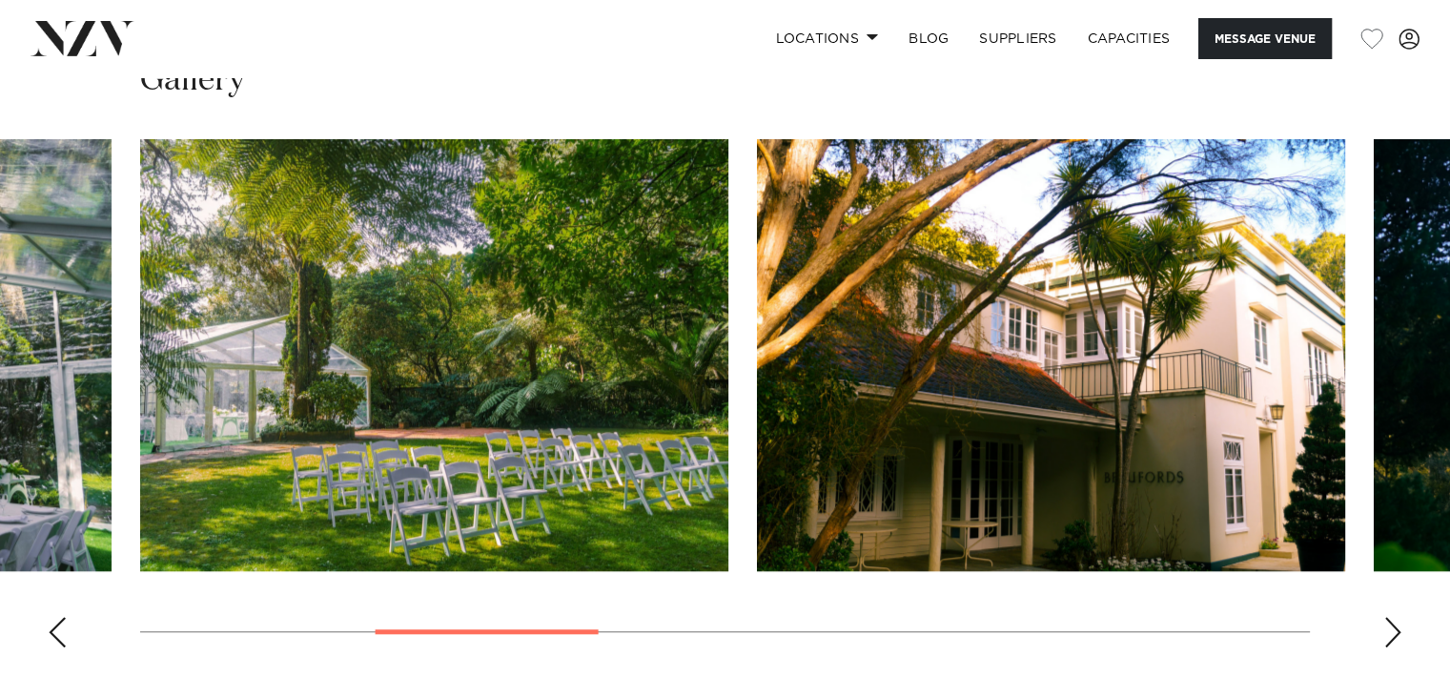
click at [757, 429] on img "4 / 10" at bounding box center [1051, 355] width 588 height 432
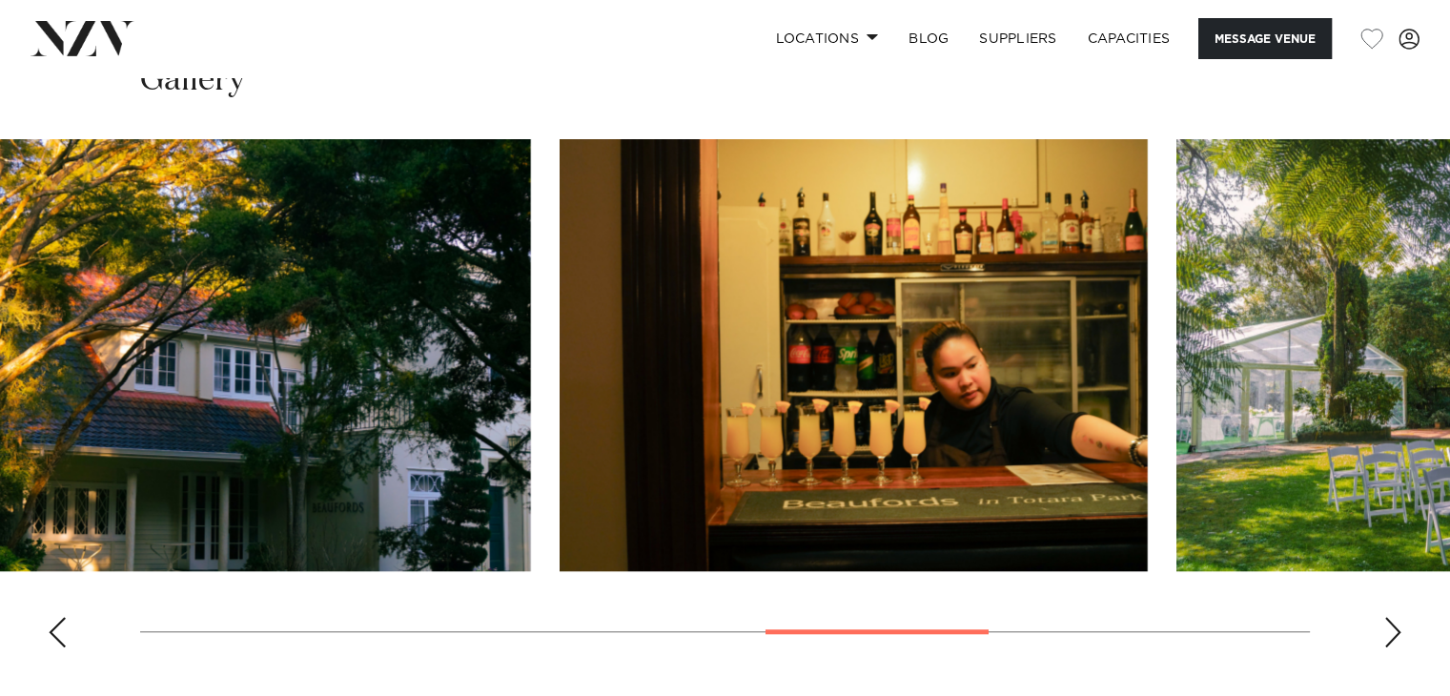
click at [0, 0] on slot at bounding box center [0, 0] width 0 height 0
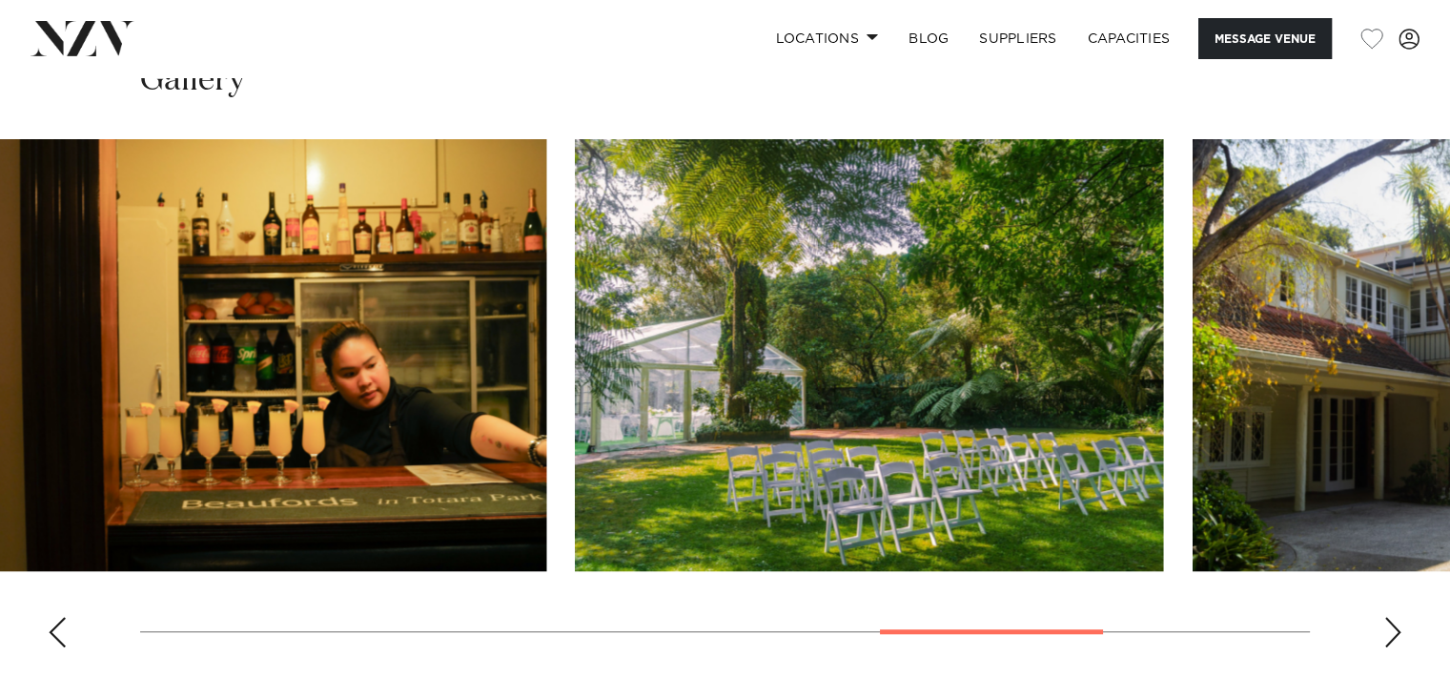
click at [0, 426] on img "7 / 10" at bounding box center [252, 355] width 588 height 432
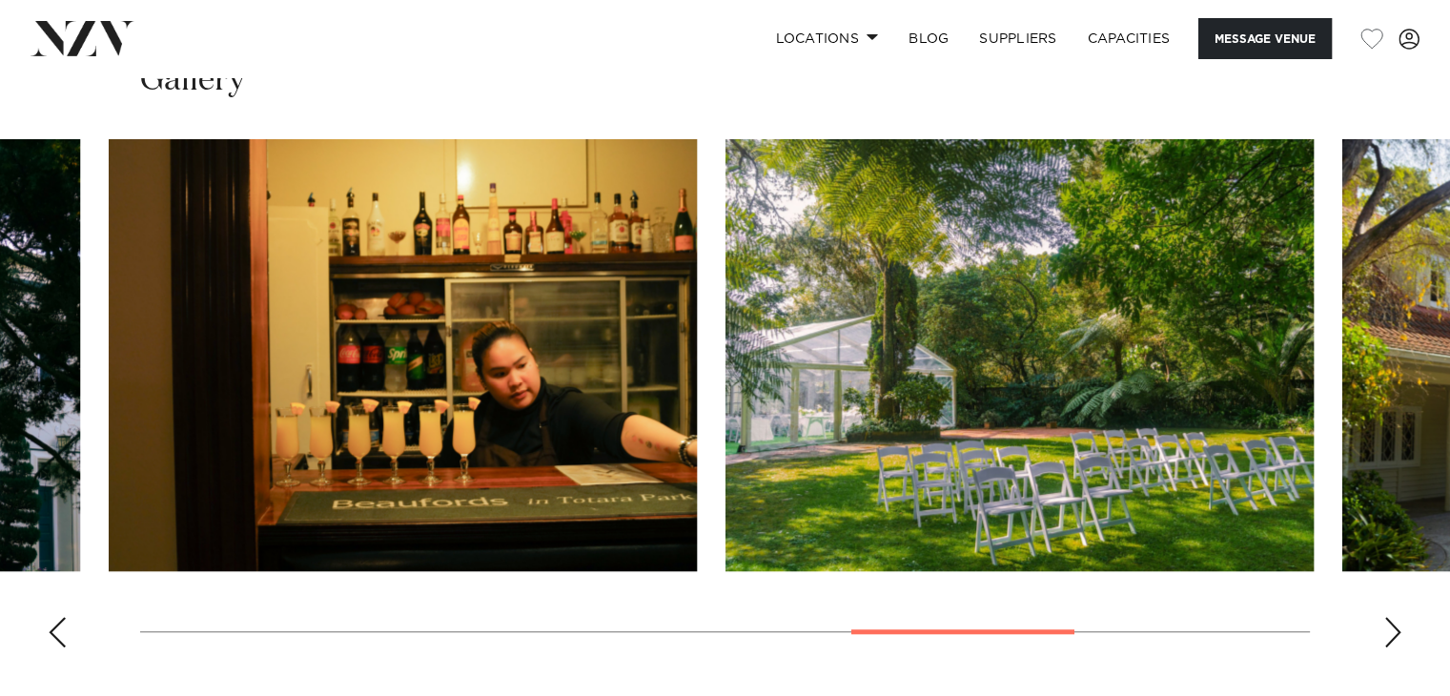
click at [726, 421] on img "8 / 10" at bounding box center [1020, 355] width 588 height 432
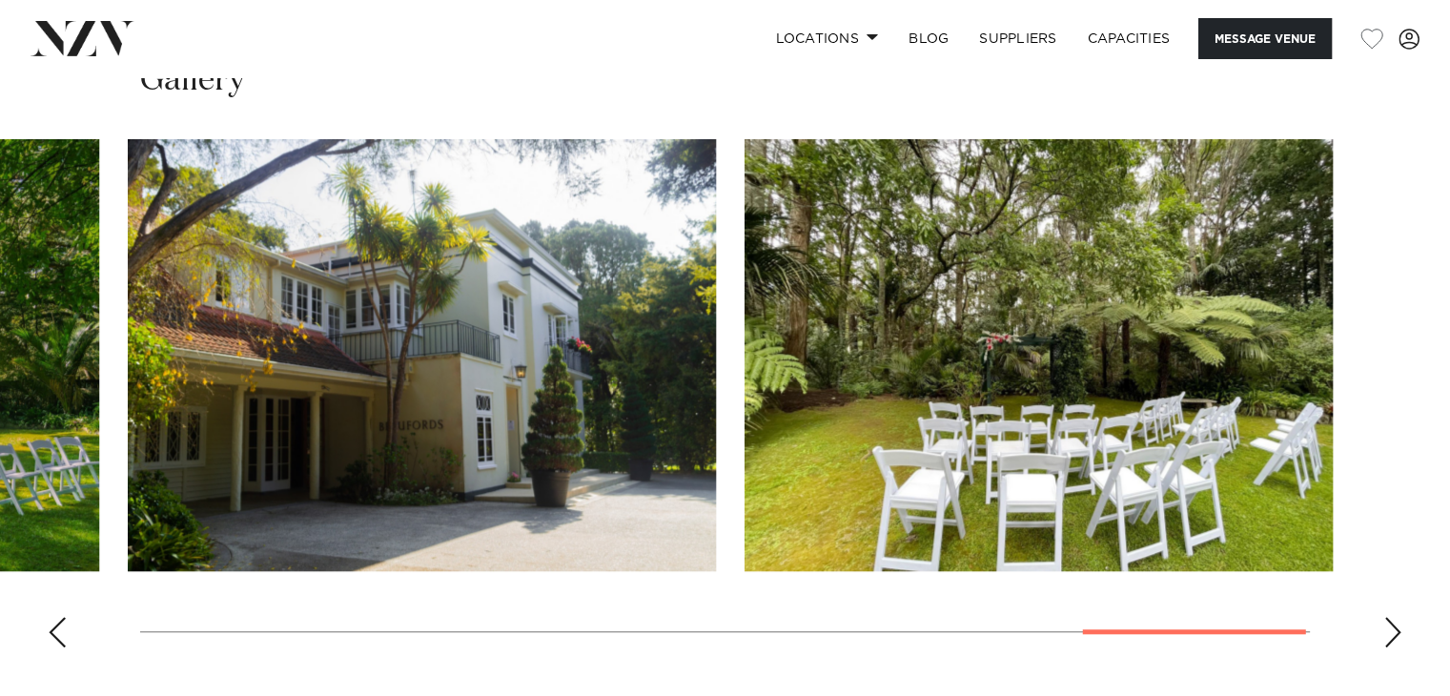
click at [128, 407] on img "9 / 10" at bounding box center [422, 355] width 588 height 432
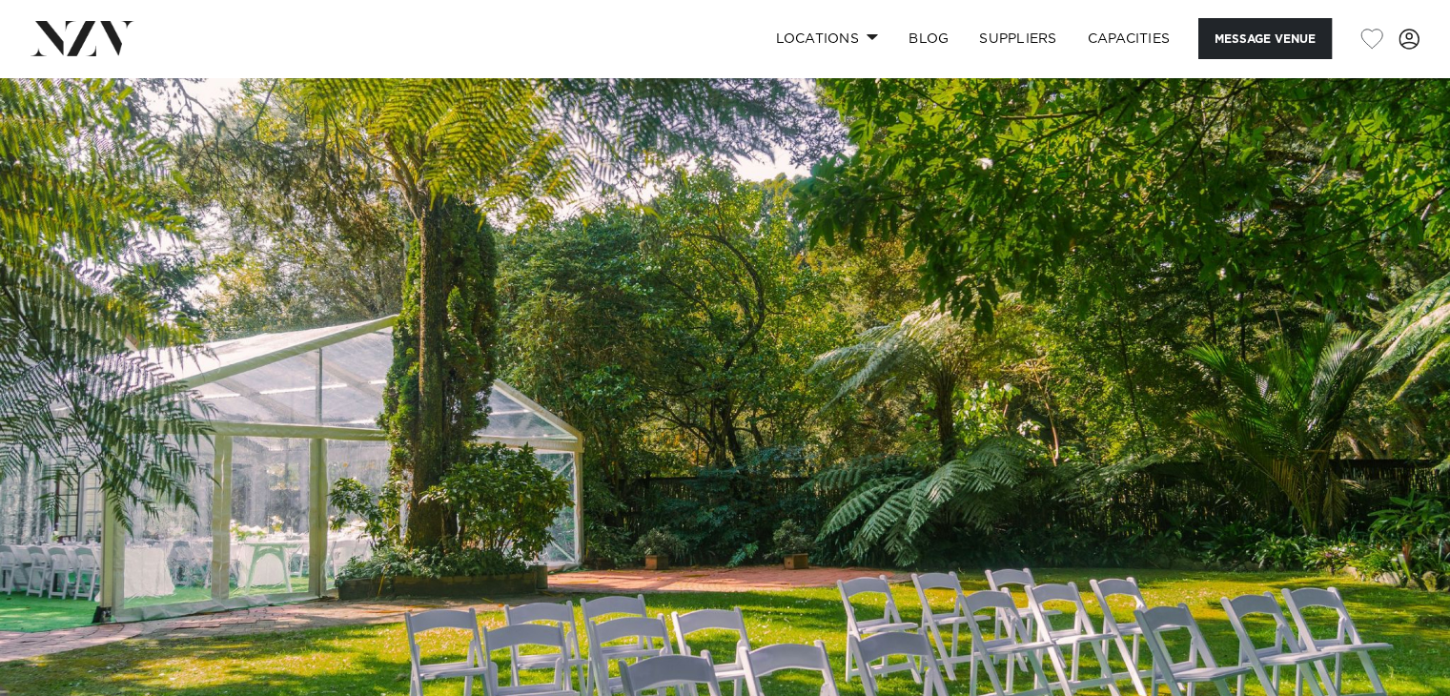
scroll to position [0, 0]
